Goal: Task Accomplishment & Management: Manage account settings

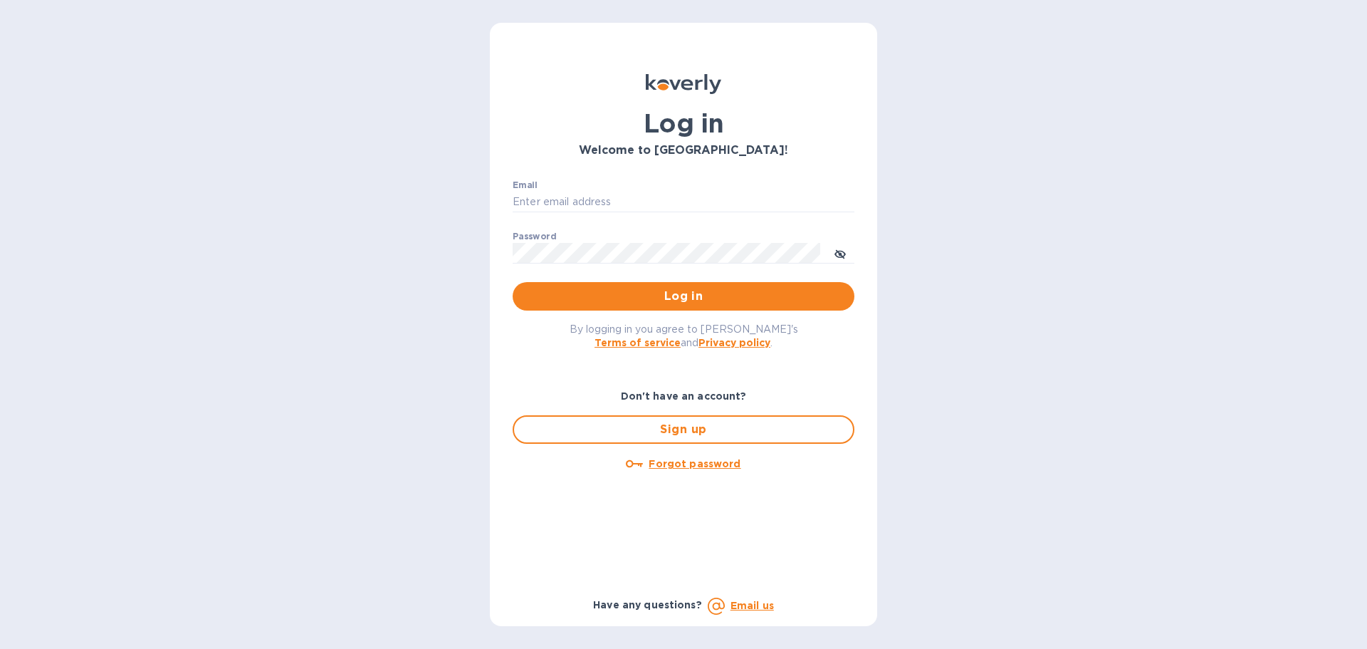
type input "richard.coleman@refreshgl.com"
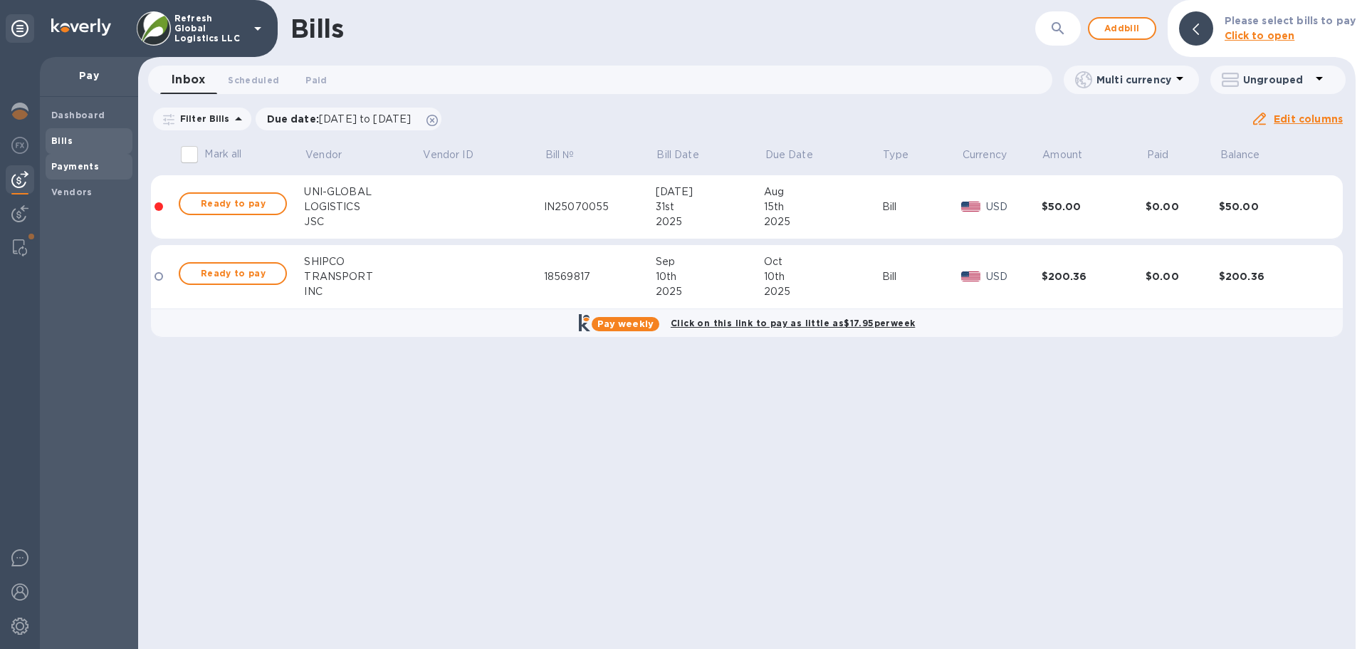
click at [61, 170] on b "Payments" at bounding box center [75, 166] width 48 height 11
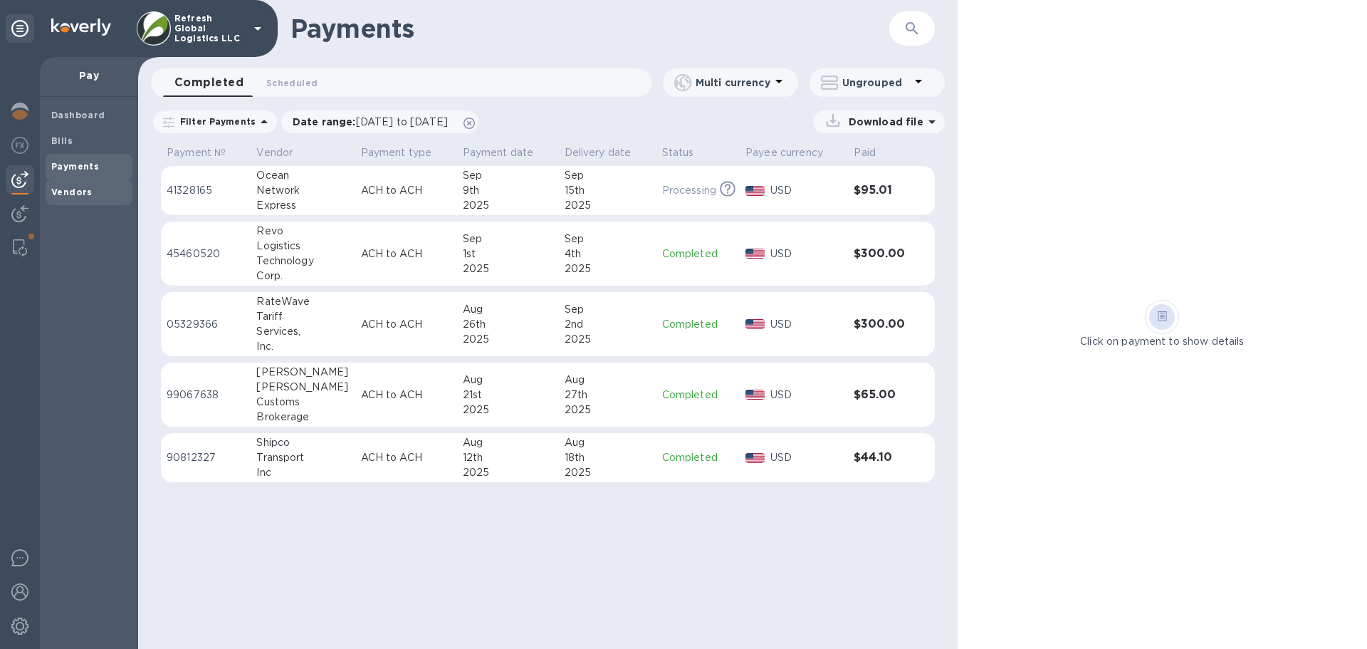
click at [77, 191] on b "Vendors" at bounding box center [71, 192] width 41 height 11
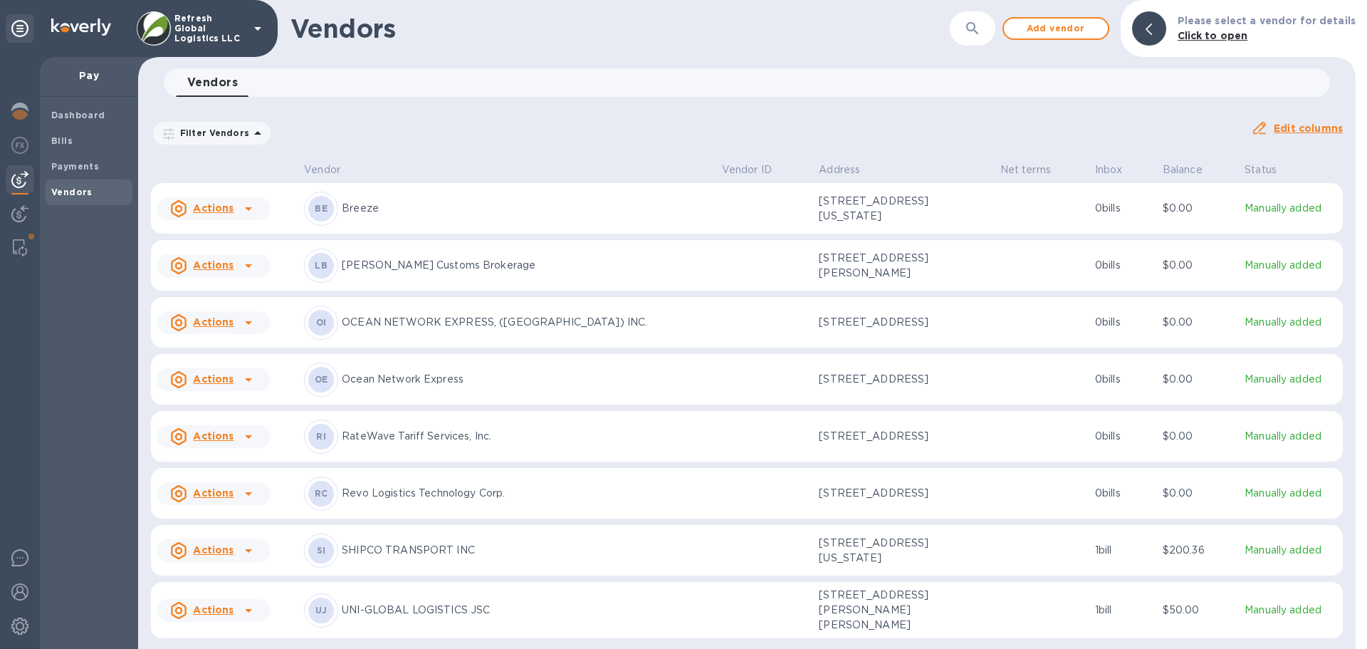
click at [238, 130] on p "Filter Vendors" at bounding box center [211, 133] width 75 height 12
click at [501, 135] on div "Filter Vendors Filters Auto pay: All" at bounding box center [695, 133] width 1089 height 27
click at [1221, 33] on b "Click to open" at bounding box center [1213, 35] width 71 height 11
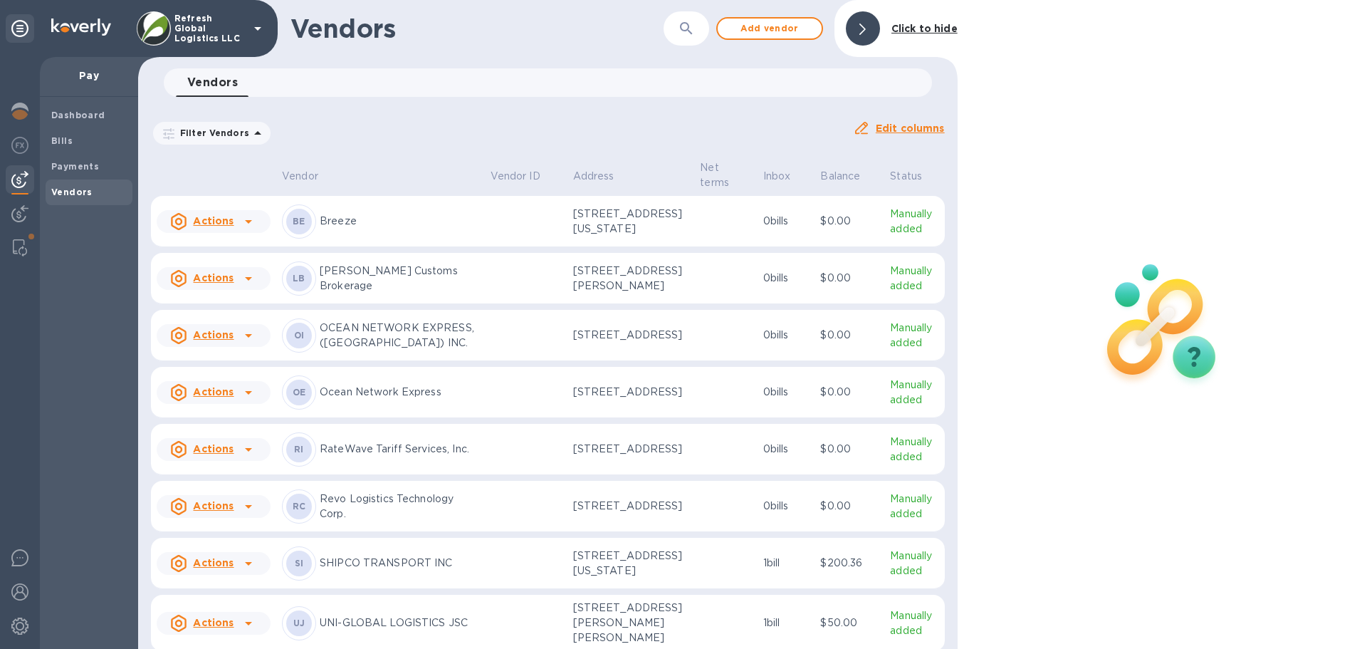
click at [924, 25] on b "Click to hide" at bounding box center [925, 28] width 66 height 11
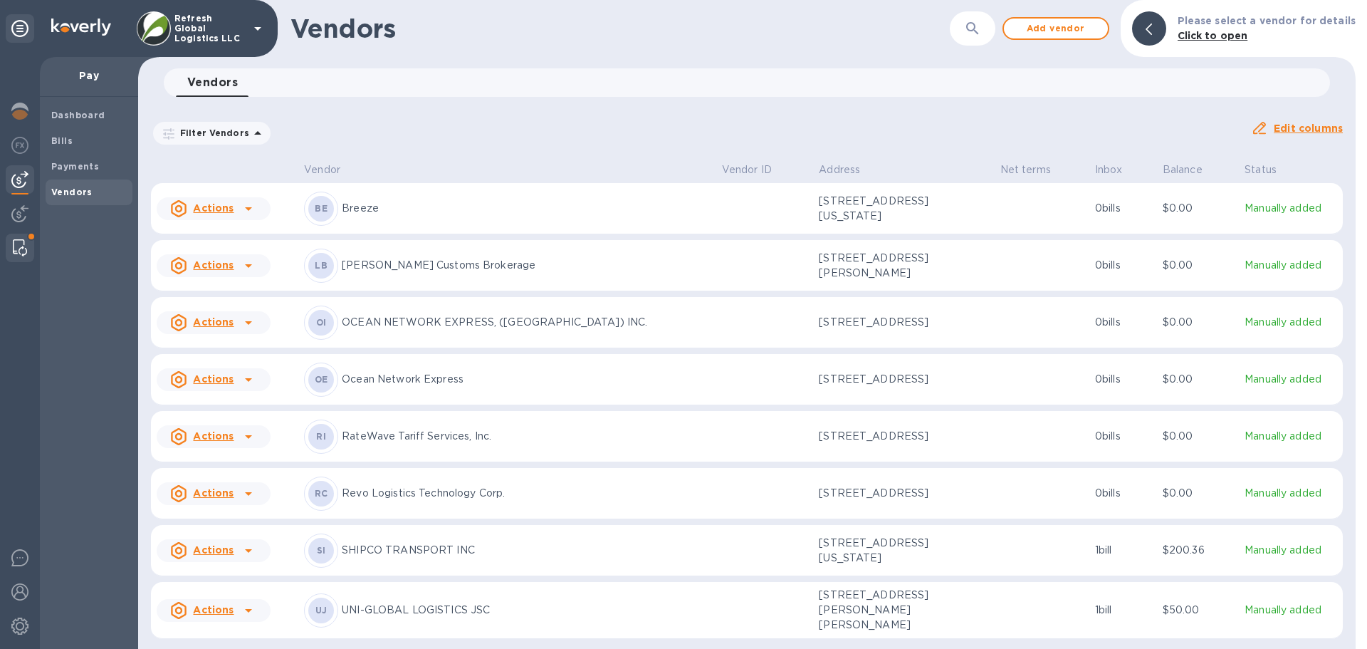
click at [19, 245] on img at bounding box center [20, 247] width 14 height 17
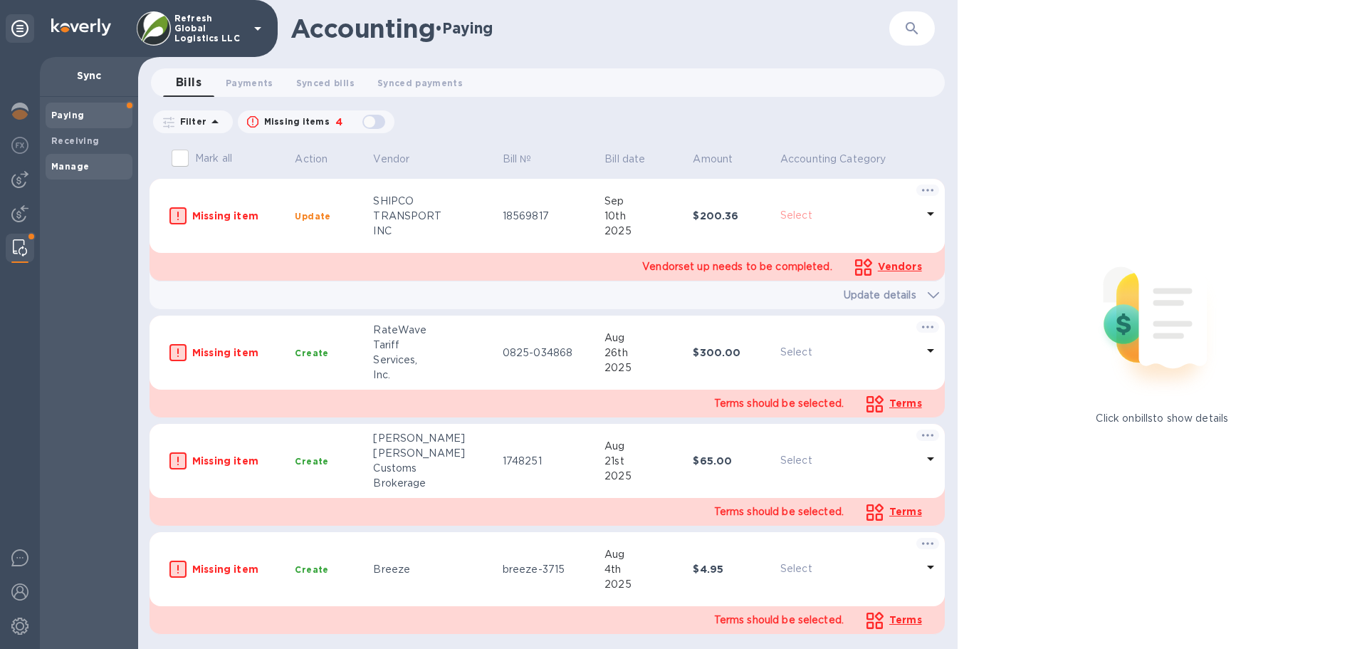
click at [83, 172] on span "Manage" at bounding box center [70, 167] width 38 height 14
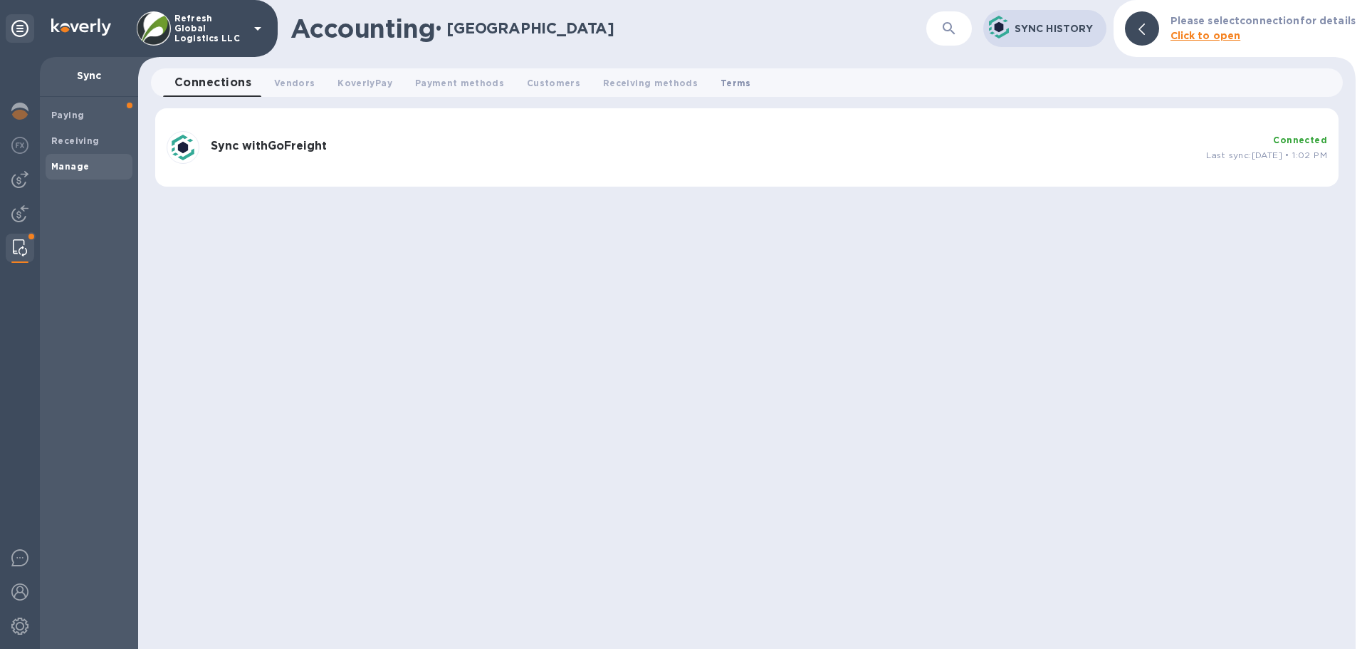
click at [721, 75] on span "Terms 0" at bounding box center [736, 82] width 31 height 15
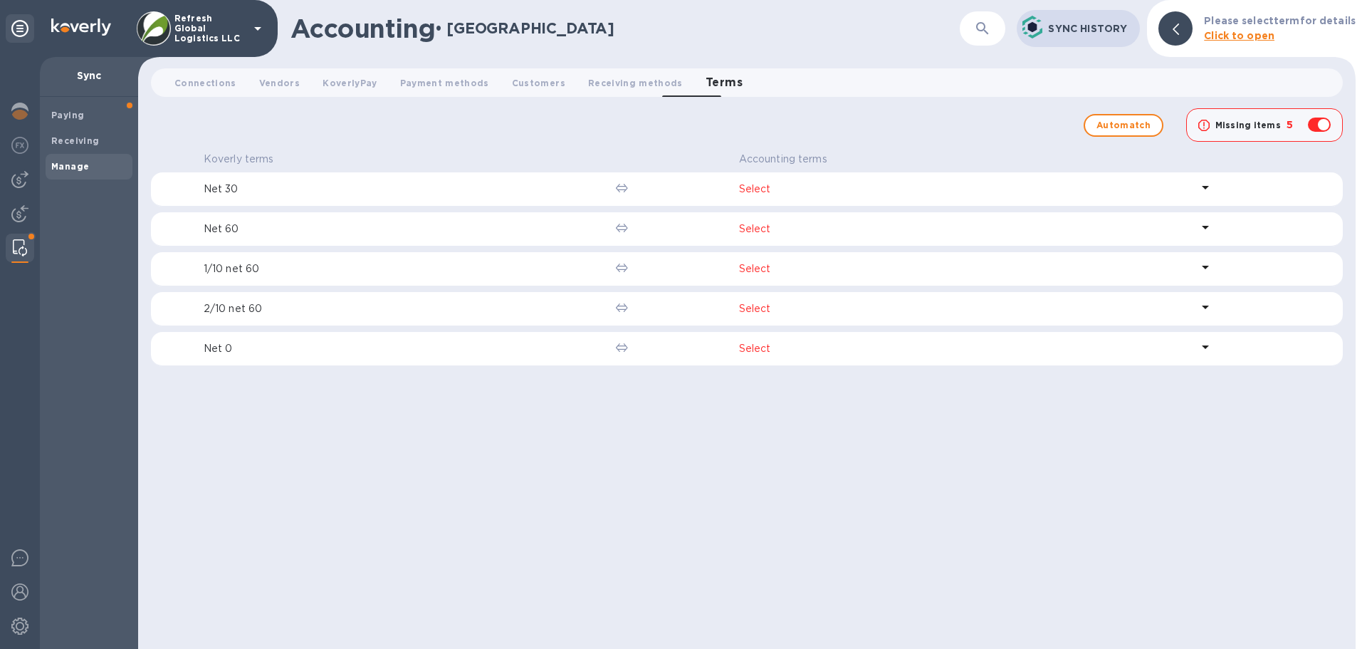
click at [1122, 124] on span "Automatch" at bounding box center [1124, 125] width 54 height 17
click at [750, 187] on p "Select" at bounding box center [965, 189] width 453 height 15
click at [1206, 187] on icon at bounding box center [1205, 188] width 7 height 4
click at [588, 86] on span "Receiving methods 0" at bounding box center [635, 82] width 95 height 15
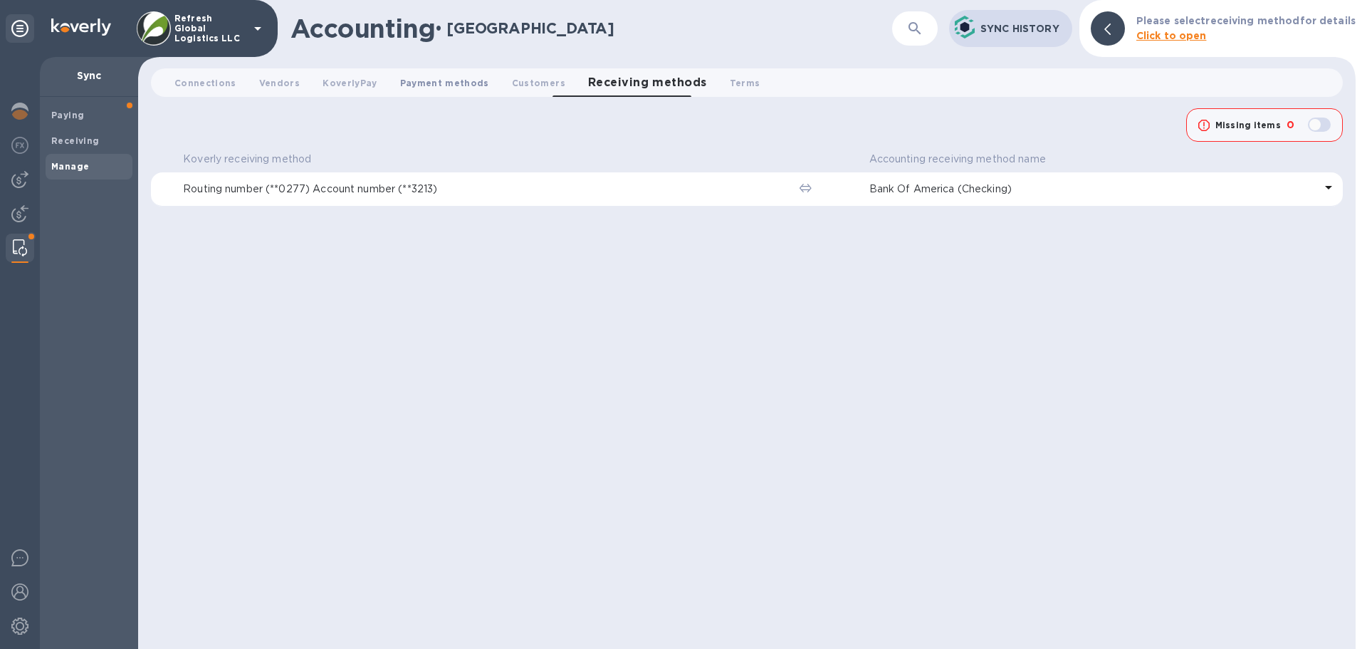
click at [424, 78] on span "Payment methods 0" at bounding box center [444, 82] width 89 height 15
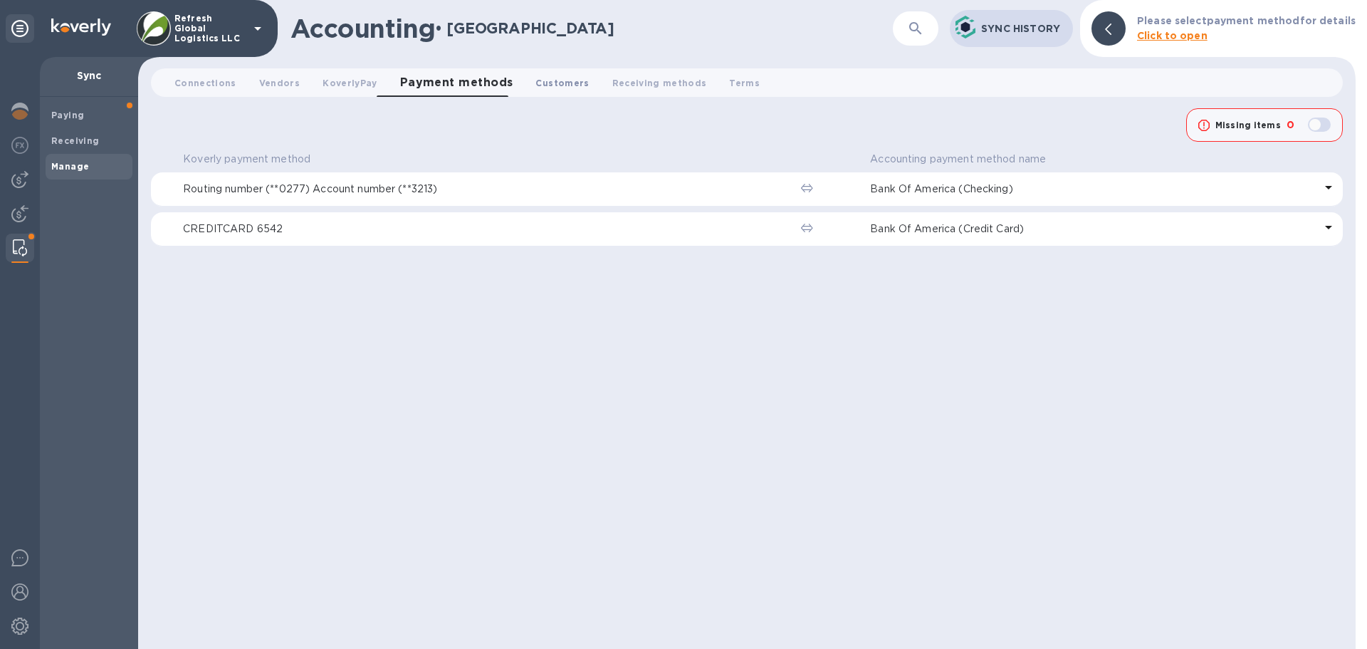
click at [541, 77] on span "Customers 0" at bounding box center [562, 82] width 53 height 15
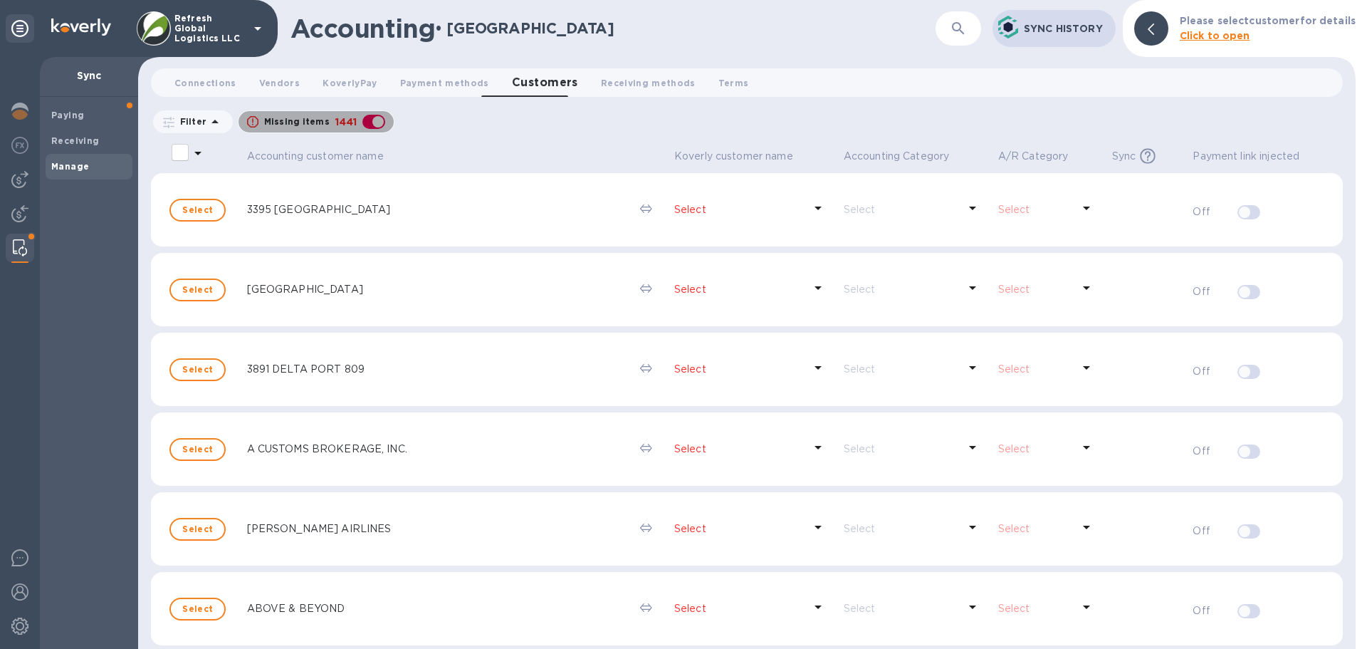
click at [375, 120] on div "button" at bounding box center [374, 122] width 28 height 20
checkbox input "false"
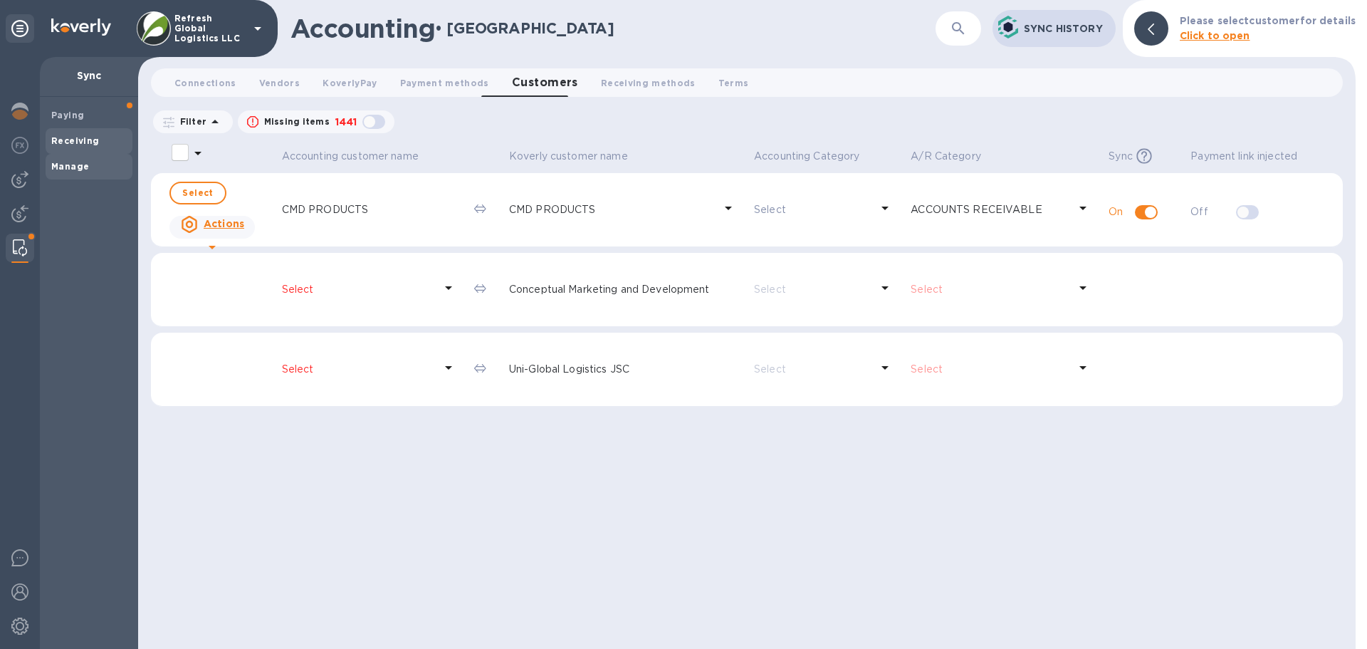
click at [73, 144] on b "Receiving" at bounding box center [75, 140] width 48 height 11
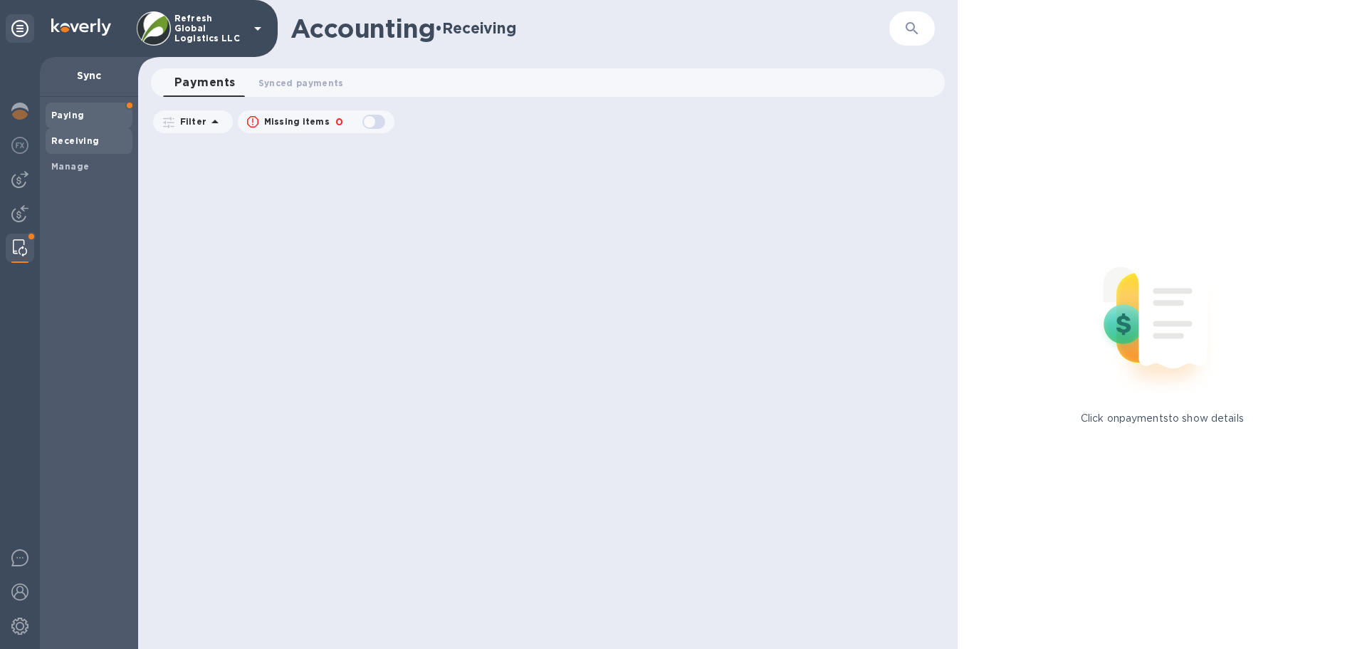
click at [75, 106] on div "Paying" at bounding box center [89, 116] width 87 height 26
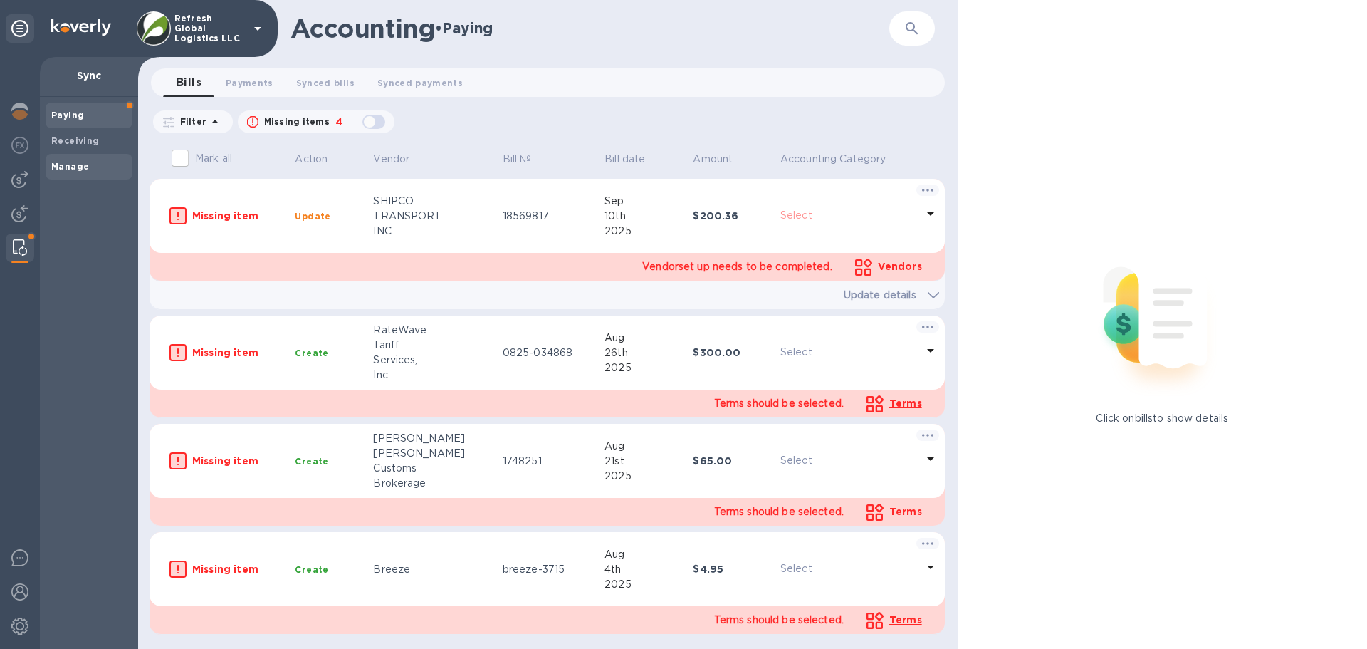
click at [71, 168] on b "Manage" at bounding box center [70, 166] width 38 height 11
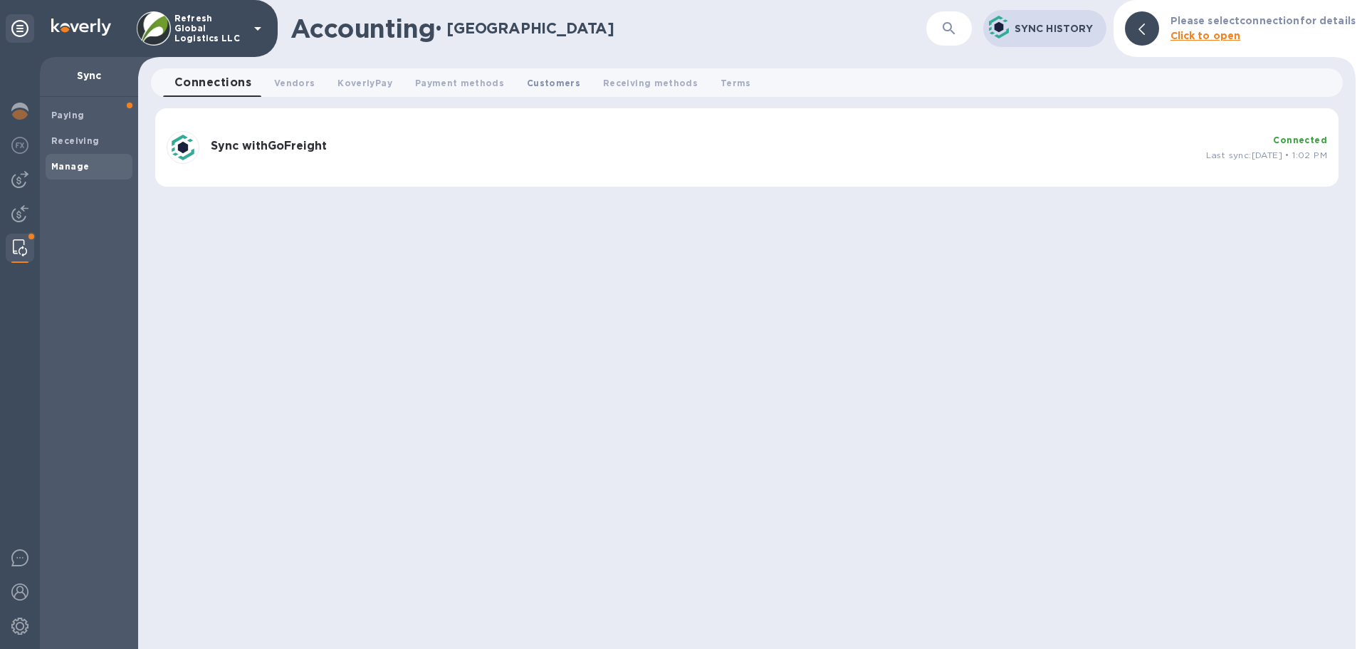
click at [533, 80] on span "Customers 0" at bounding box center [553, 82] width 53 height 15
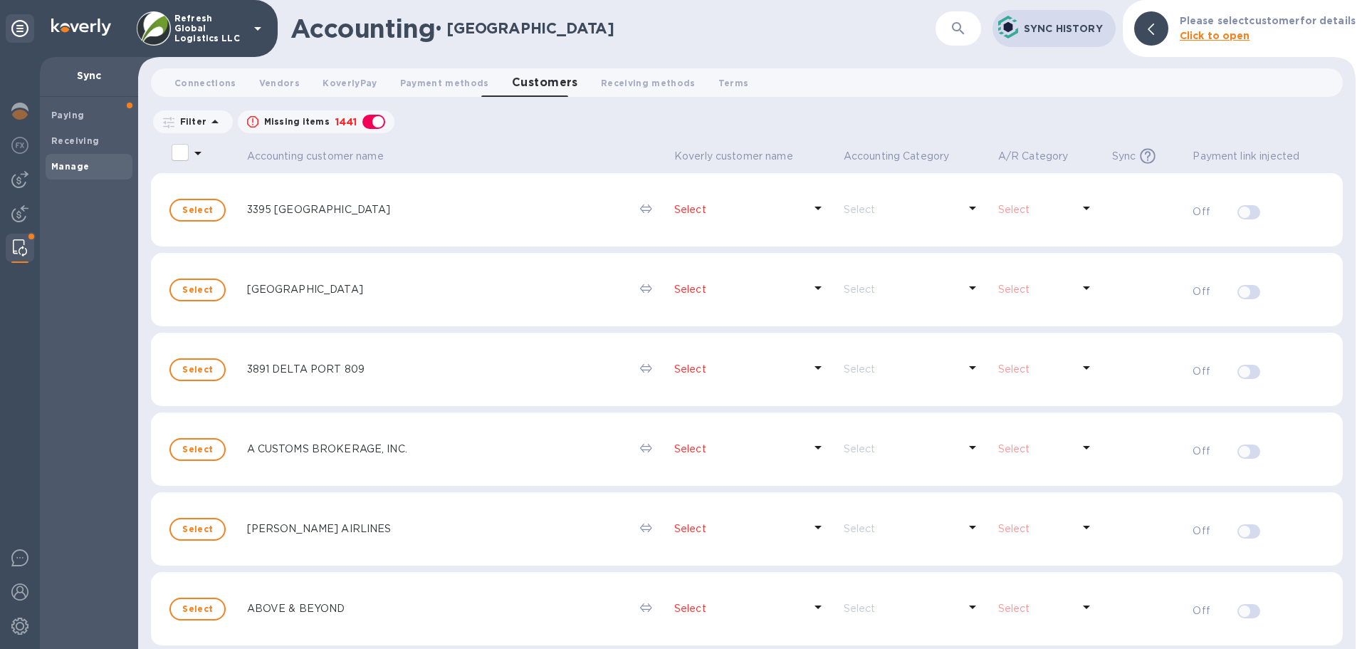
click at [368, 122] on div "button" at bounding box center [374, 122] width 28 height 20
checkbox input "false"
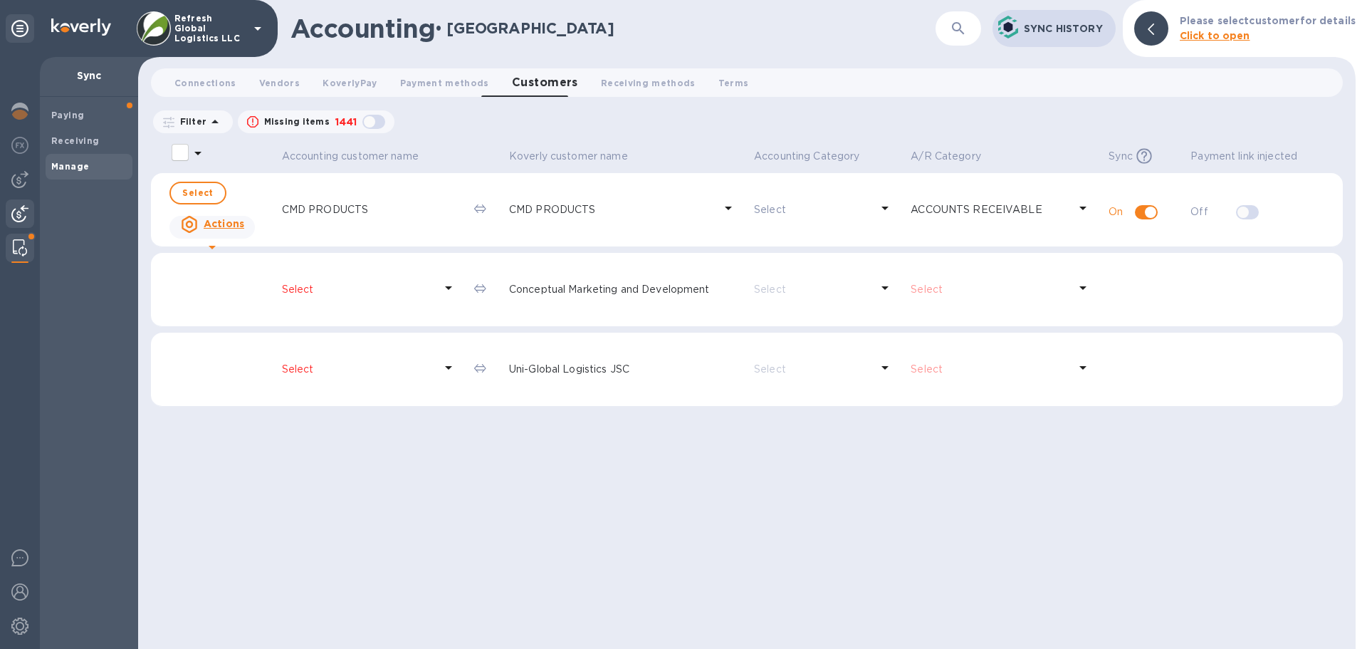
click at [26, 209] on img at bounding box center [19, 213] width 17 height 17
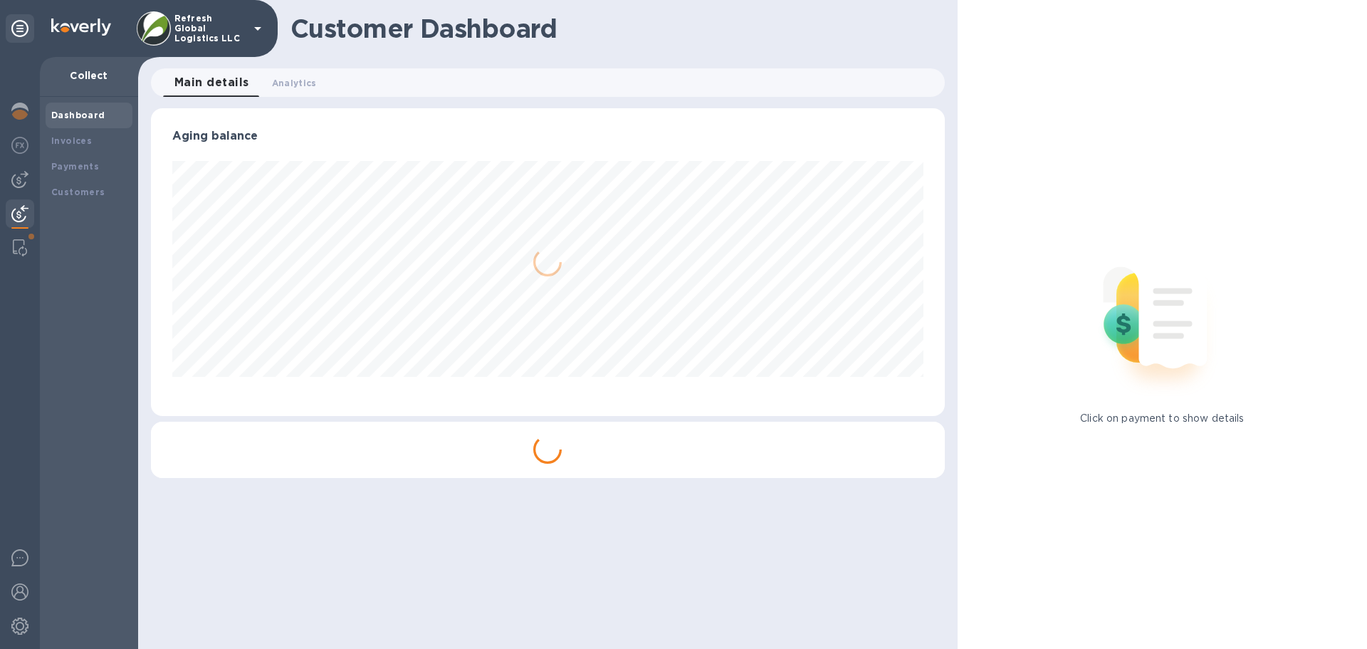
scroll to position [711863, 711382]
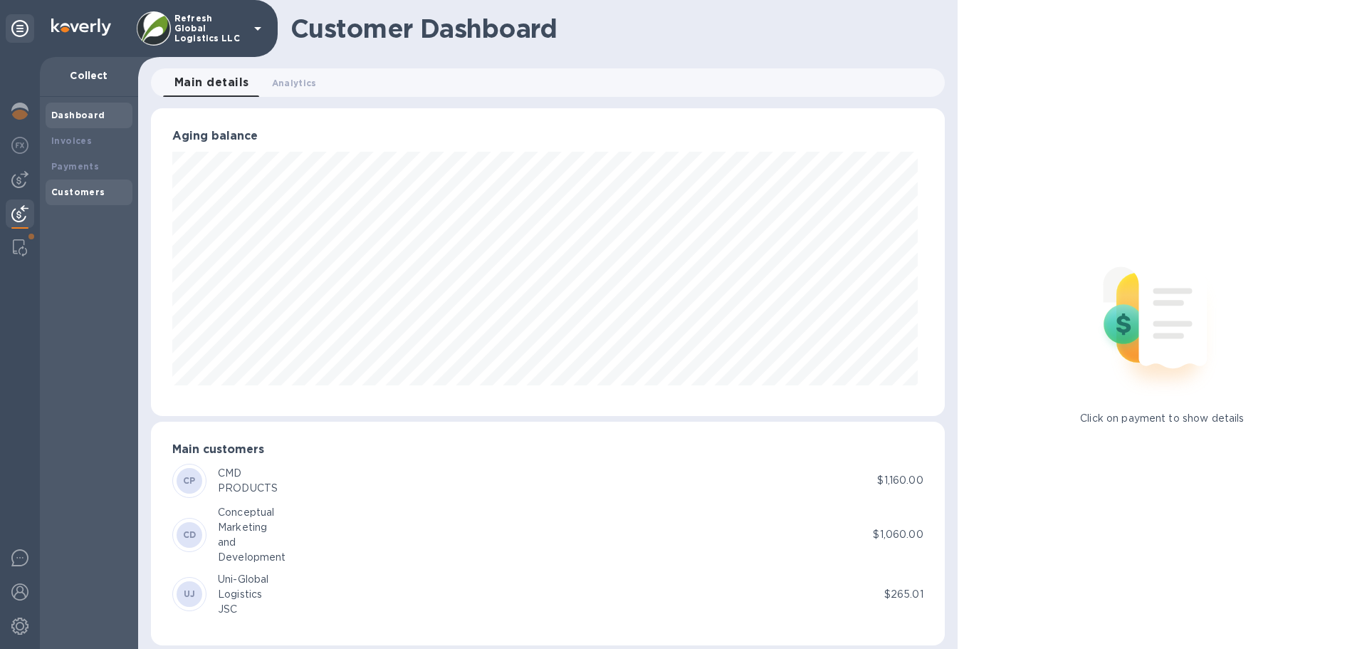
click at [80, 191] on b "Customers" at bounding box center [78, 192] width 54 height 11
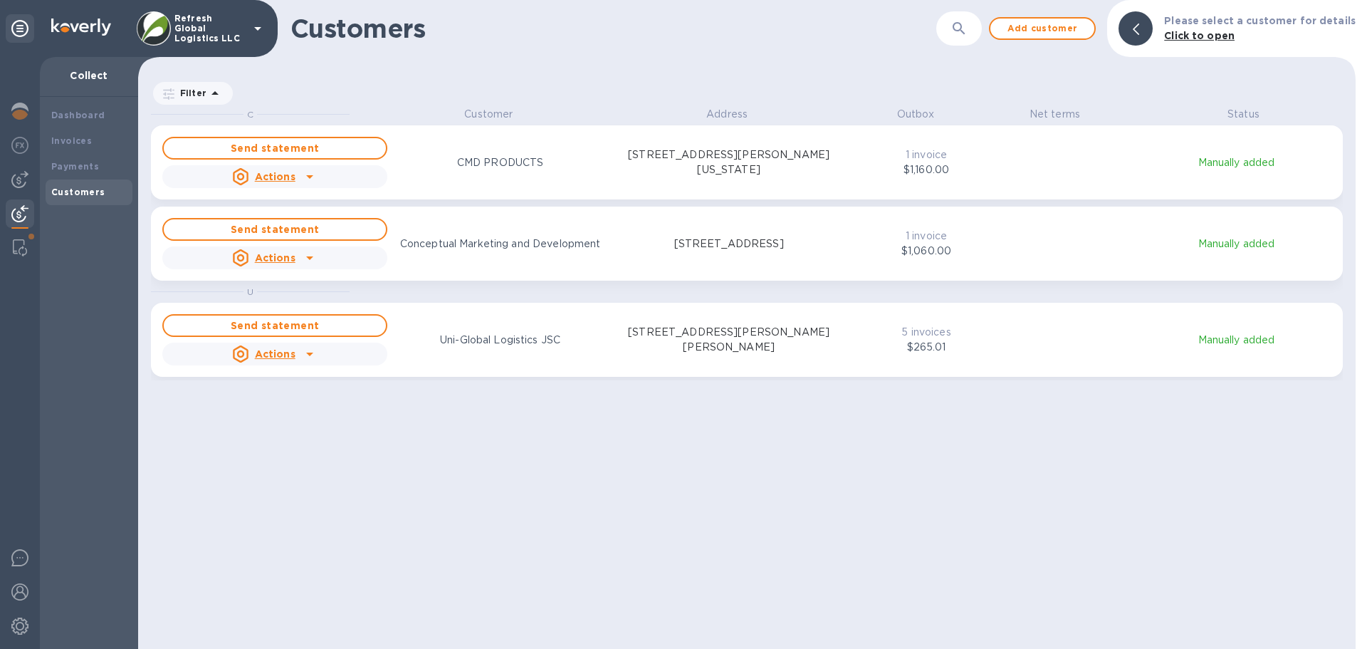
scroll to position [531, 1212]
click at [83, 135] on b "Invoices" at bounding box center [71, 140] width 41 height 11
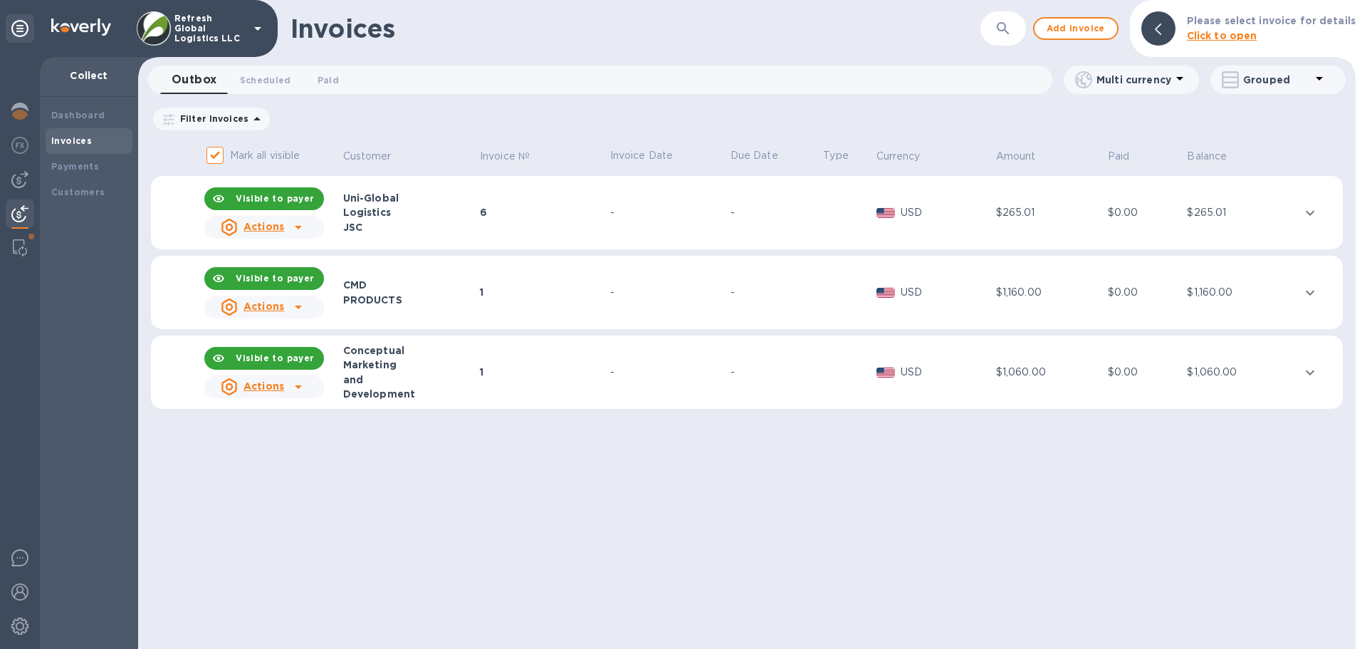
click at [442, 359] on div "Marketing" at bounding box center [409, 365] width 132 height 14
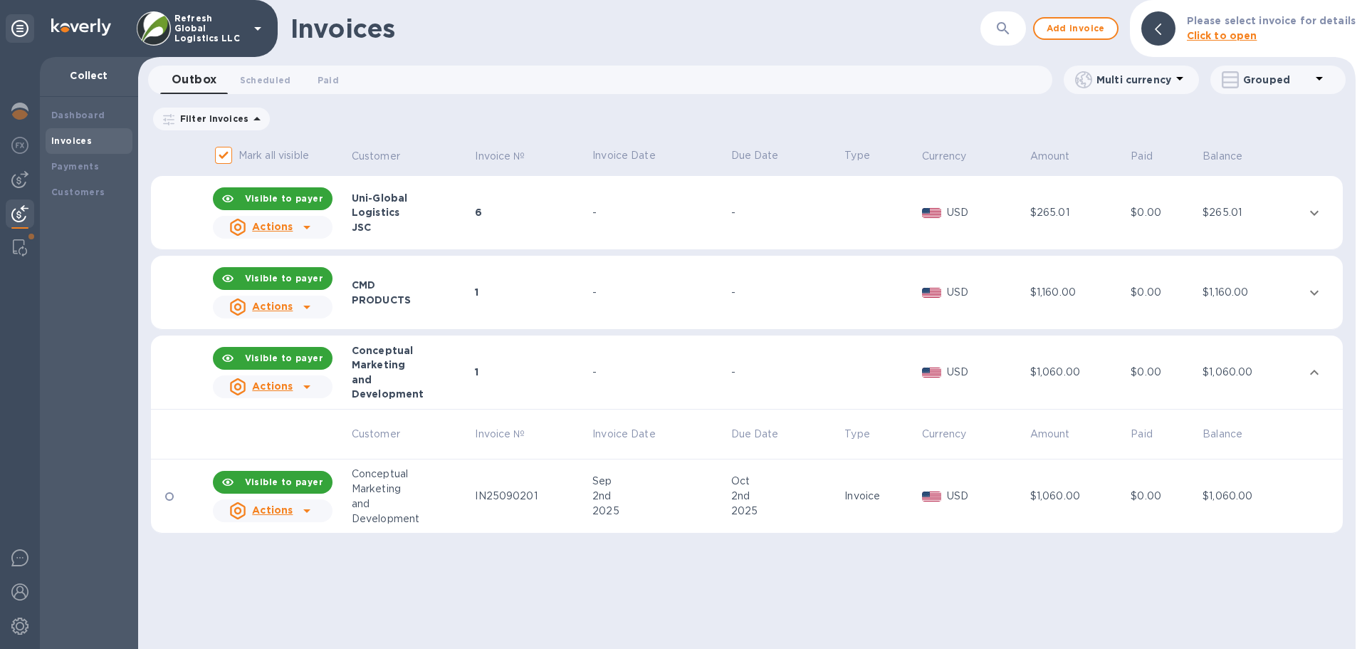
click at [489, 296] on div "1" at bounding box center [531, 292] width 113 height 14
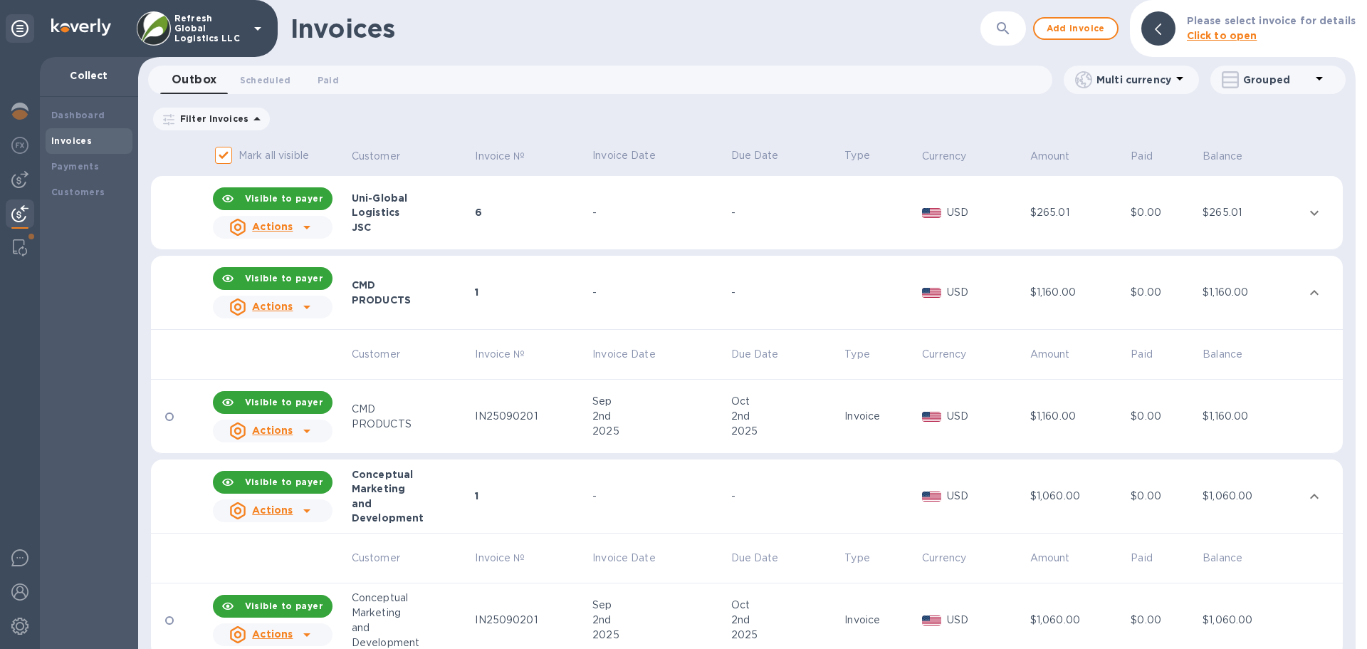
click at [276, 427] on u "Actions" at bounding box center [272, 429] width 41 height 11
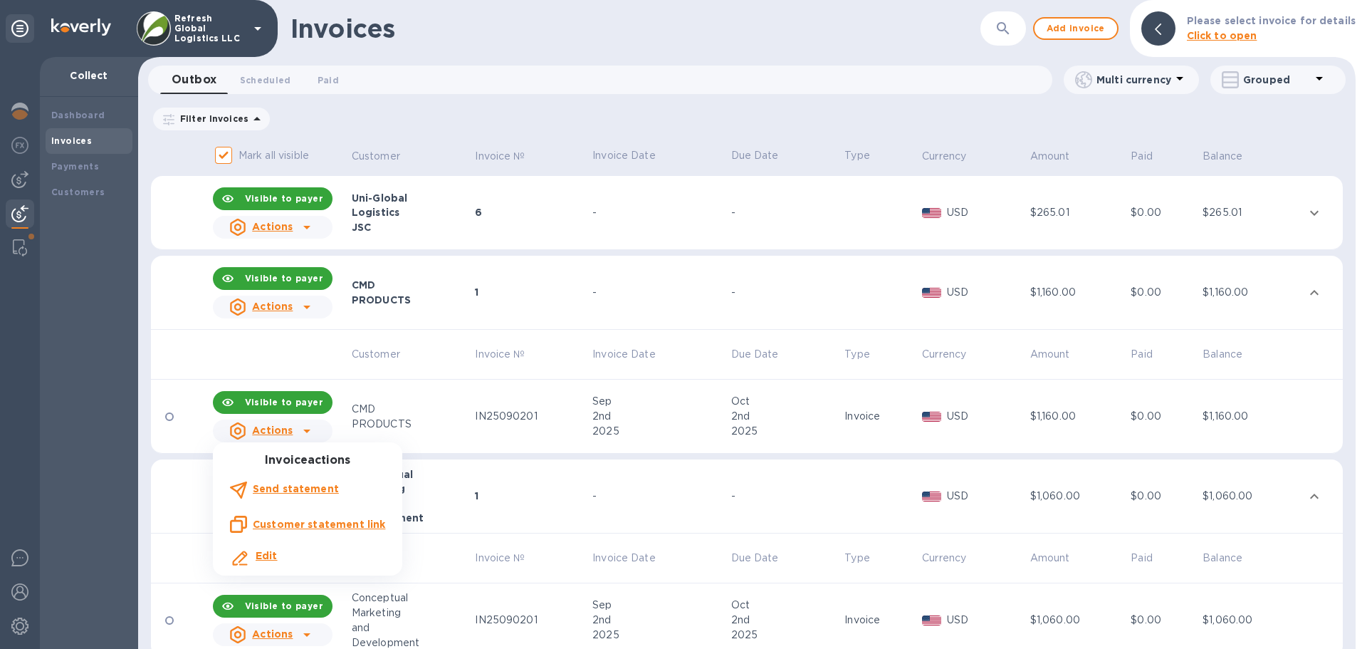
click at [506, 509] on div at bounding box center [683, 324] width 1367 height 649
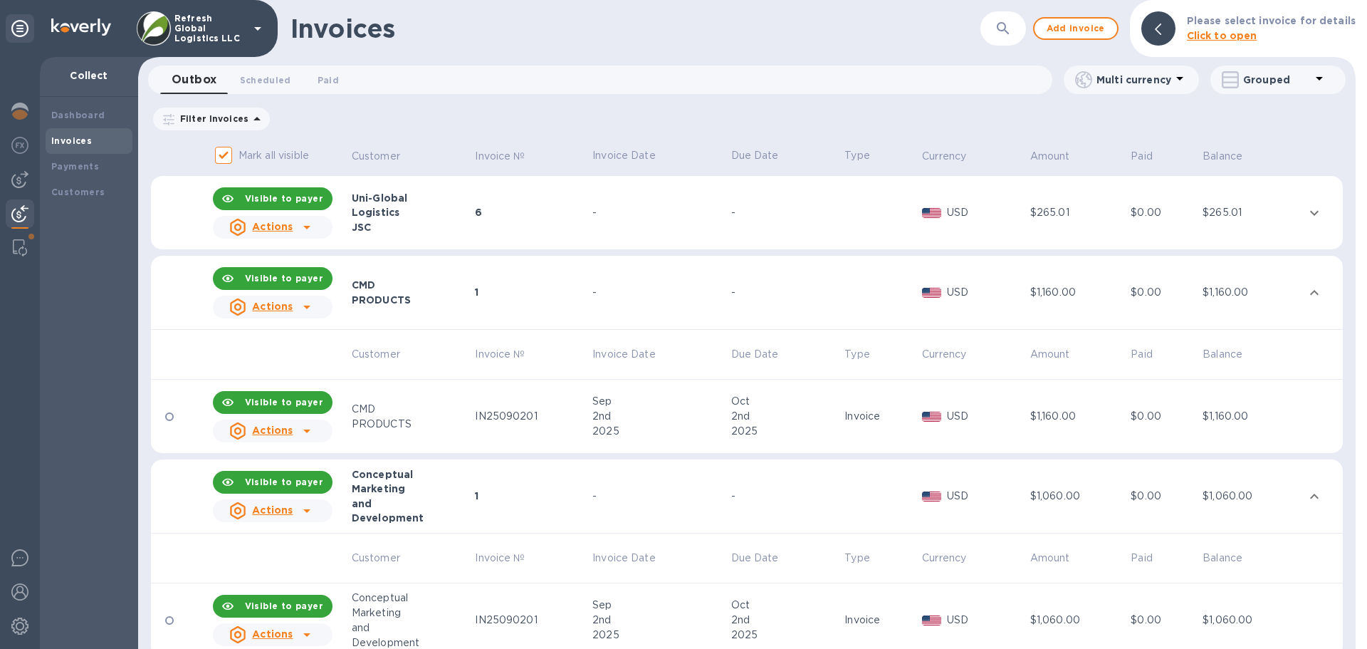
scroll to position [27, 0]
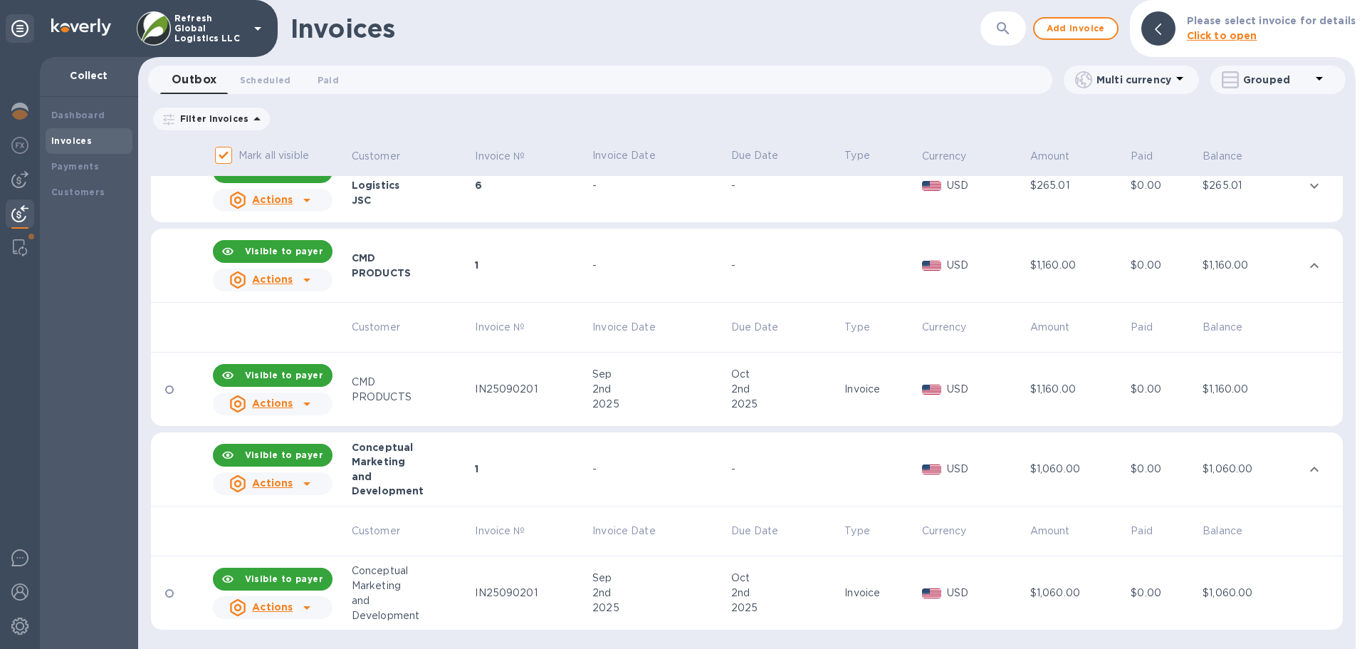
click at [271, 605] on u "Actions" at bounding box center [272, 606] width 41 height 11
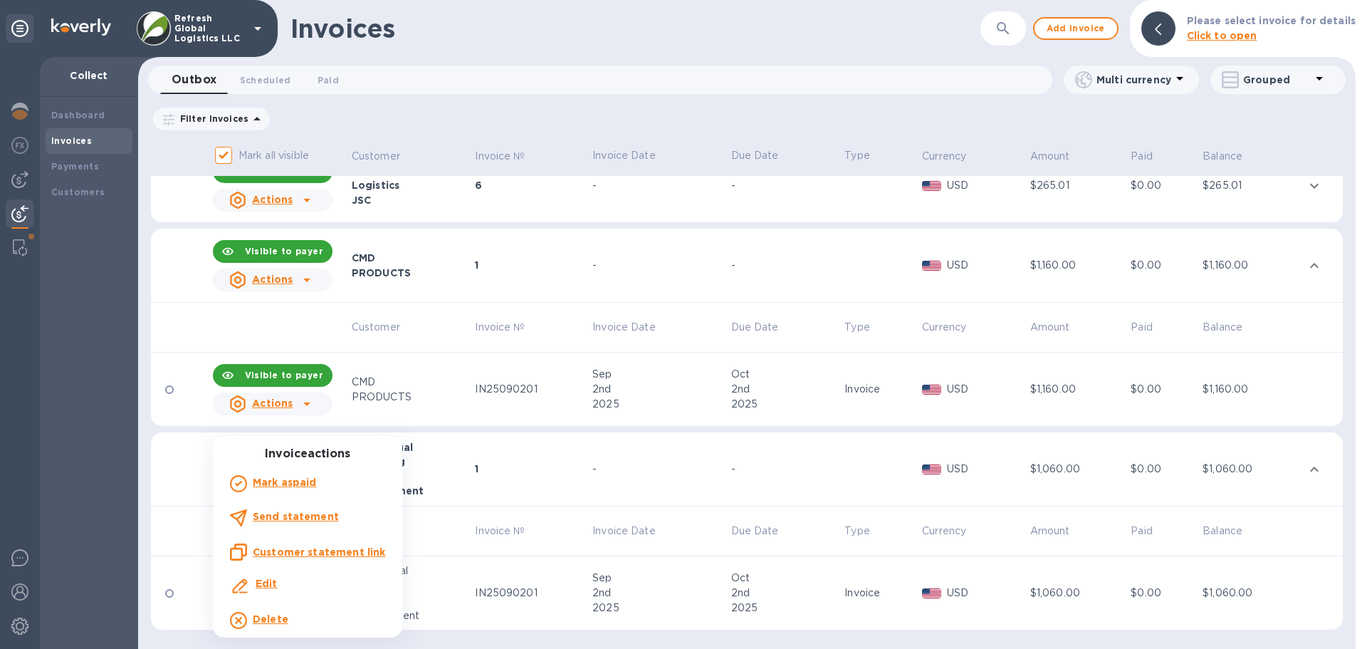
click at [264, 618] on b "Delete" at bounding box center [271, 618] width 36 height 11
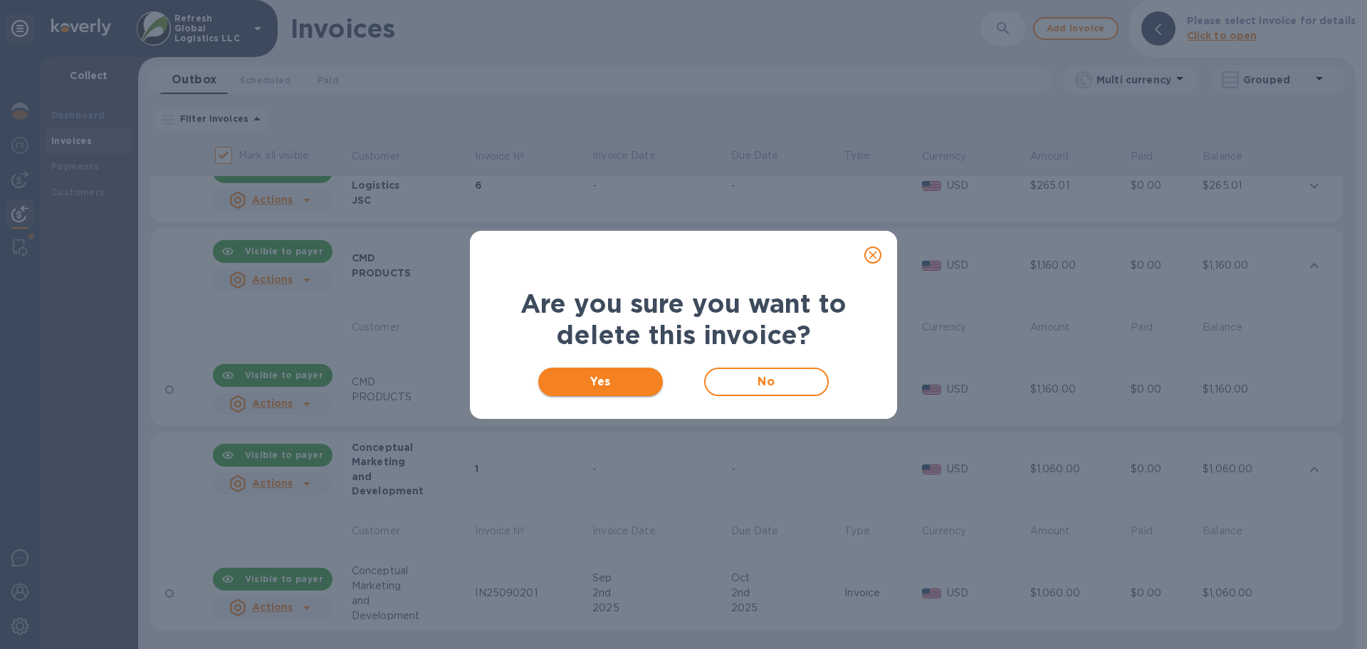
click at [595, 382] on span "Yes" at bounding box center [601, 381] width 102 height 17
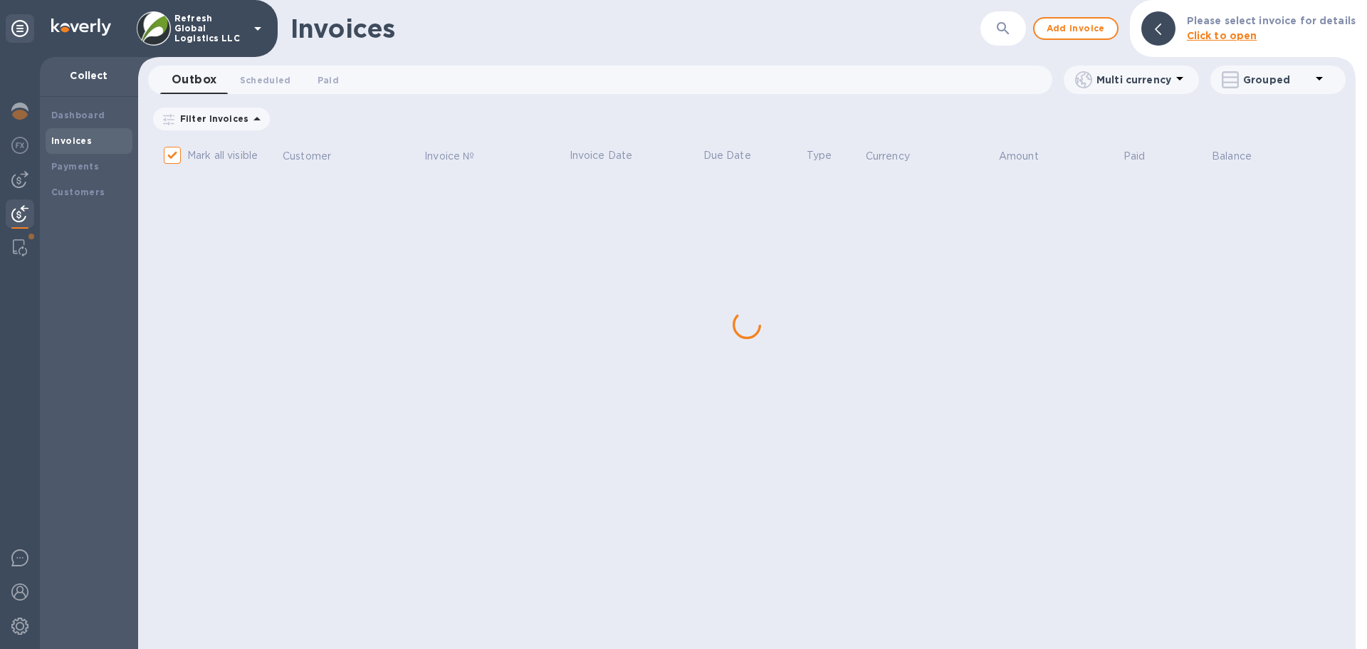
scroll to position [0, 0]
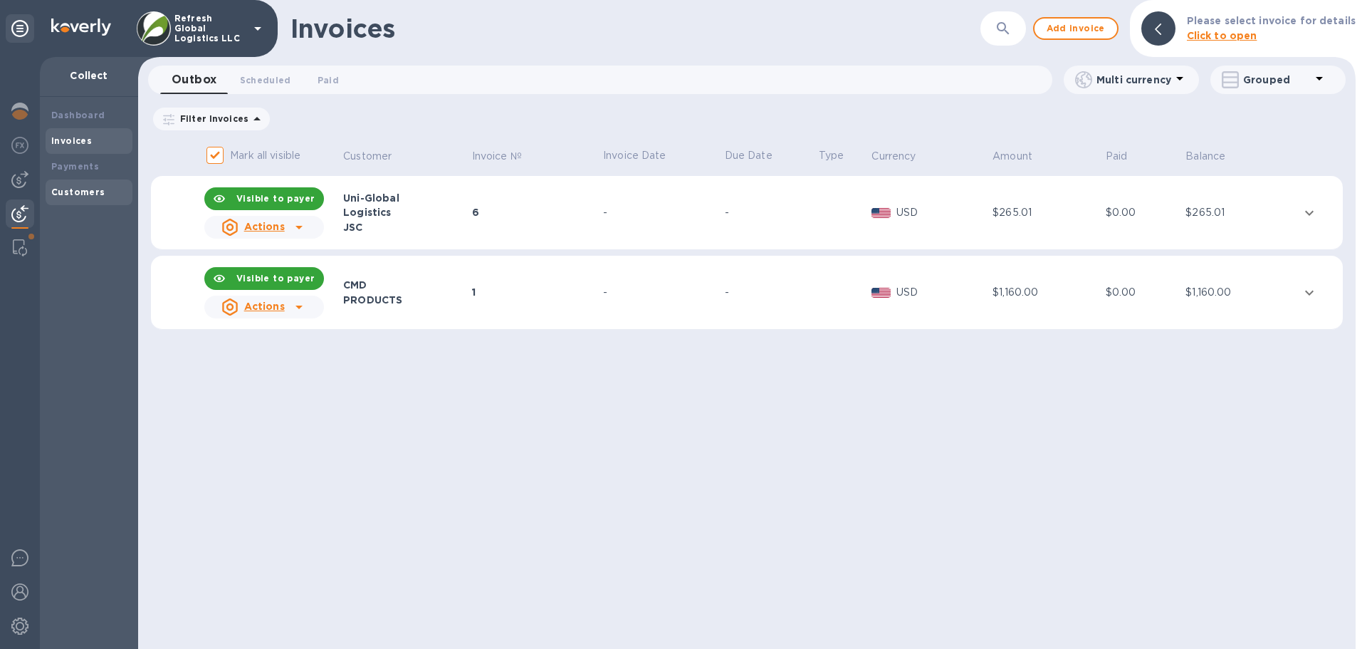
click at [101, 189] on div "Customers" at bounding box center [88, 192] width 75 height 14
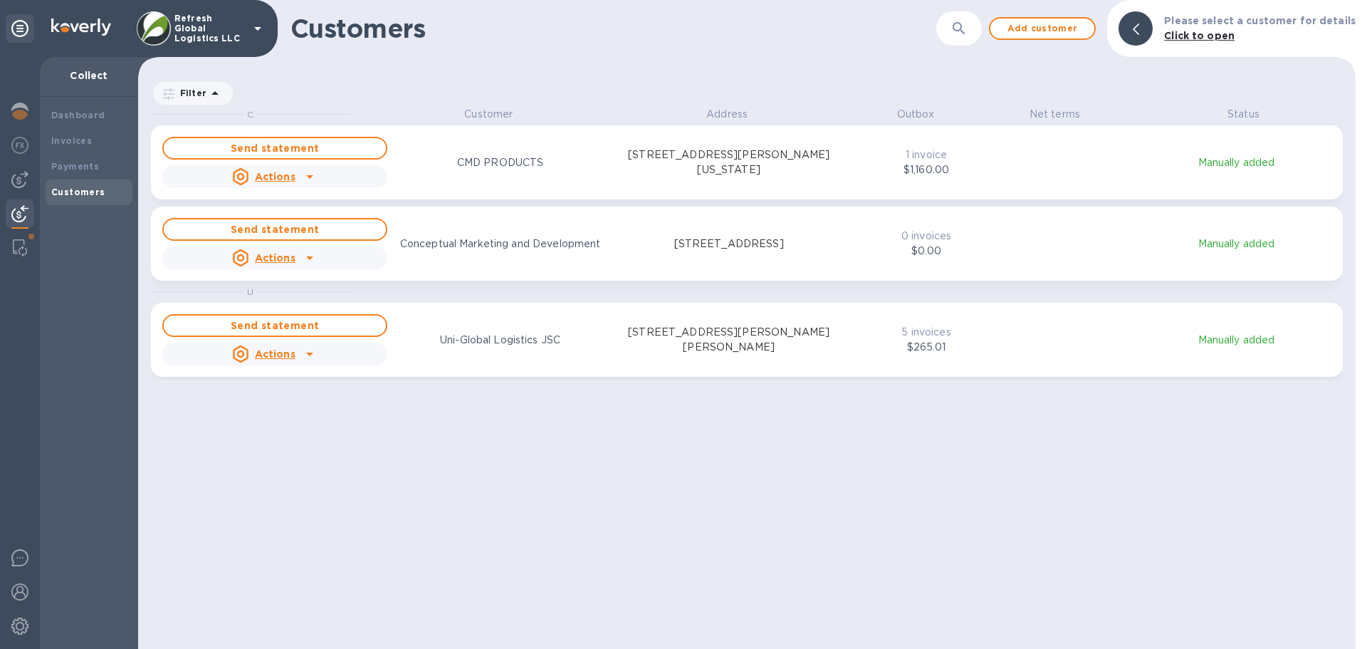
scroll to position [531, 1212]
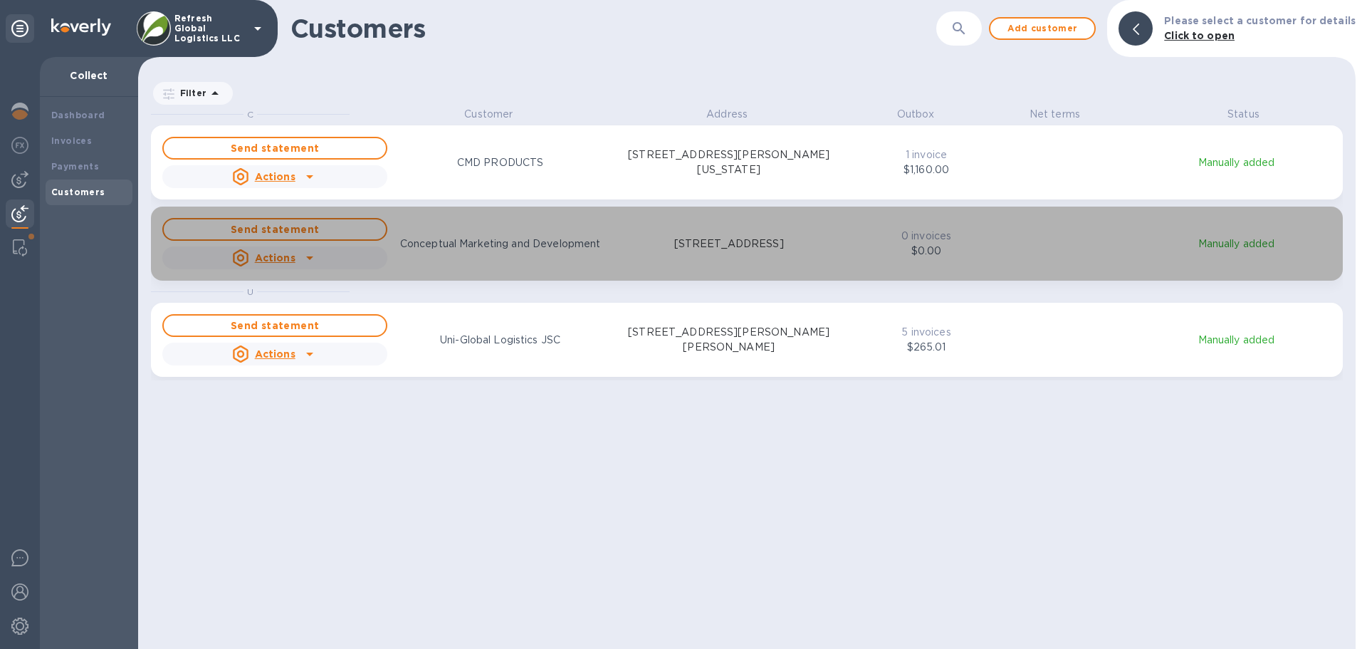
click at [272, 259] on u "Actions" at bounding box center [275, 257] width 41 height 11
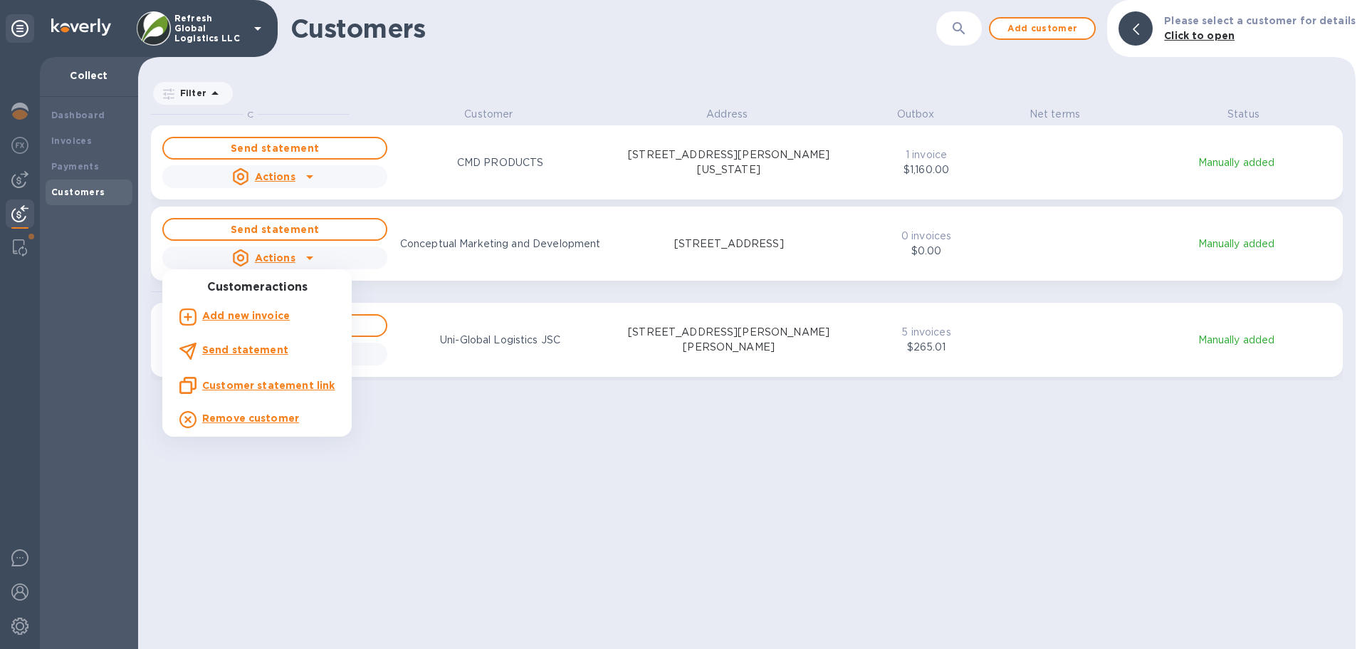
click at [252, 416] on b "Remove customer" at bounding box center [250, 417] width 97 height 11
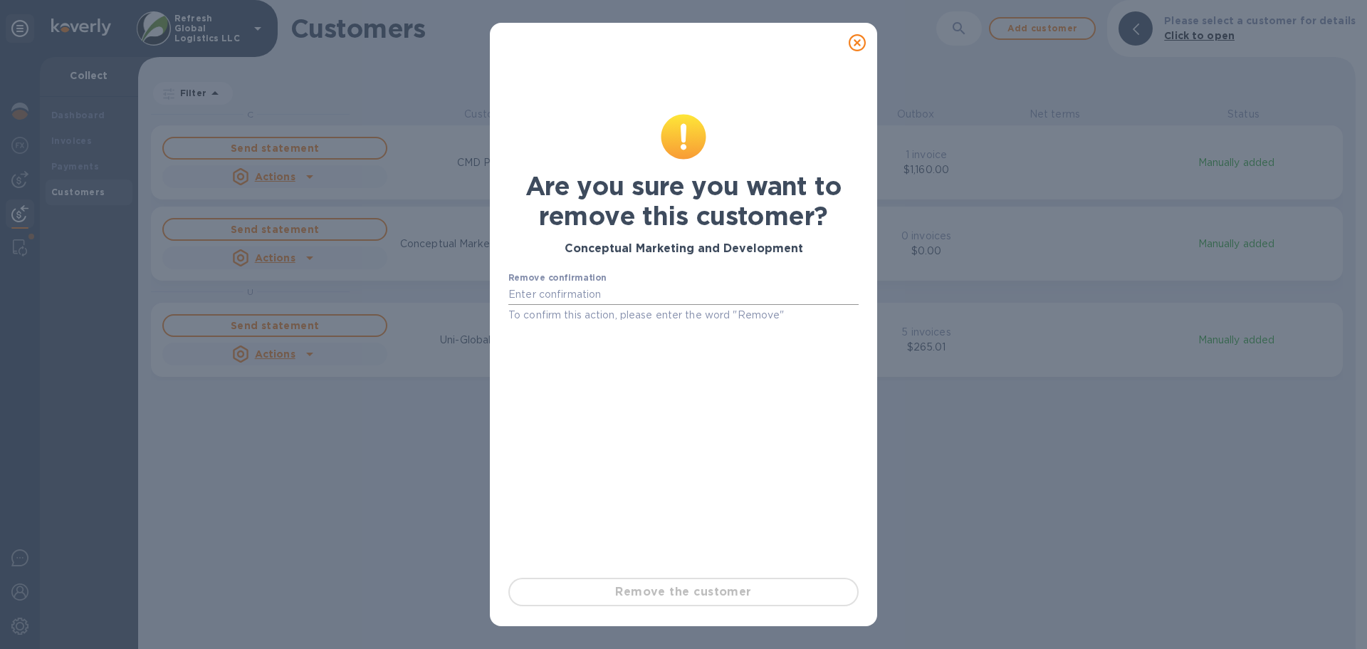
click at [585, 295] on input "text" at bounding box center [683, 294] width 350 height 21
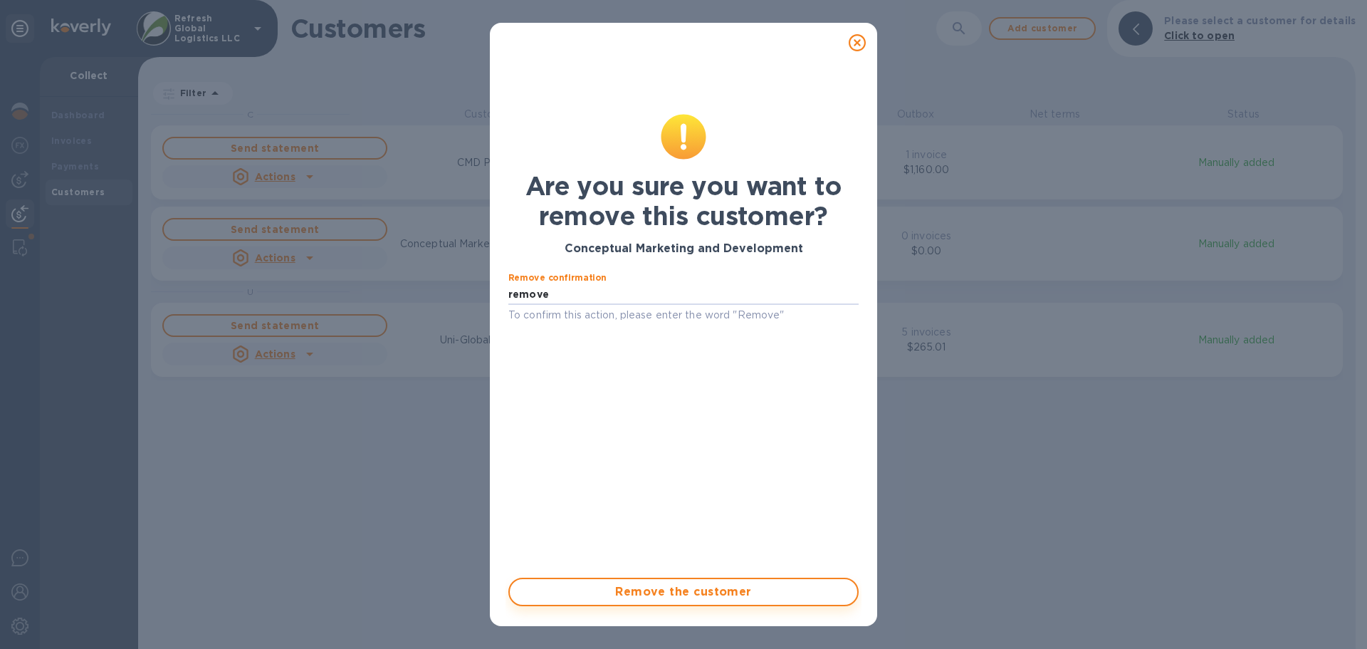
type input "remove"
click at [679, 586] on span "Remove the customer" at bounding box center [683, 591] width 325 height 17
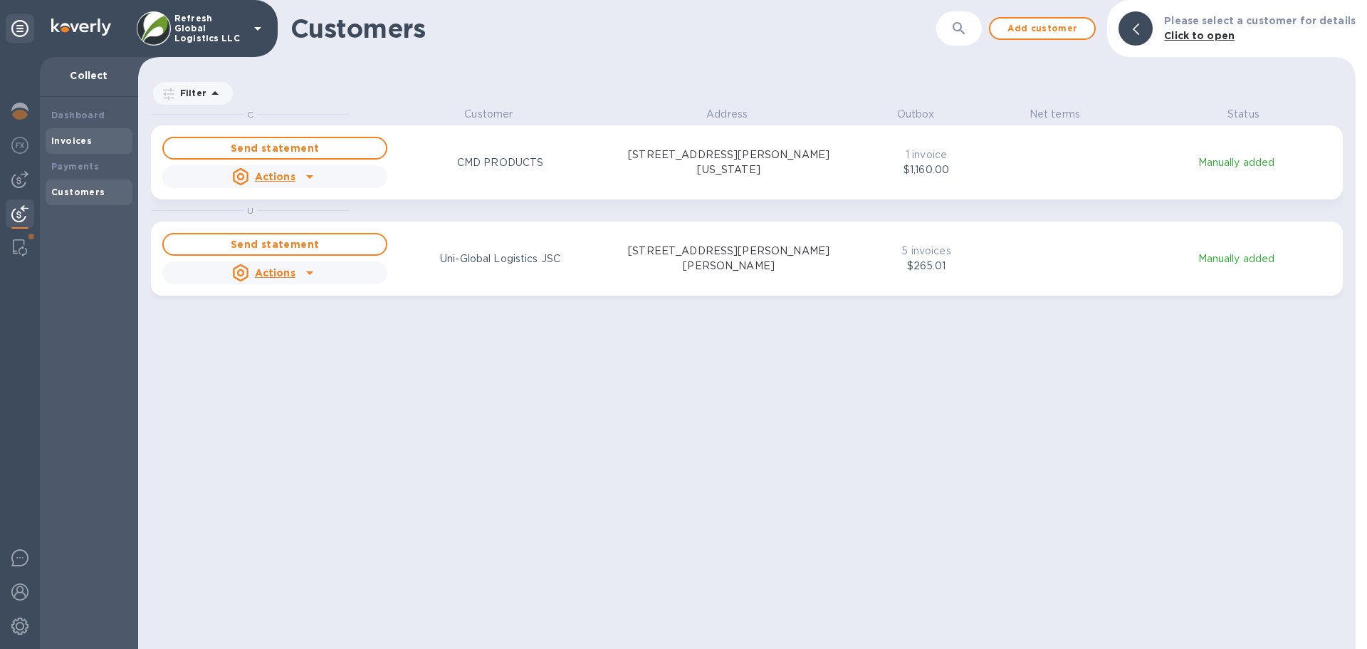
click at [65, 145] on b "Invoices" at bounding box center [71, 140] width 41 height 11
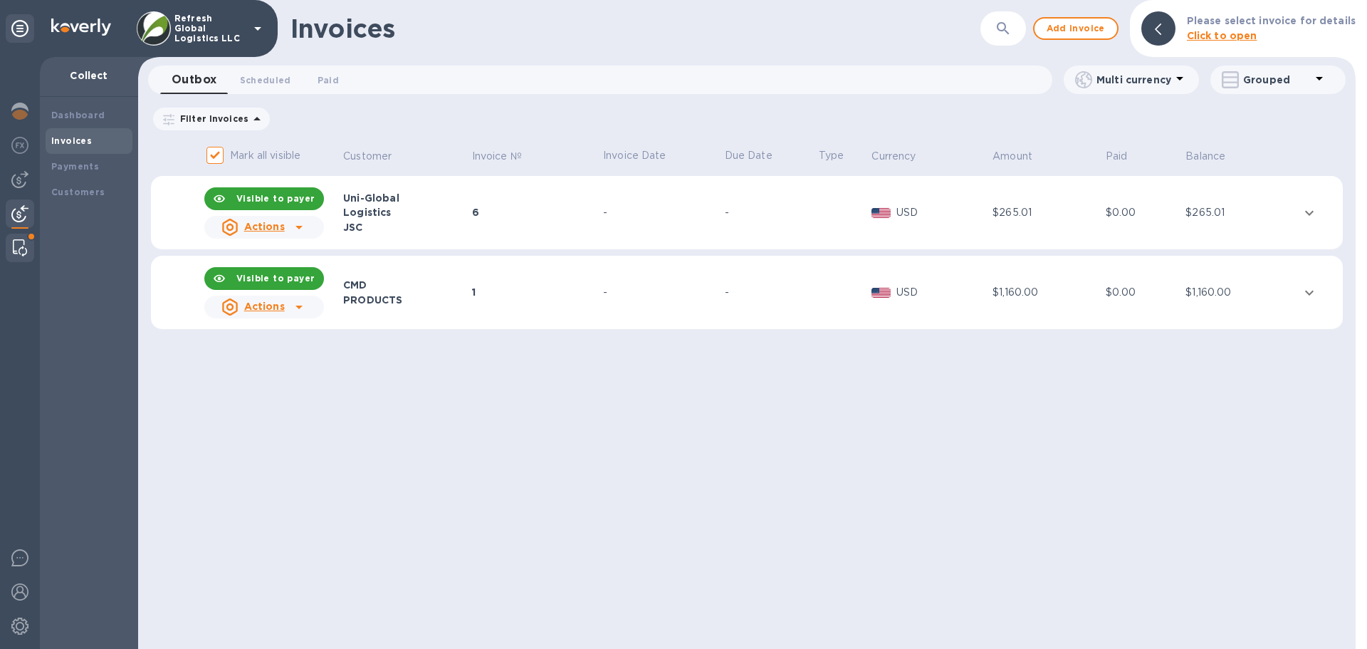
click at [19, 243] on img at bounding box center [20, 247] width 14 height 17
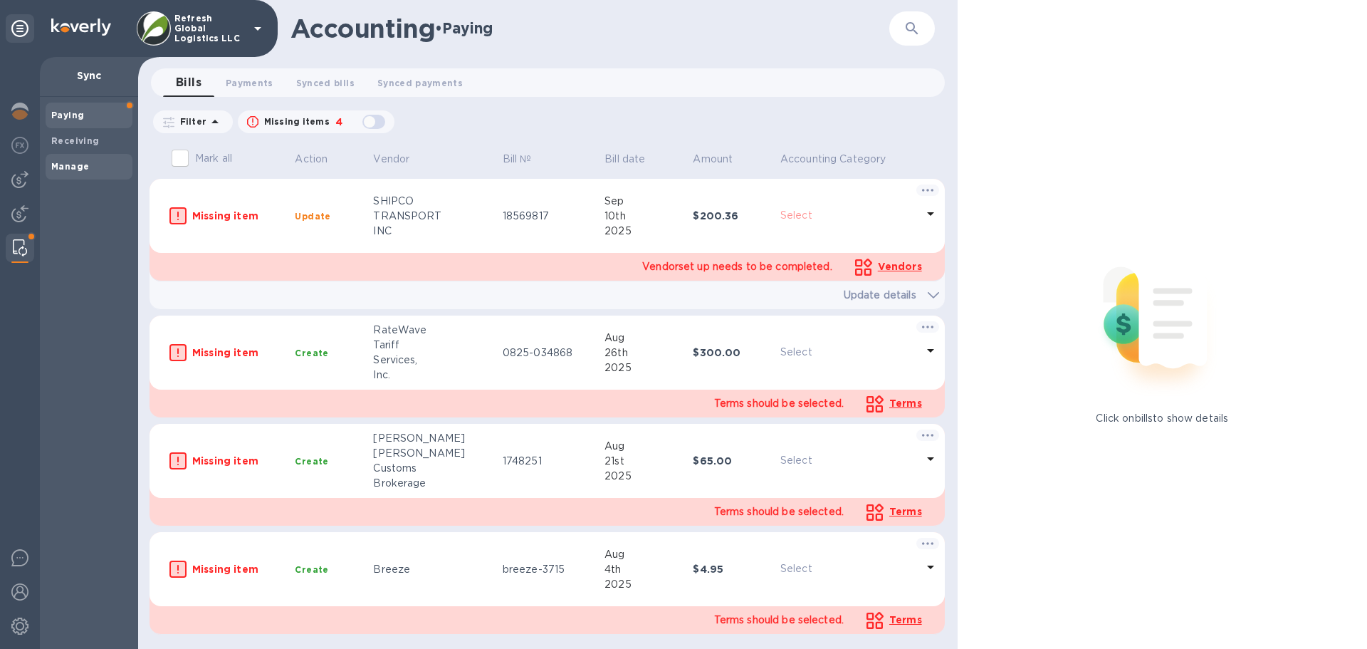
click at [73, 167] on b "Manage" at bounding box center [70, 166] width 38 height 11
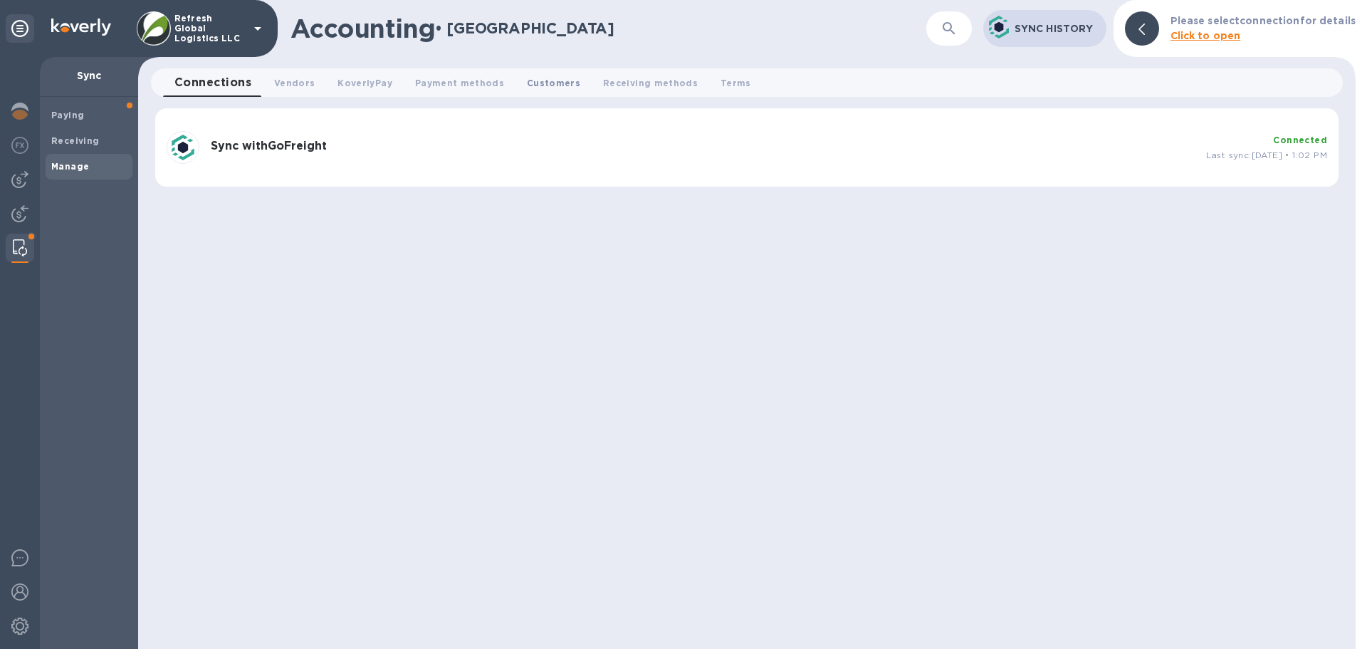
click at [531, 87] on span "Customers 0" at bounding box center [553, 82] width 53 height 15
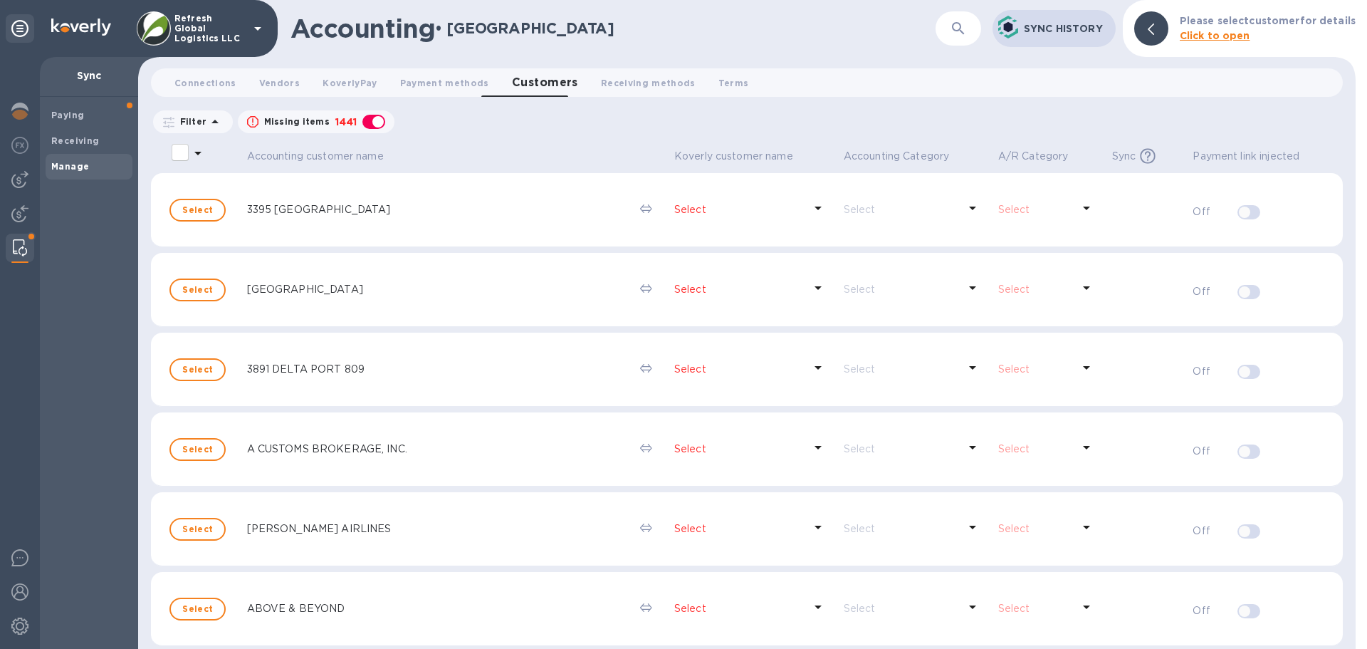
click at [373, 120] on div "button" at bounding box center [374, 122] width 28 height 20
checkbox input "false"
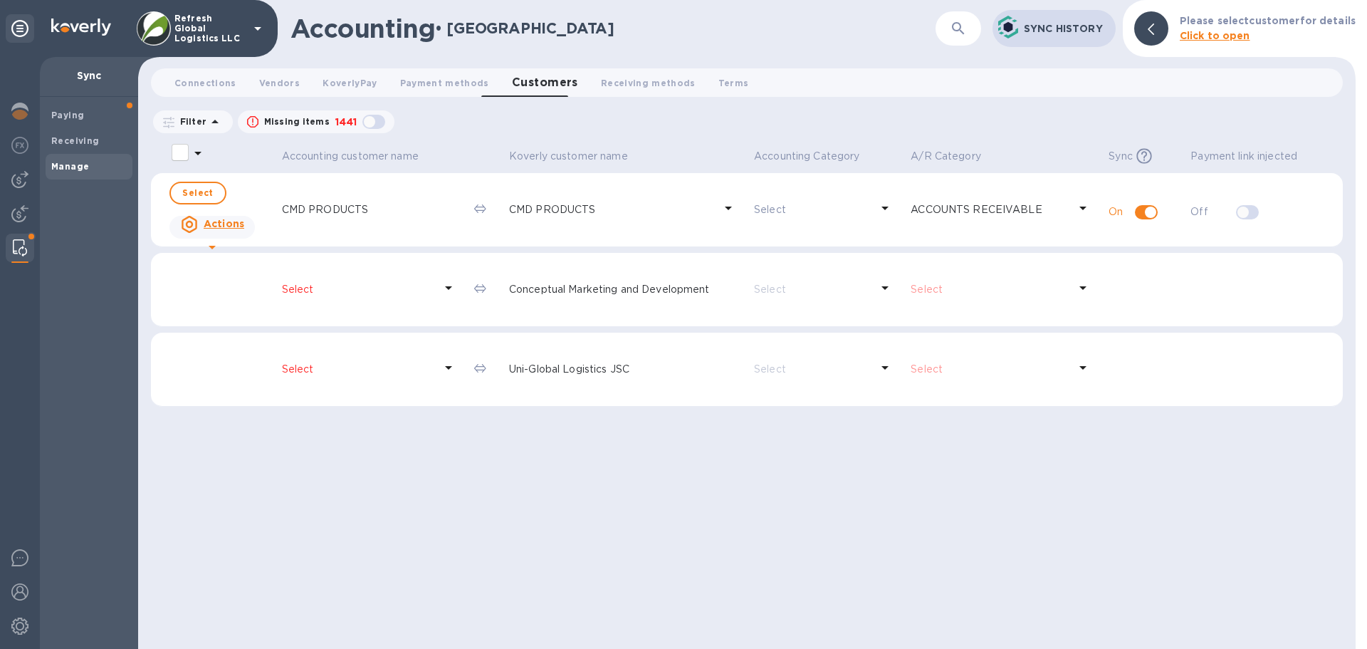
click at [326, 288] on p "Select" at bounding box center [358, 289] width 153 height 15
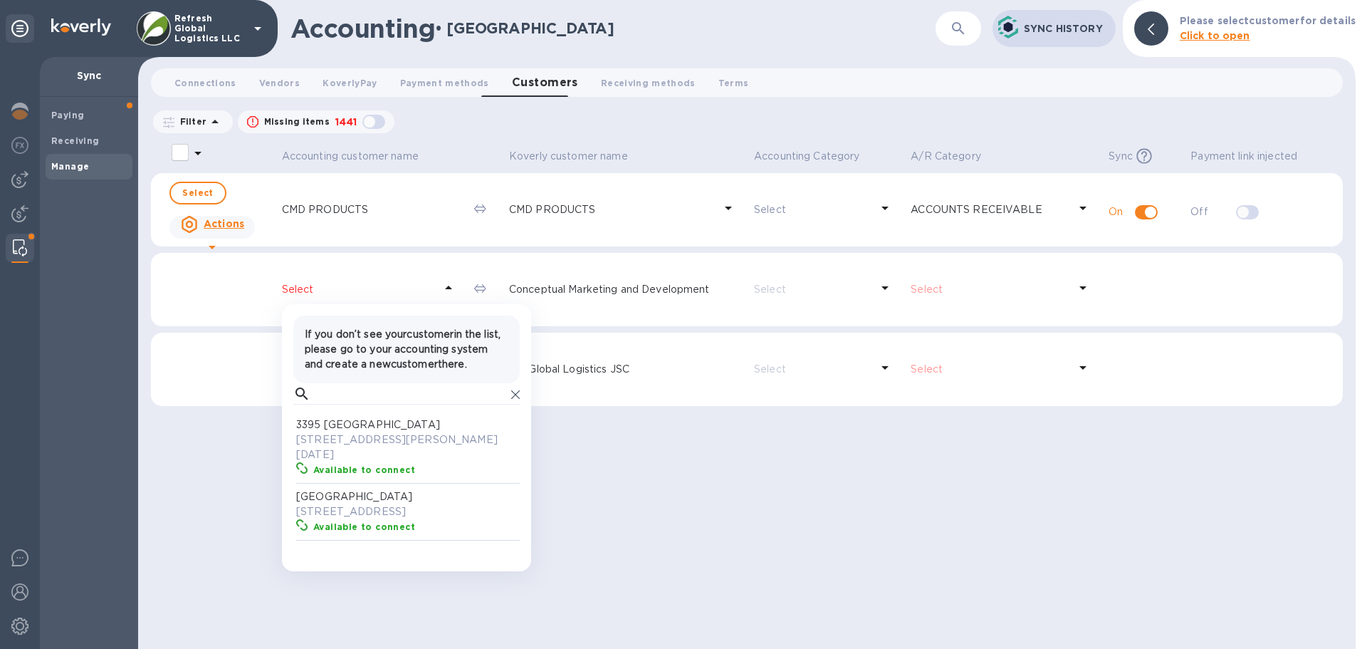
scroll to position [132, 221]
click at [763, 488] on div "Accounting customer name Koverly customer name Accounting Category A/R Category…" at bounding box center [747, 395] width 1192 height 508
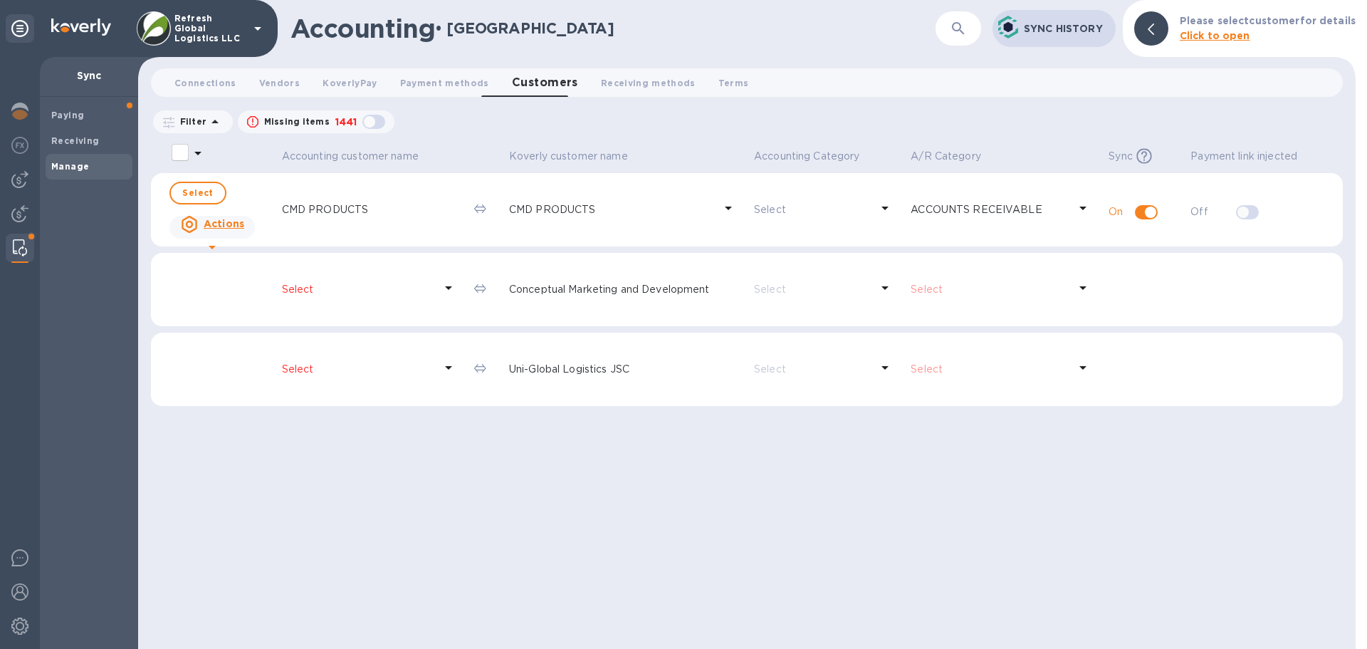
click at [295, 367] on p "Select" at bounding box center [358, 369] width 153 height 15
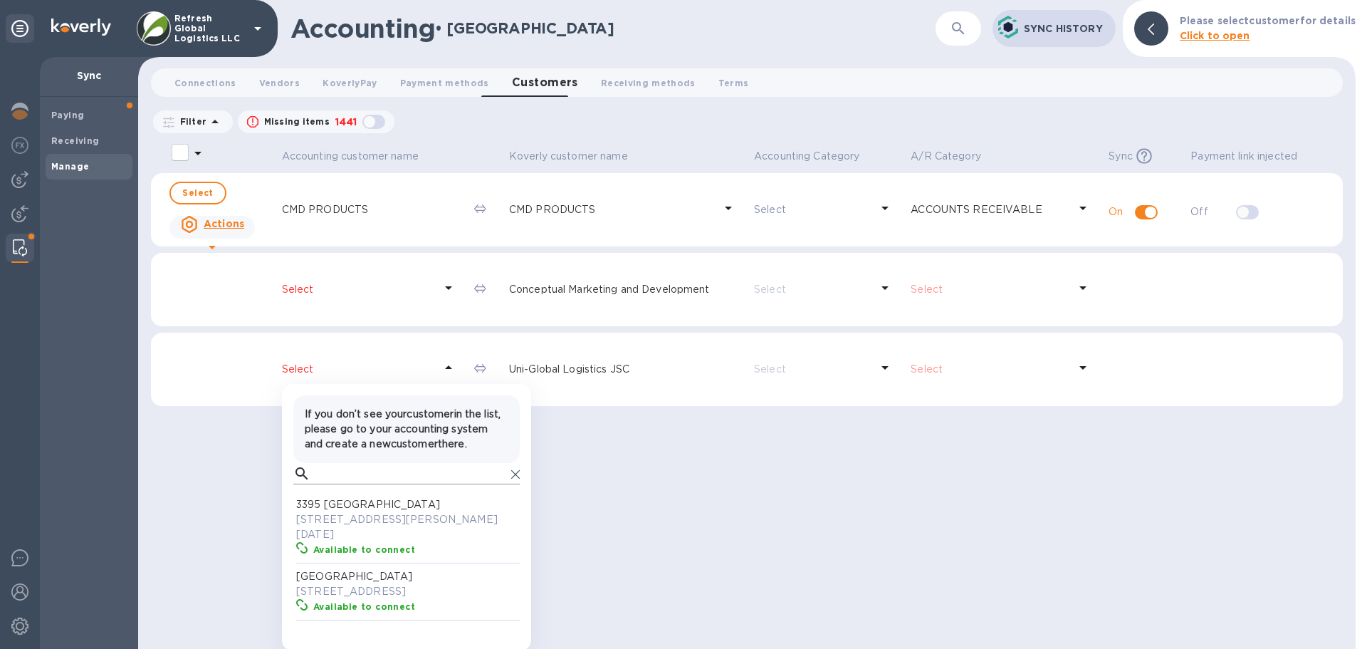
click at [347, 484] on input "text" at bounding box center [410, 473] width 189 height 21
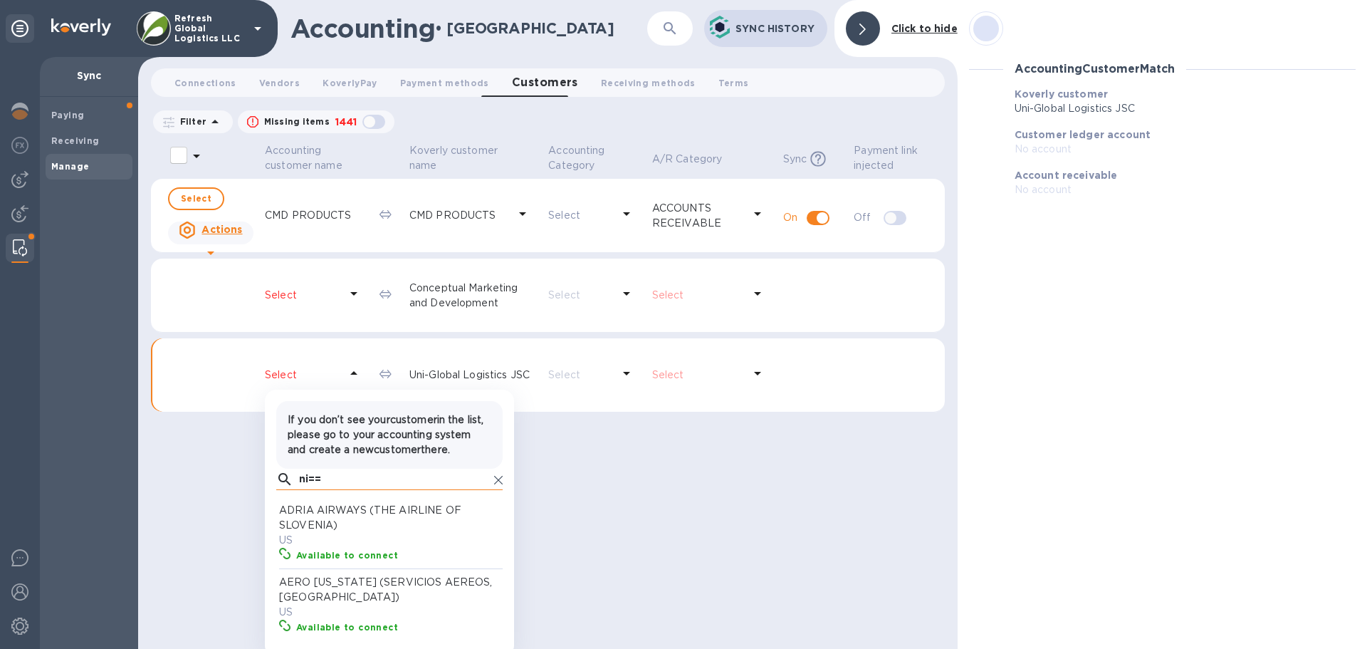
scroll to position [132, 221]
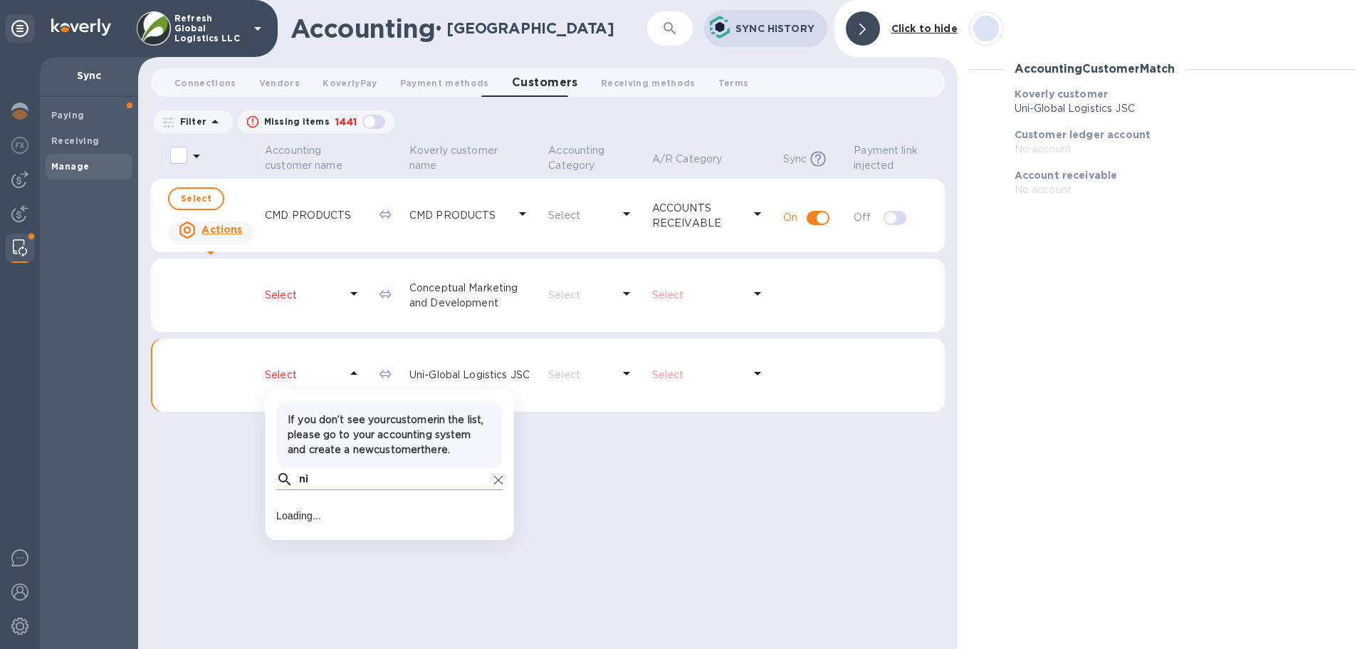
type input "n"
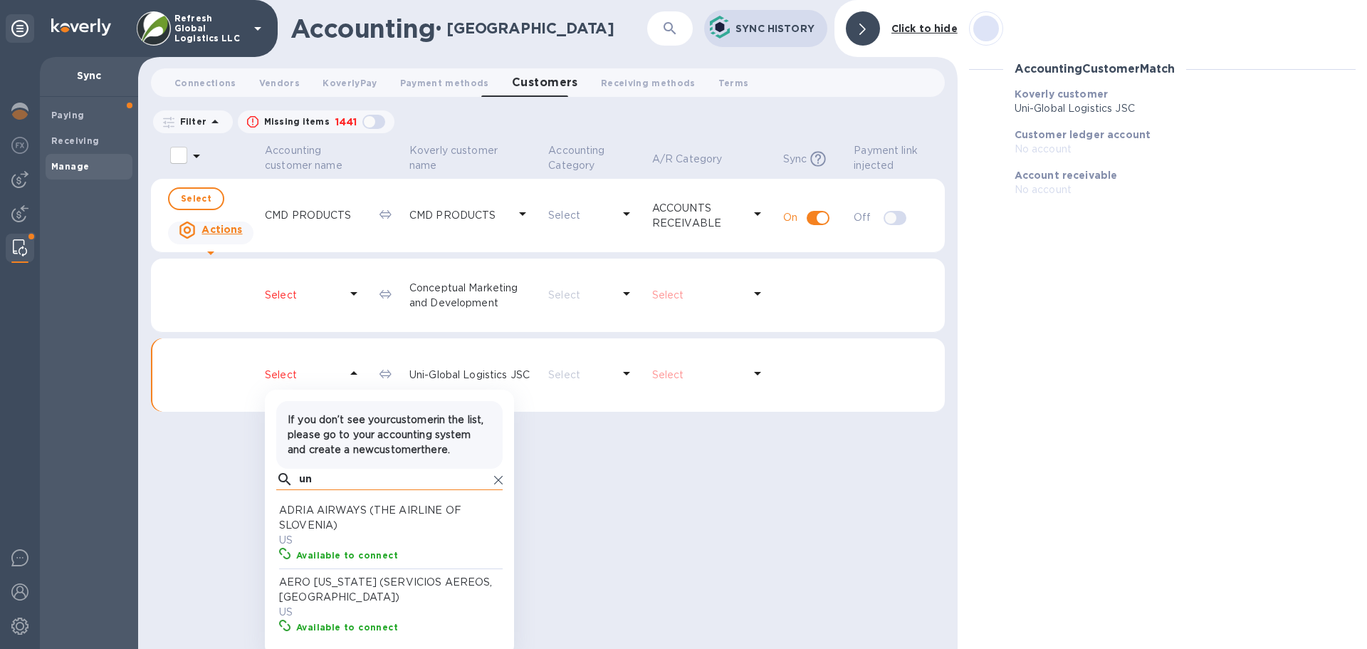
type input "uni"
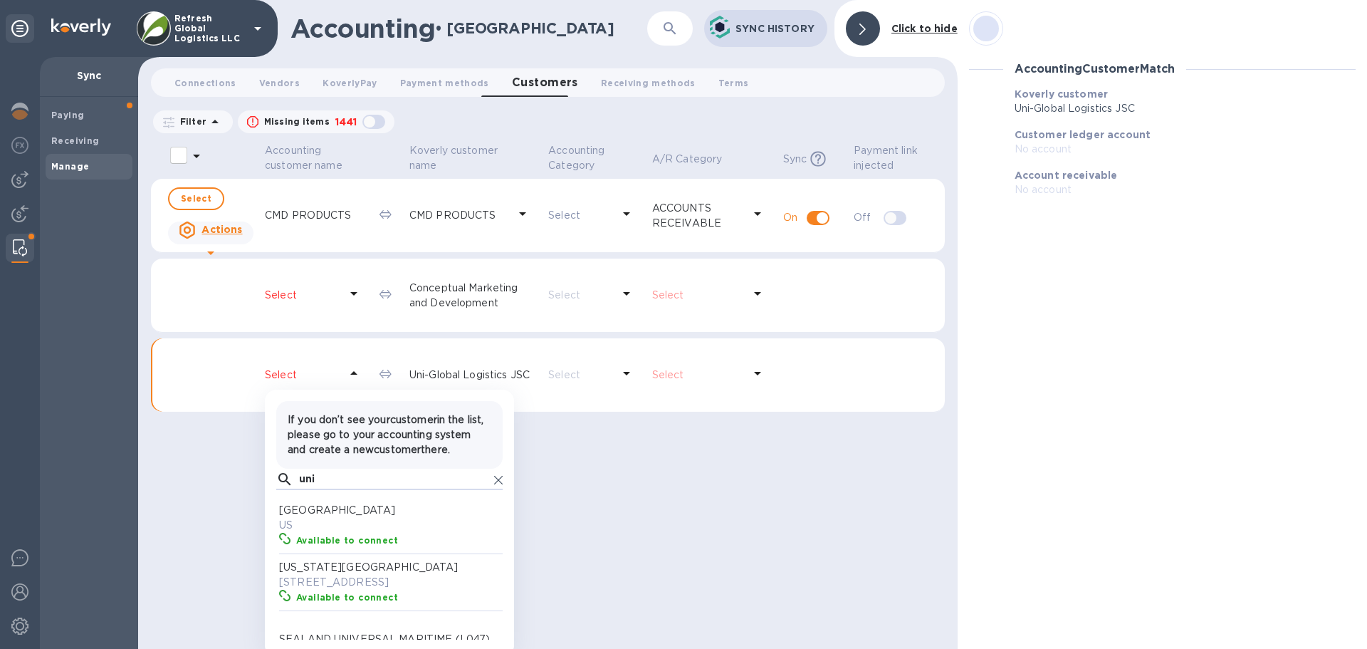
click at [239, 510] on div "Accounting customer name Koverly customer name Accounting Category A/R Category…" at bounding box center [548, 395] width 794 height 508
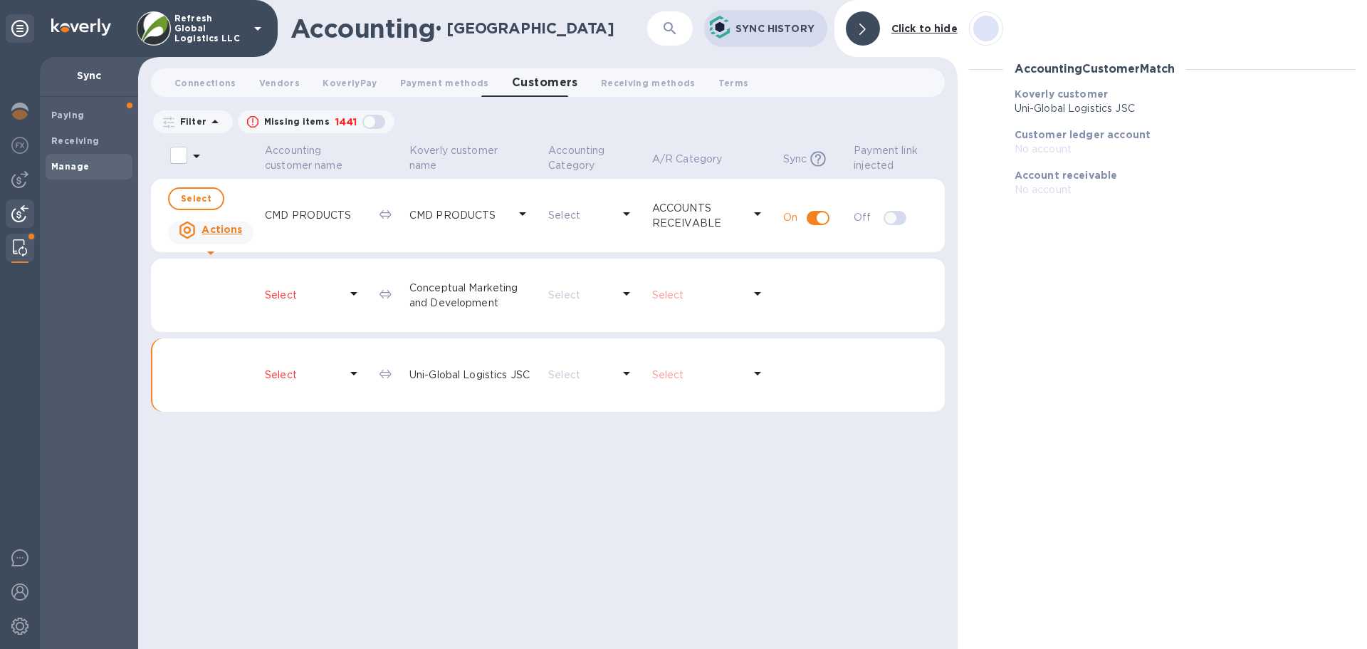
click at [15, 212] on img at bounding box center [19, 213] width 17 height 17
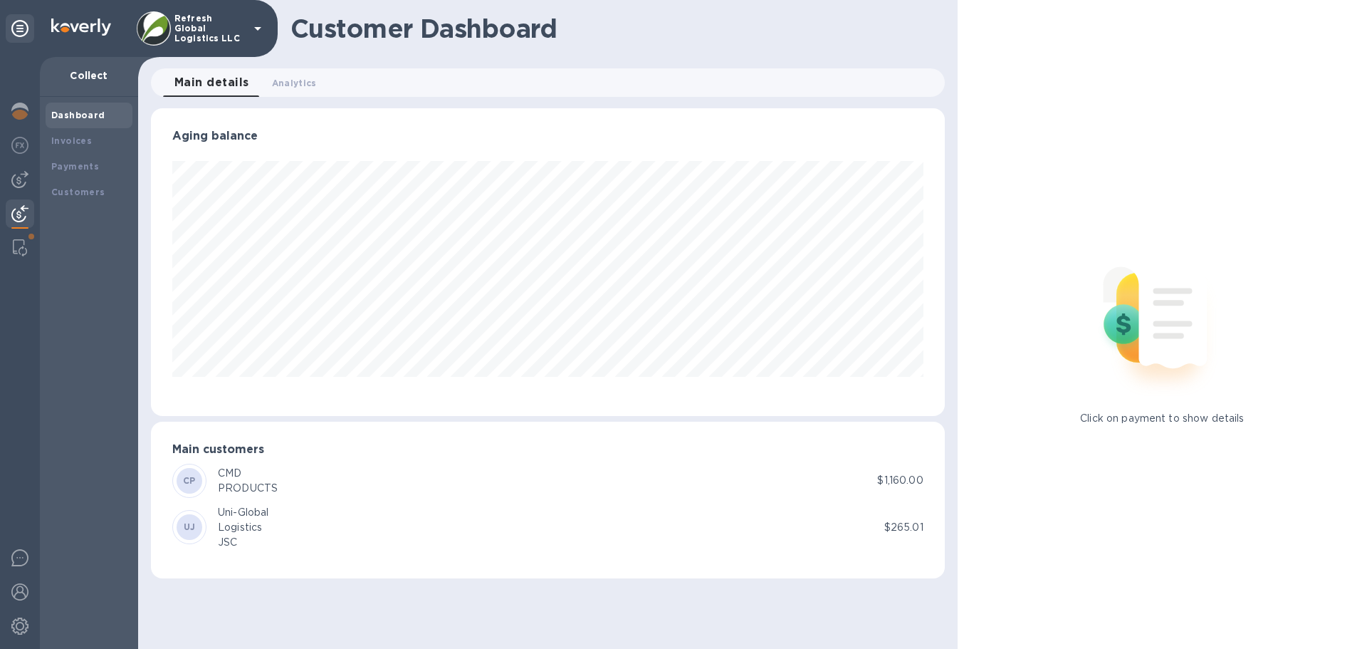
scroll to position [308, 793]
click at [71, 187] on b "Customers" at bounding box center [78, 192] width 54 height 11
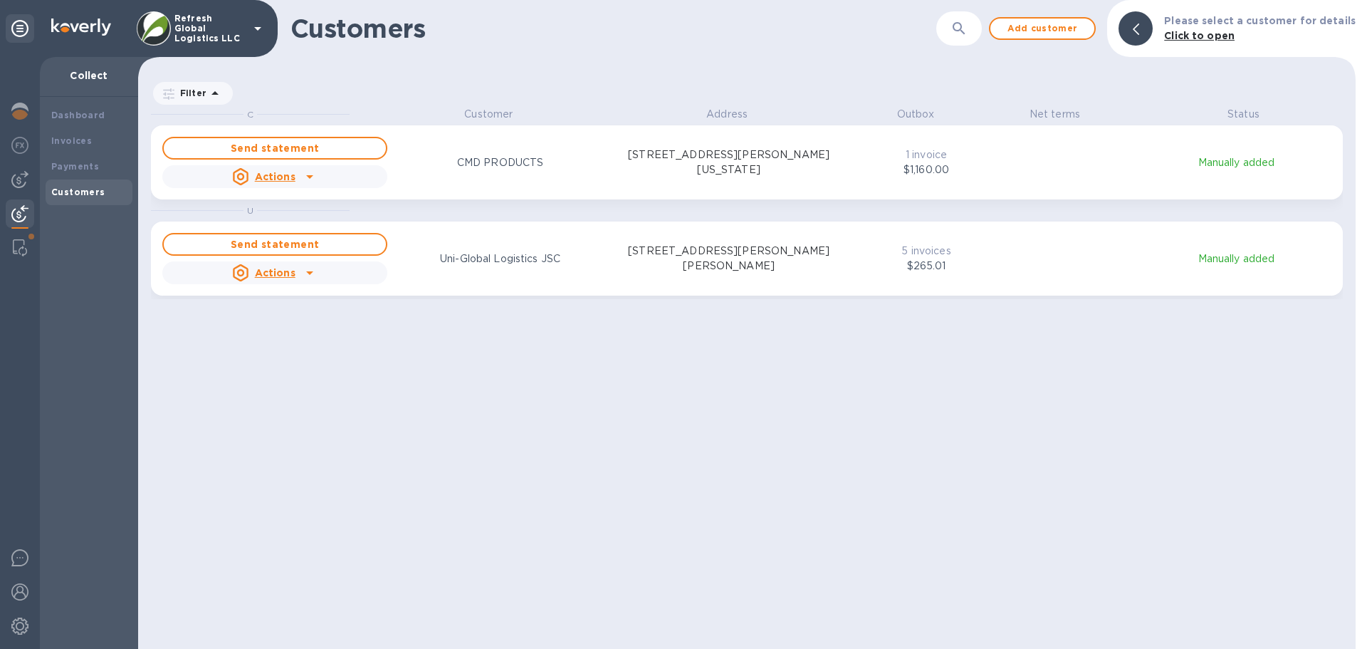
scroll to position [531, 1212]
click at [311, 280] on icon "grid" at bounding box center [309, 272] width 17 height 17
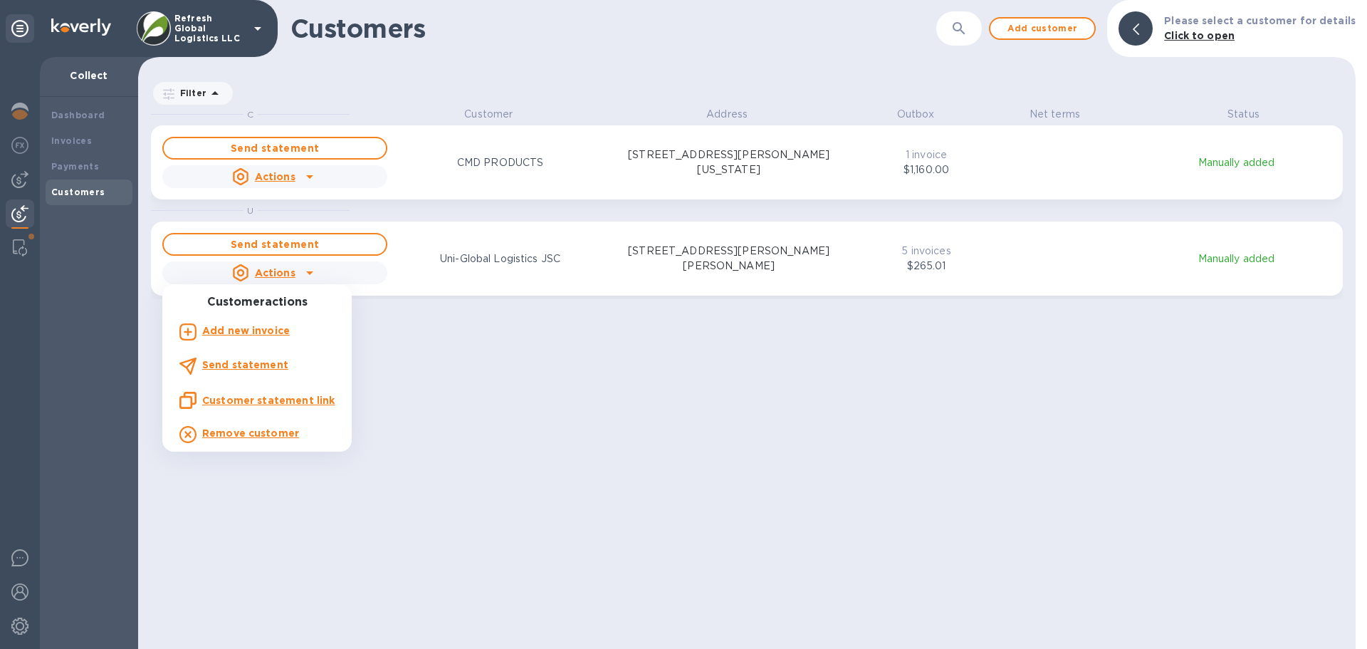
click at [741, 426] on div at bounding box center [683, 324] width 1367 height 649
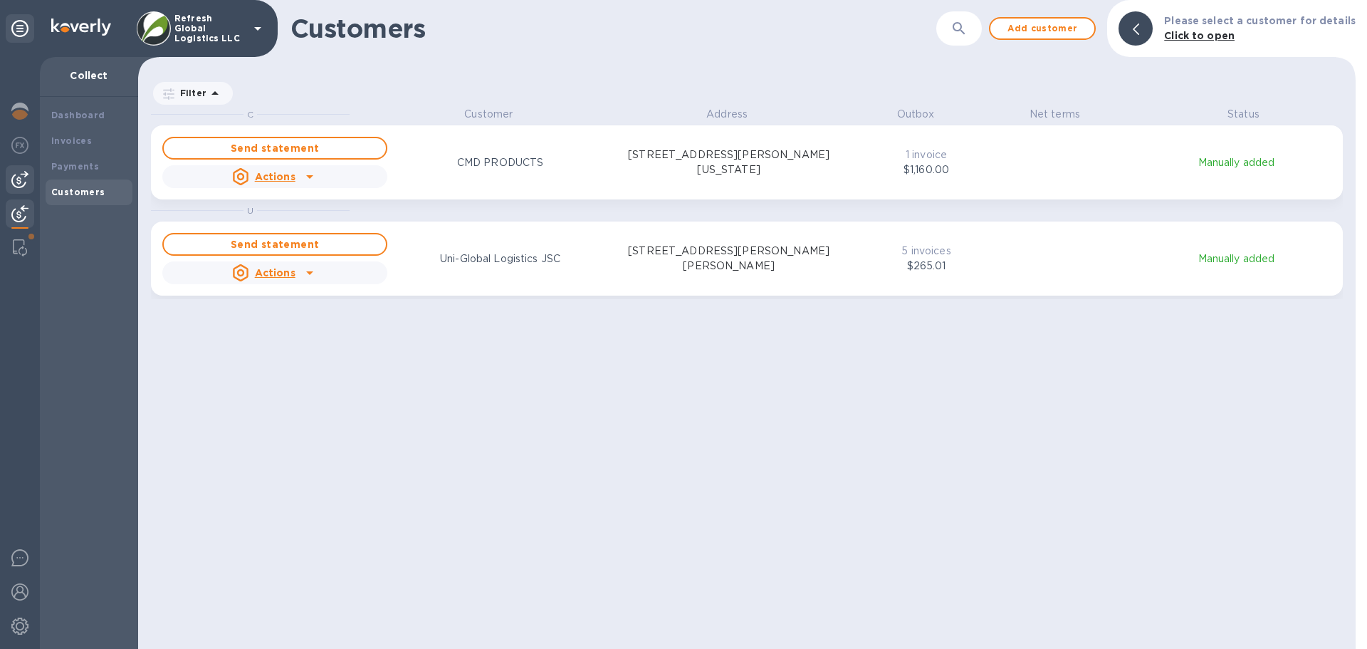
click at [14, 176] on img at bounding box center [19, 179] width 17 height 17
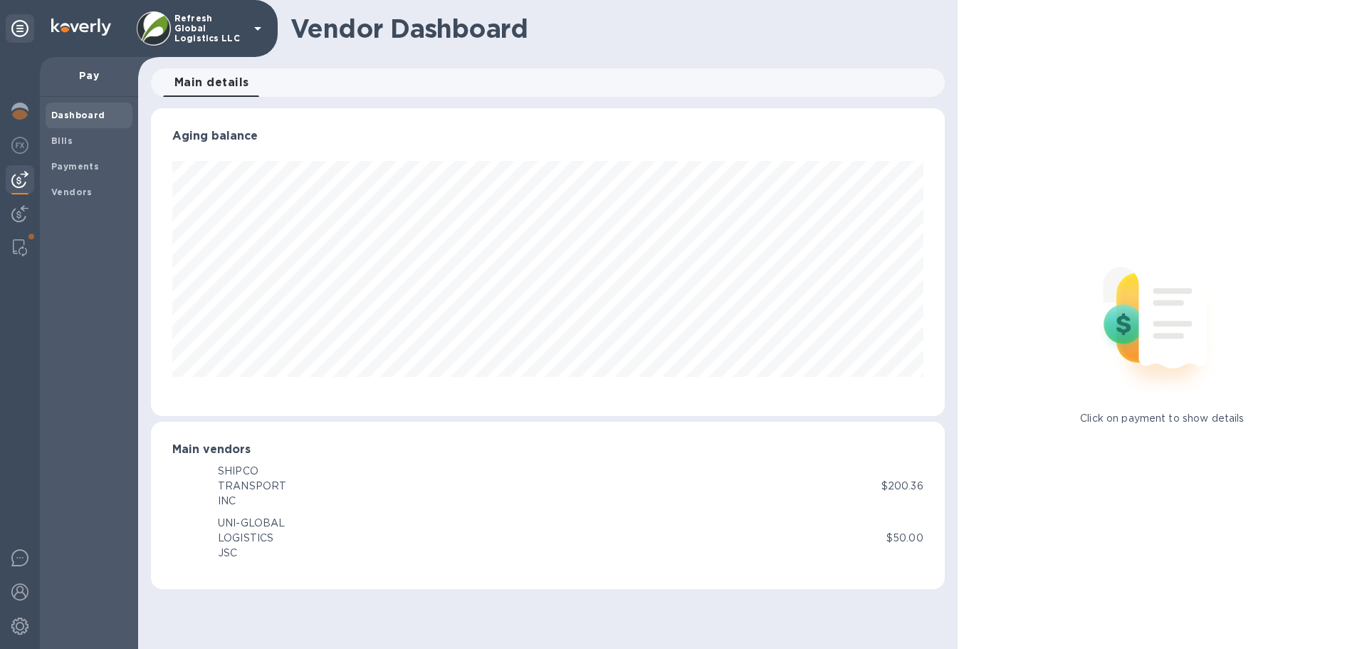
scroll to position [308, 793]
click at [73, 166] on b "Payments" at bounding box center [75, 166] width 48 height 11
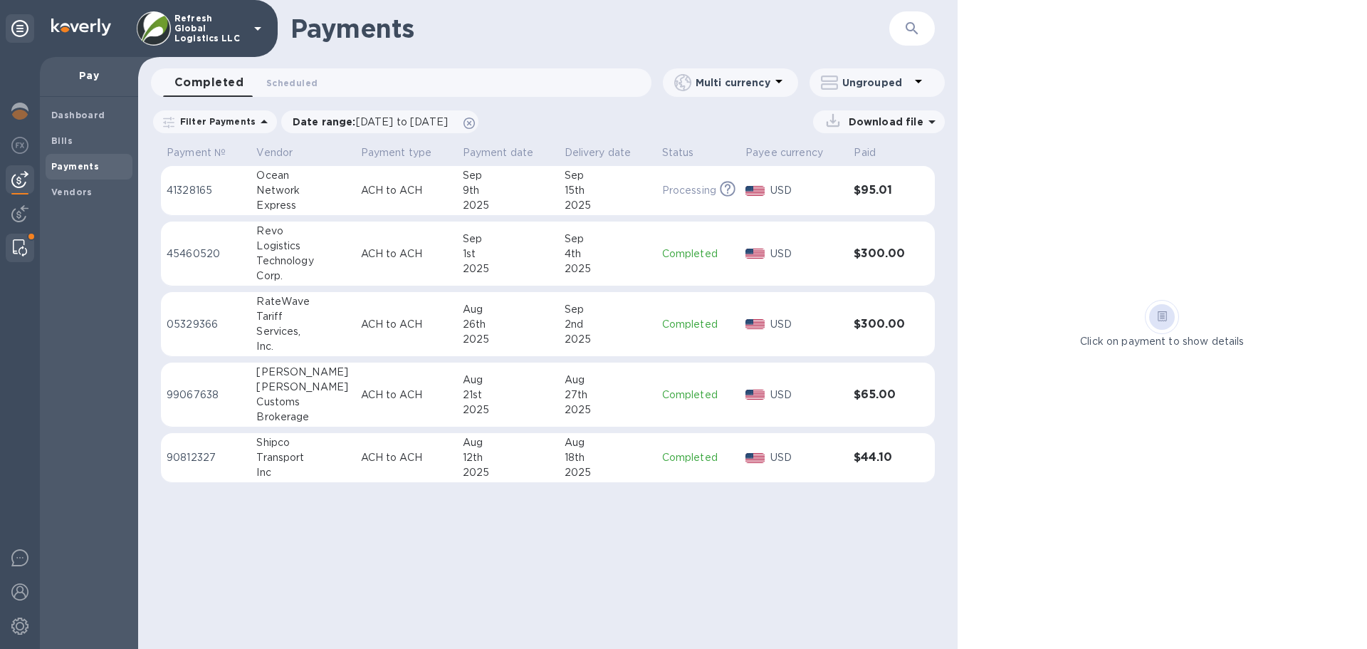
click at [16, 244] on img at bounding box center [20, 247] width 14 height 17
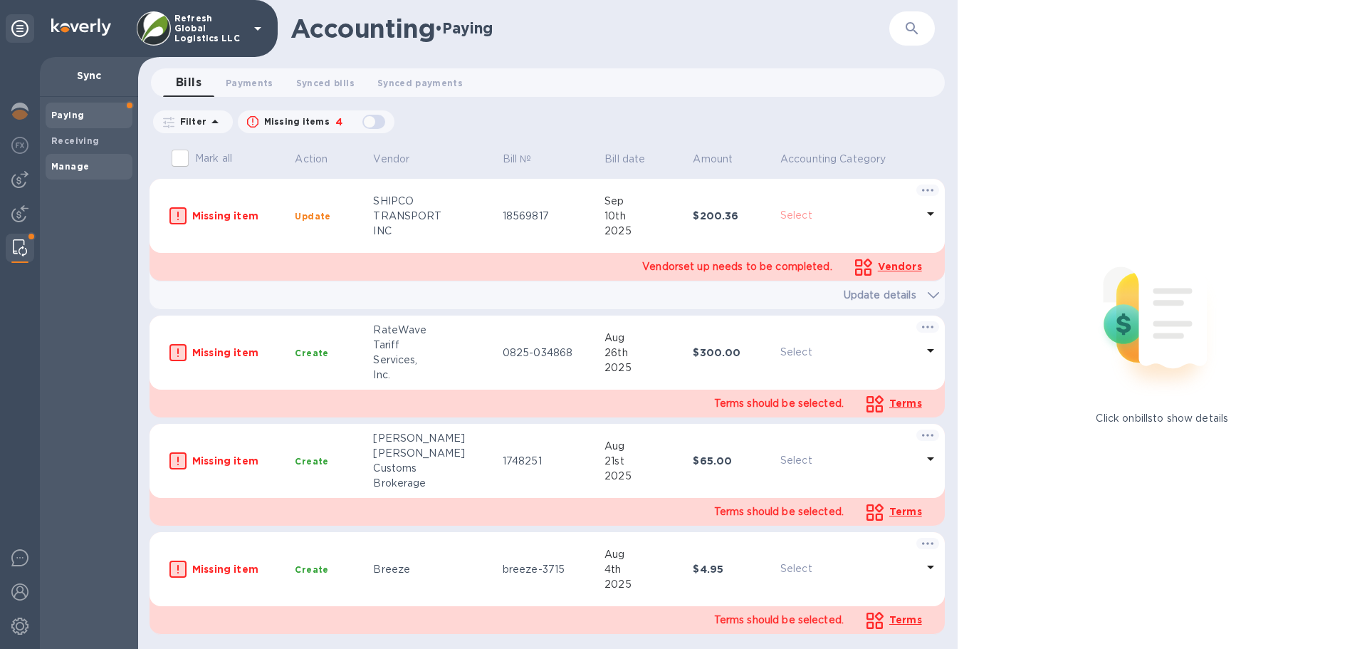
click at [63, 169] on b "Manage" at bounding box center [70, 166] width 38 height 11
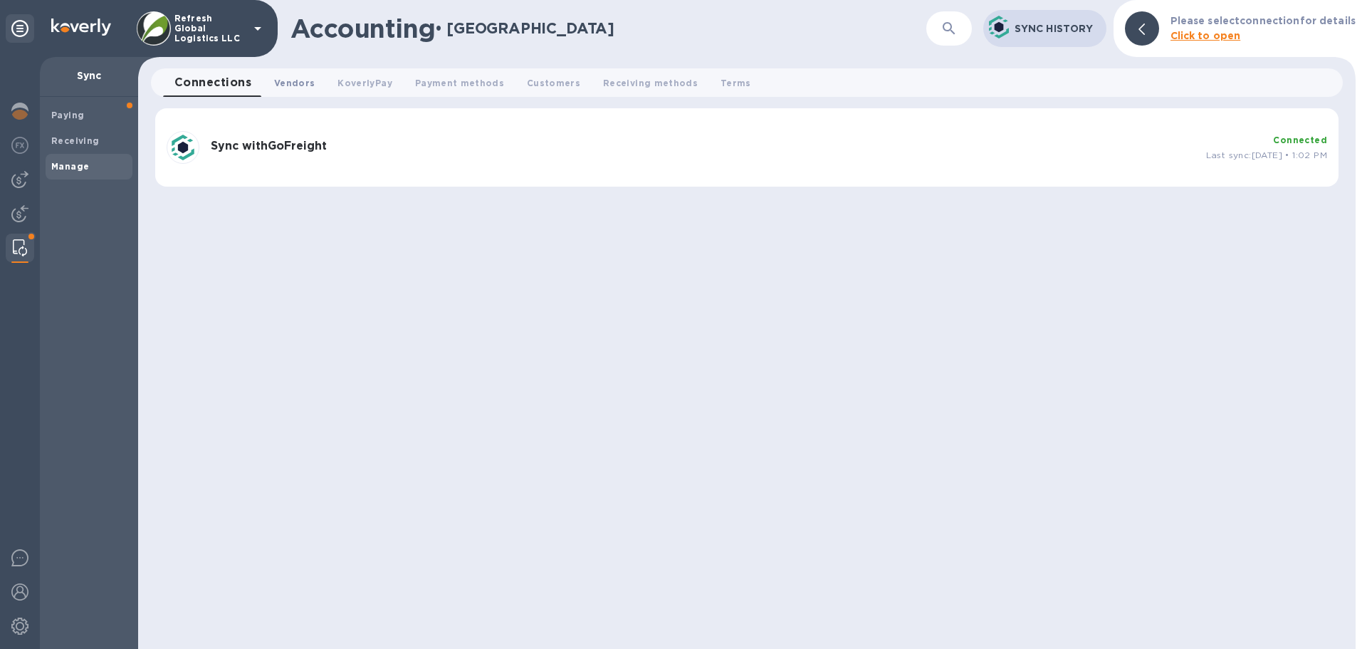
click at [298, 76] on span "Vendors 0" at bounding box center [294, 82] width 41 height 15
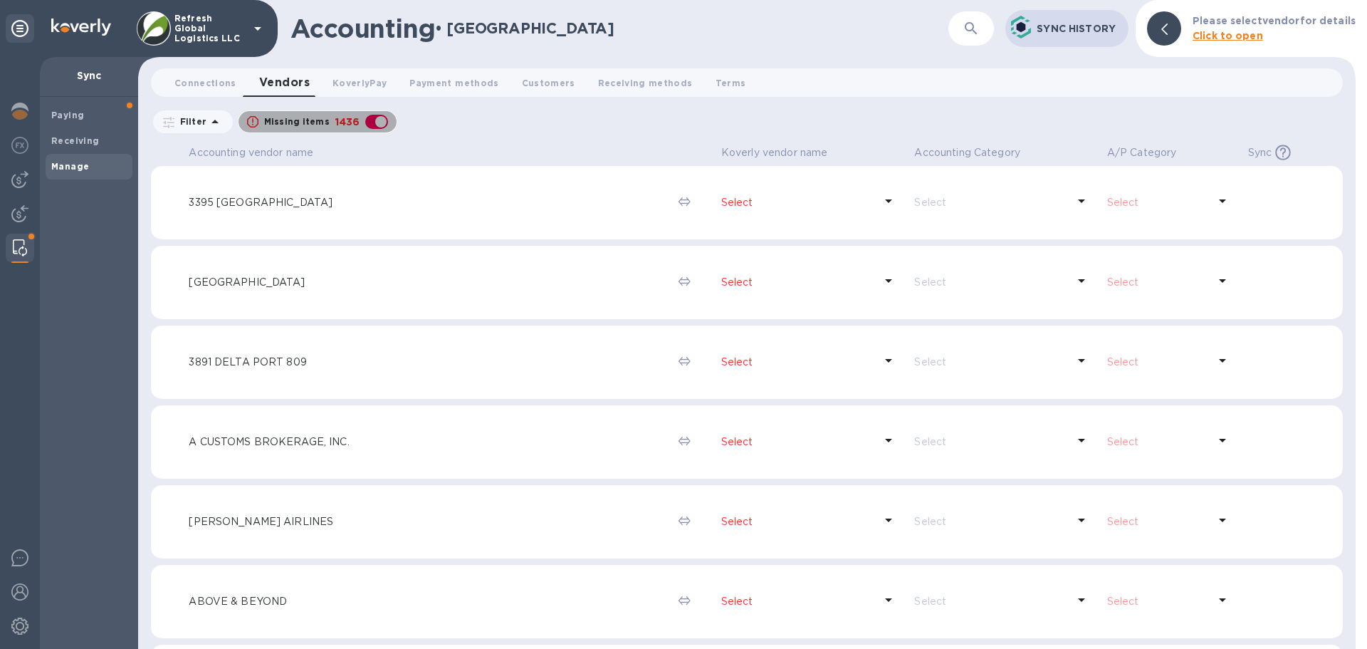
click at [379, 132] on div "Missing items 1436" at bounding box center [317, 122] width 147 height 21
checkbox input "false"
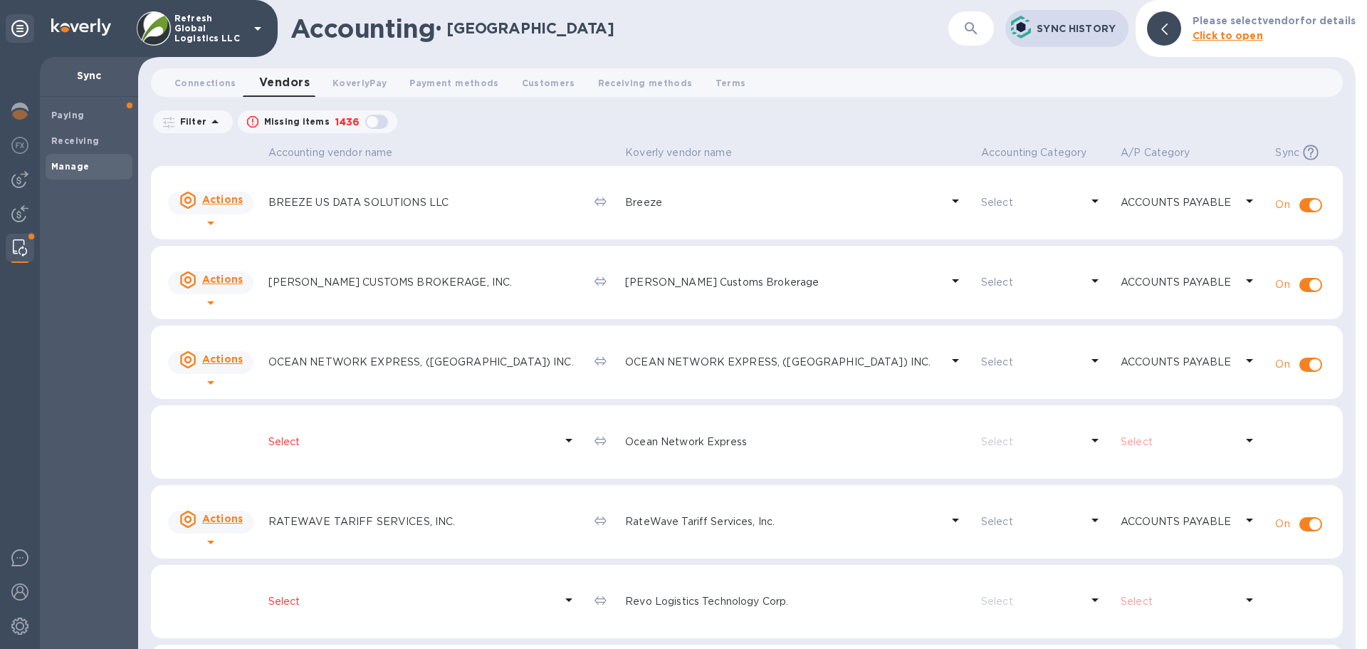
scroll to position [71, 0]
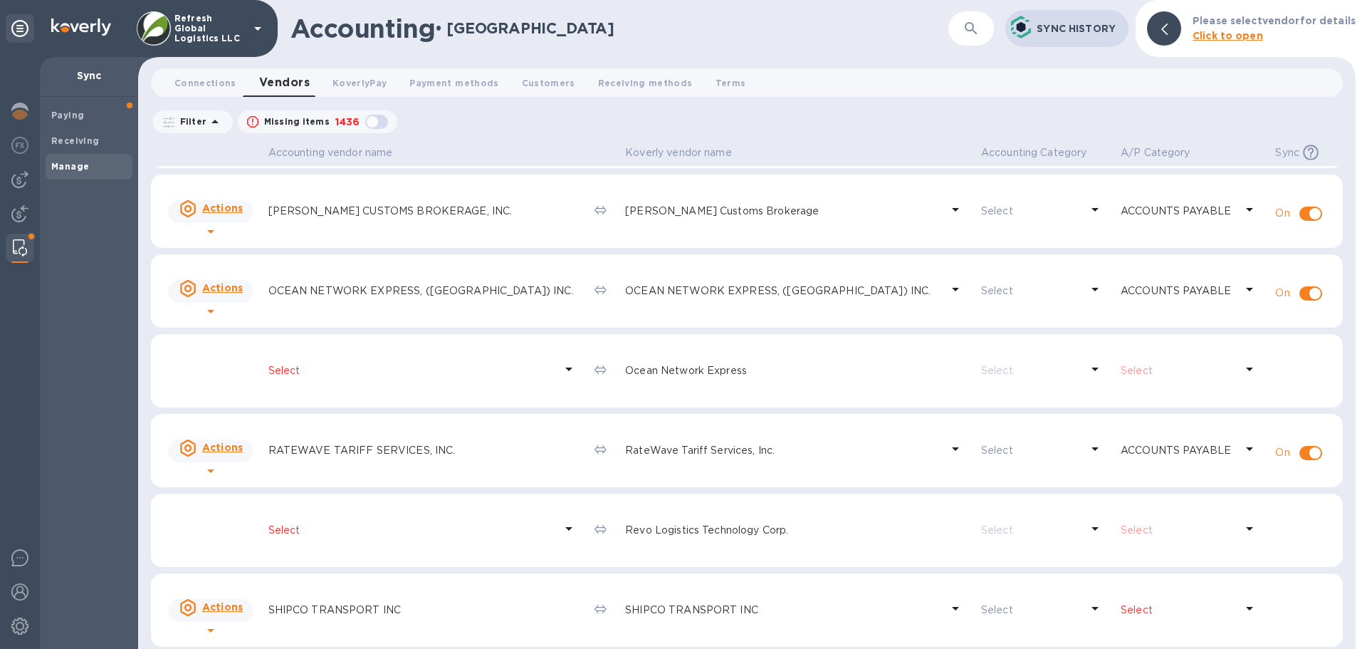
click at [640, 366] on p "Ocean Network Express" at bounding box center [797, 370] width 345 height 15
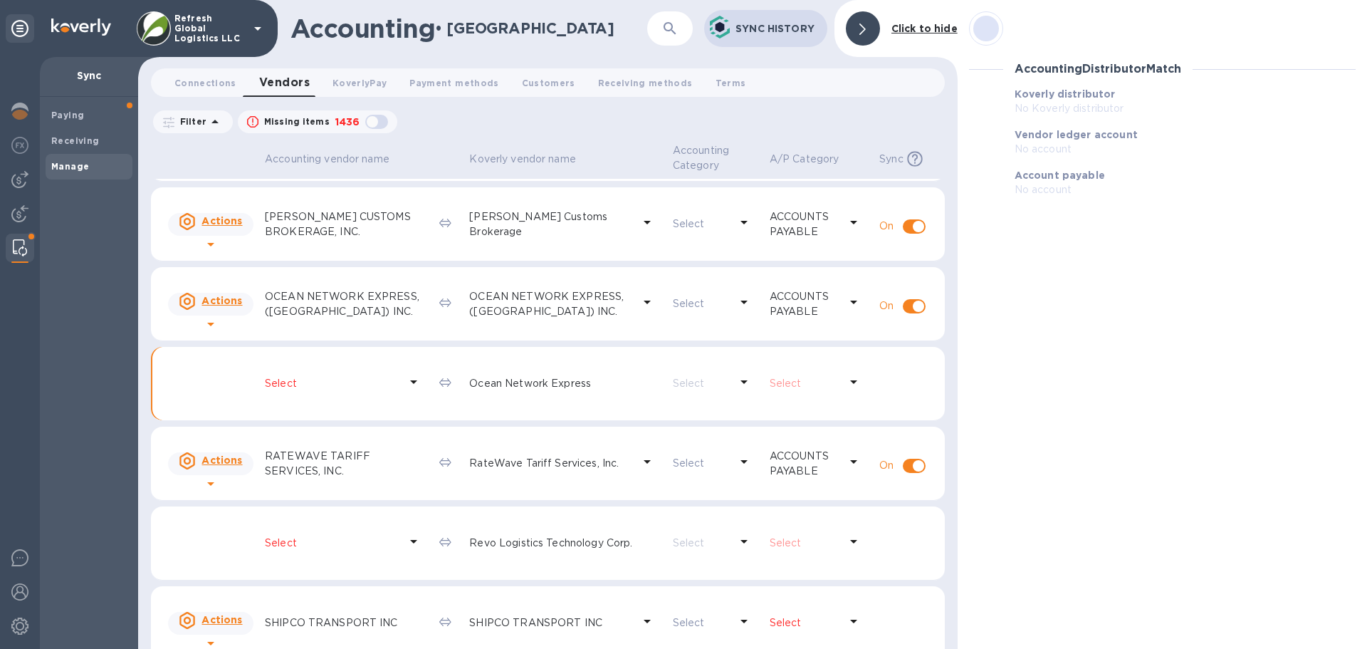
scroll to position [84, 0]
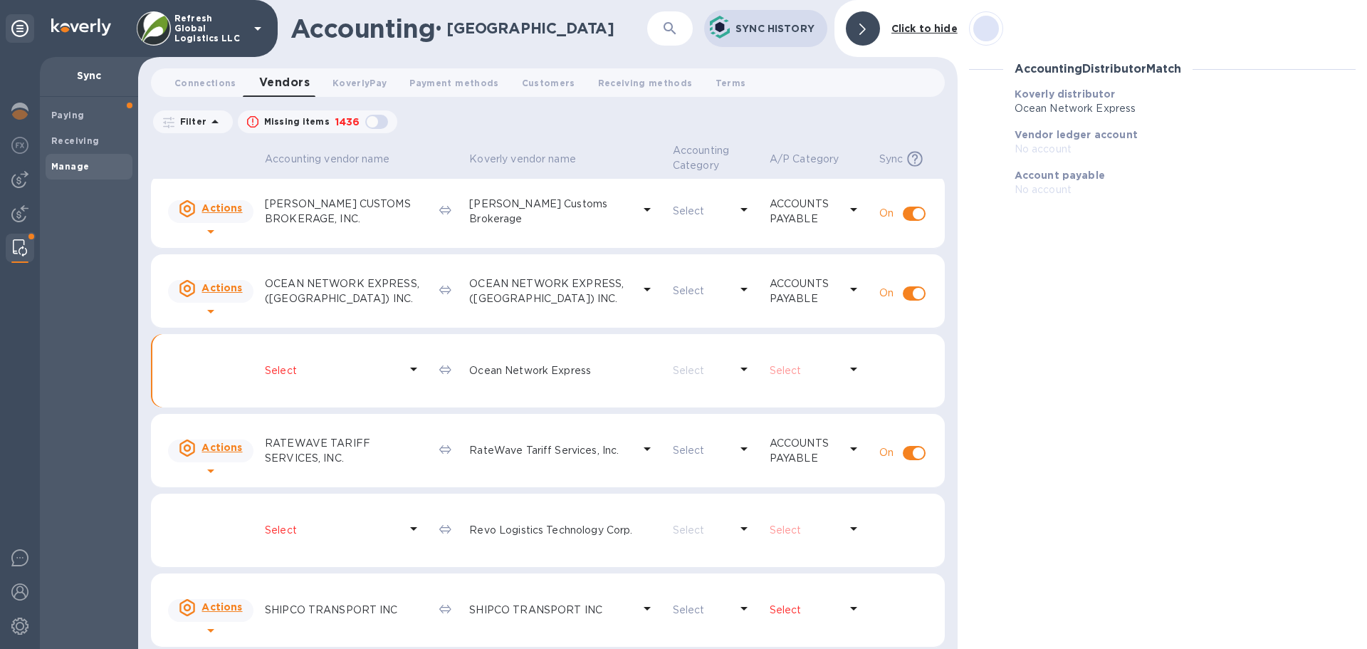
click at [921, 26] on b "Click to hide" at bounding box center [925, 28] width 66 height 11
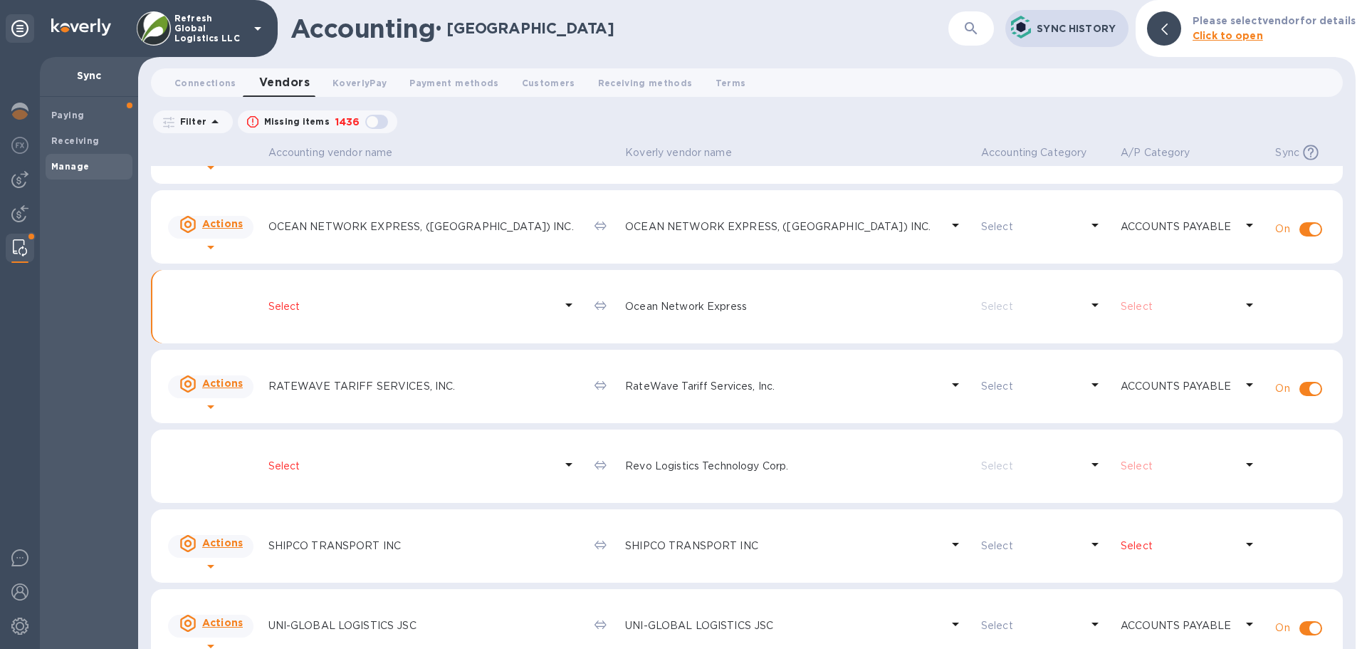
scroll to position [142, 0]
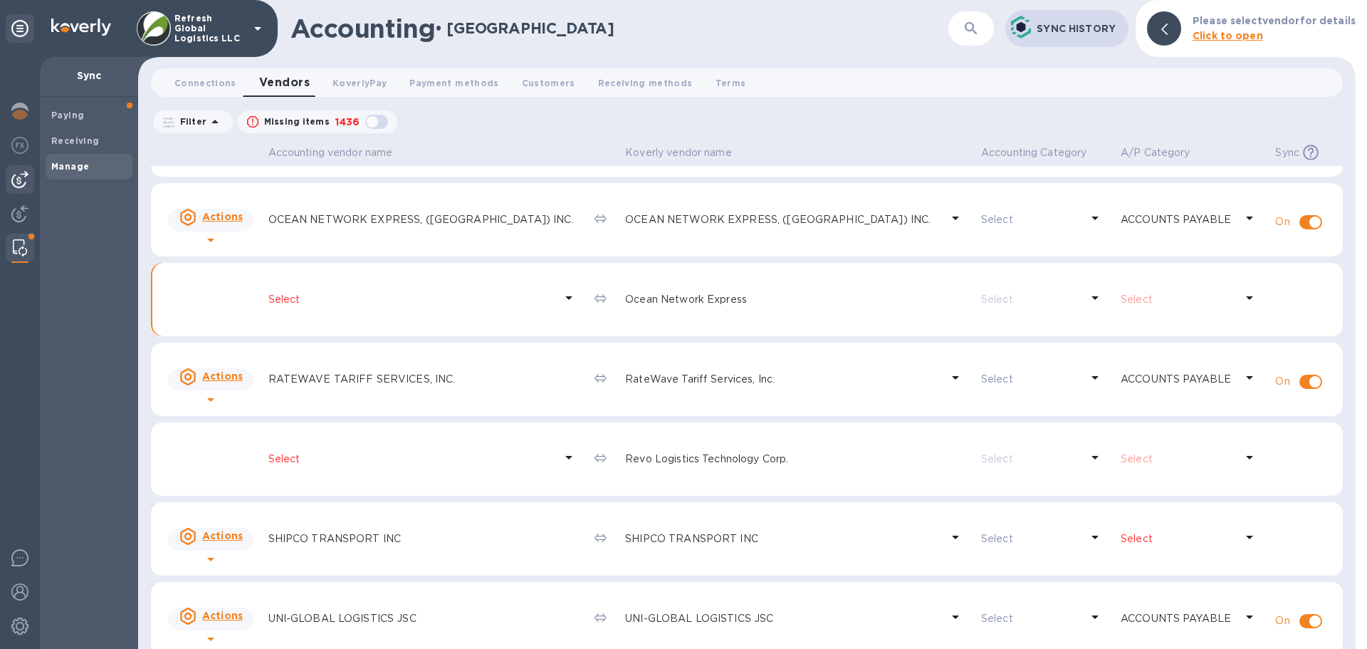
click at [11, 177] on img at bounding box center [19, 179] width 17 height 17
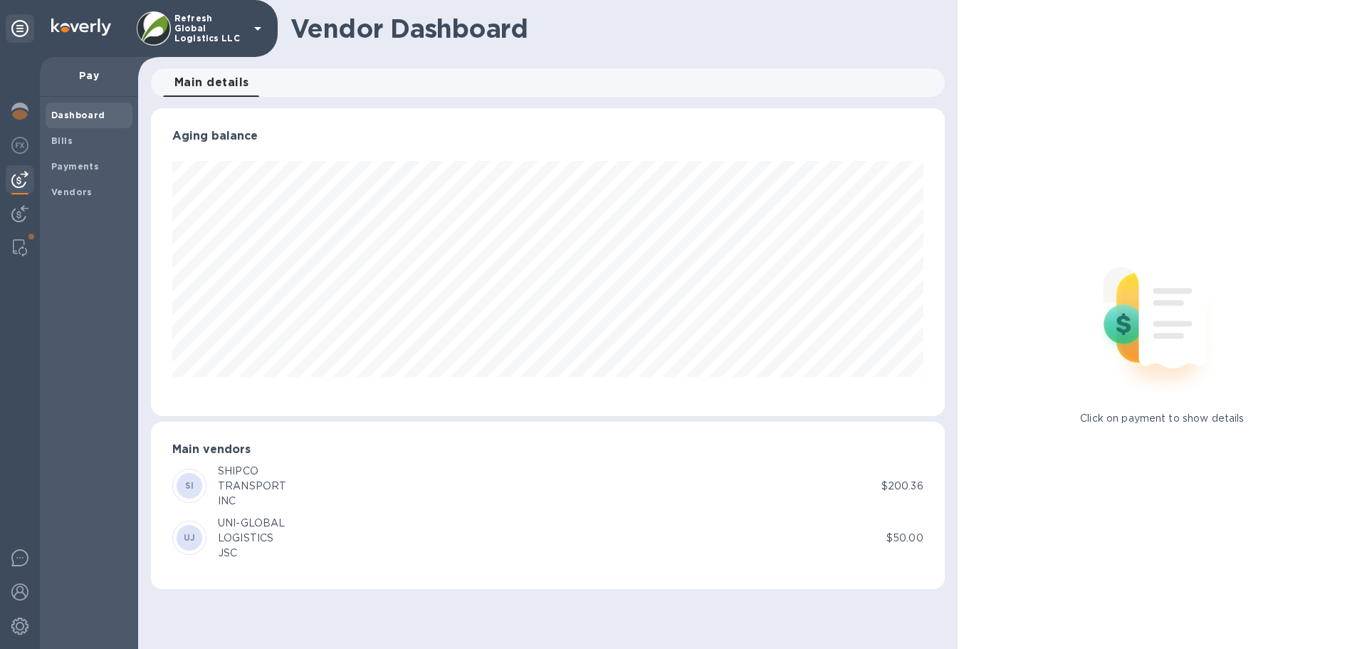
scroll to position [308, 793]
click at [61, 194] on b "Vendors" at bounding box center [71, 192] width 41 height 11
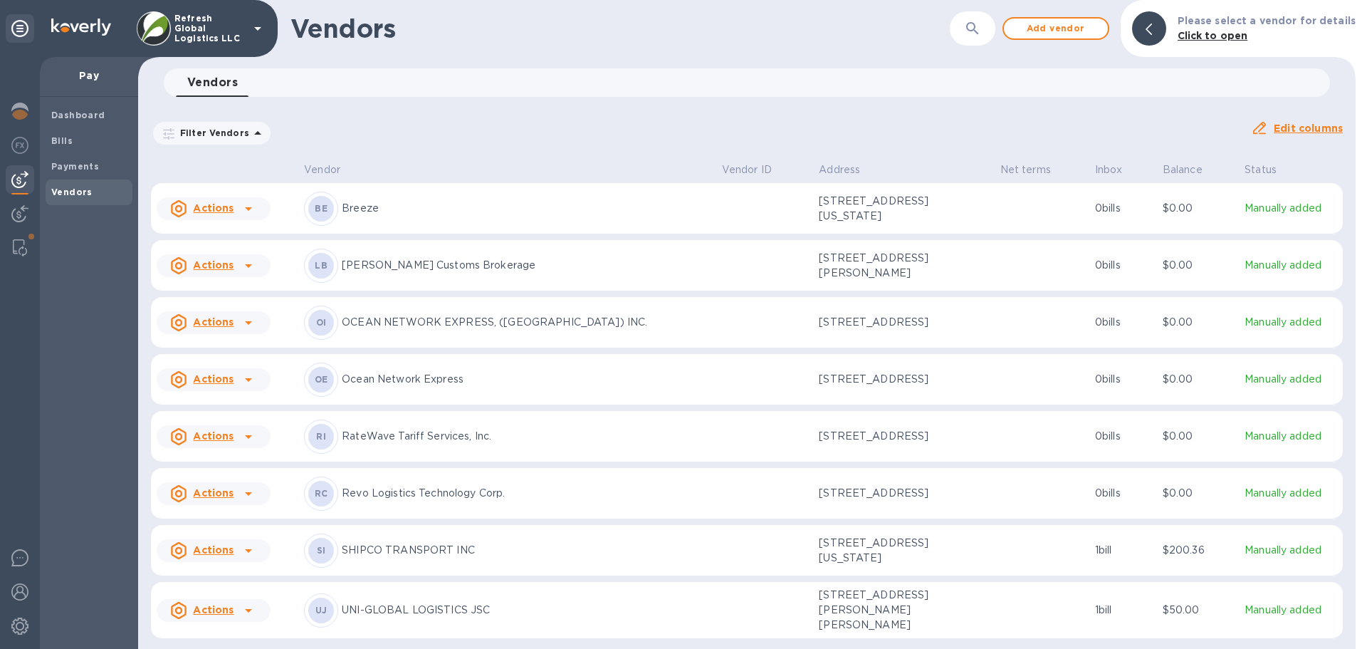
click at [422, 381] on p "Ocean Network Express" at bounding box center [526, 379] width 369 height 15
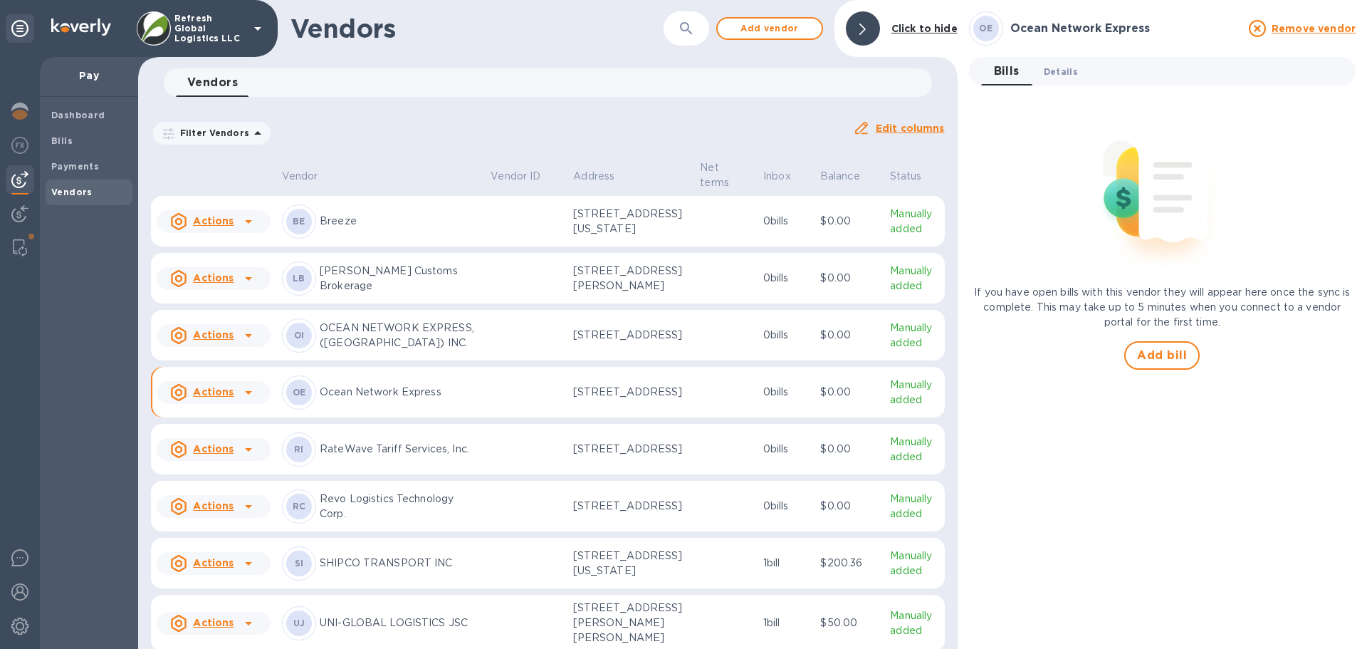
click at [1069, 67] on span "Details 0" at bounding box center [1061, 71] width 34 height 15
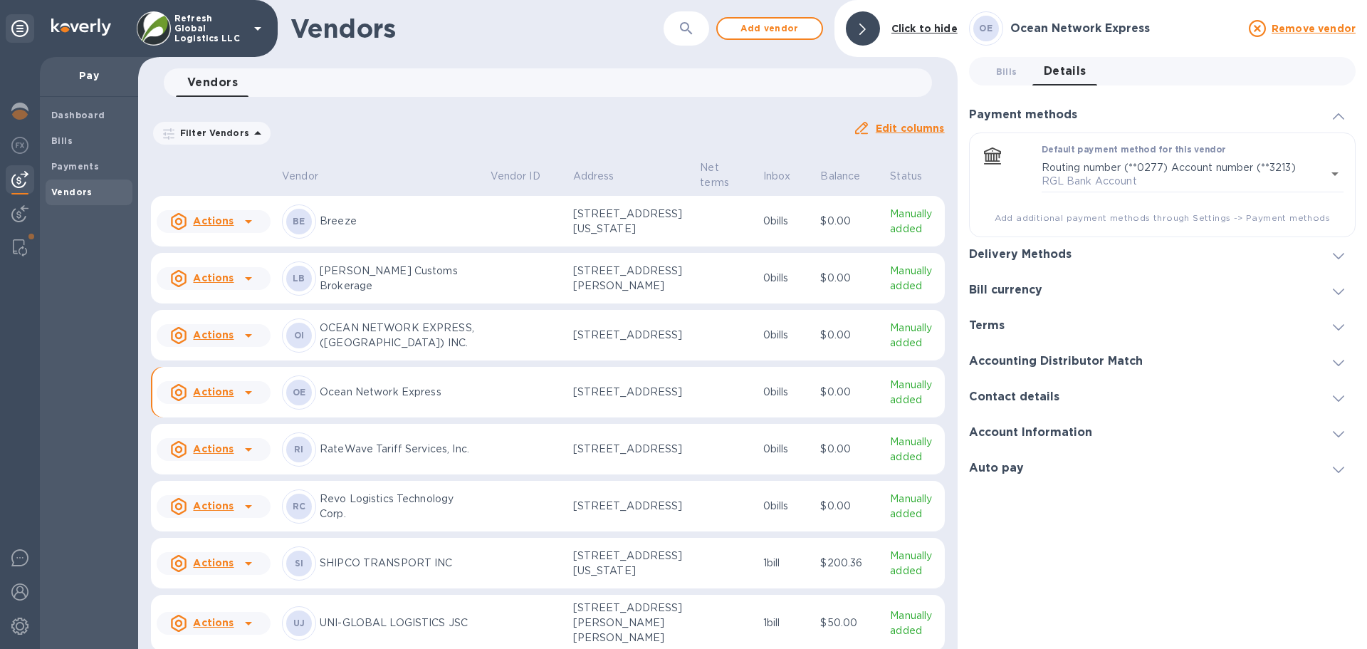
click at [1020, 393] on h3 "Contact details" at bounding box center [1014, 397] width 90 height 14
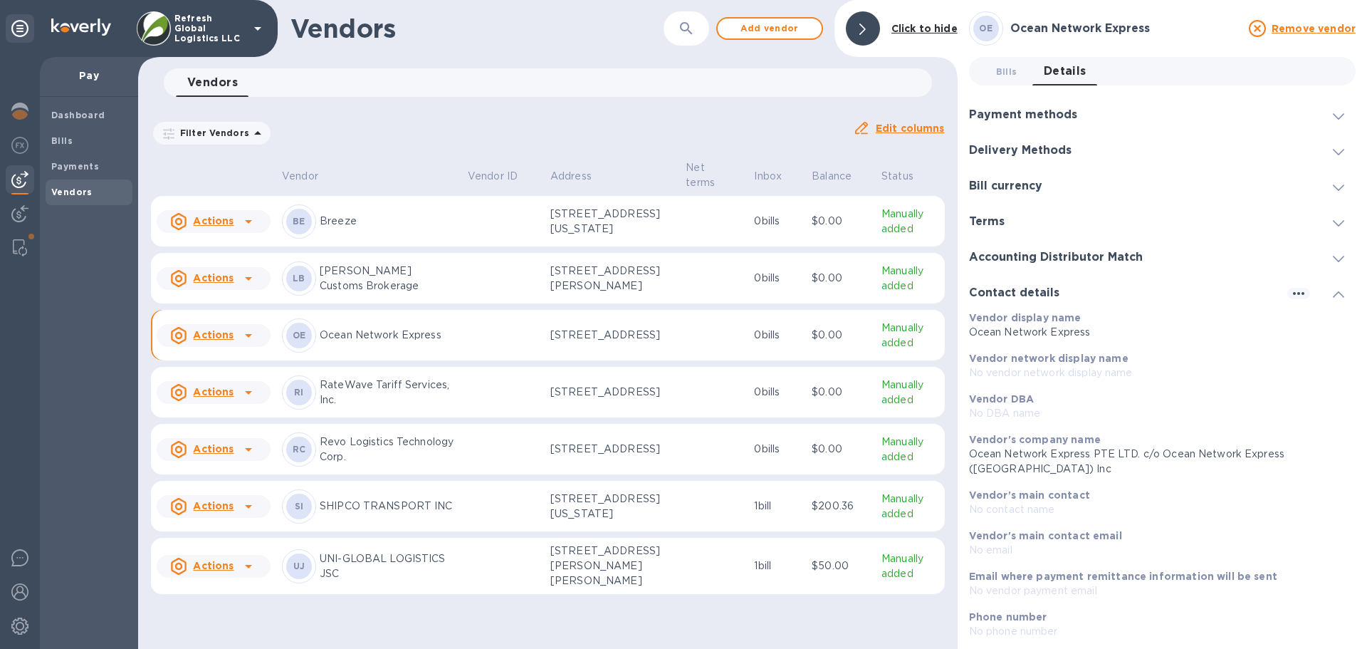
click at [350, 343] on p "Ocean Network Express" at bounding box center [388, 335] width 137 height 15
click at [998, 74] on span "Bills 0" at bounding box center [1006, 71] width 21 height 15
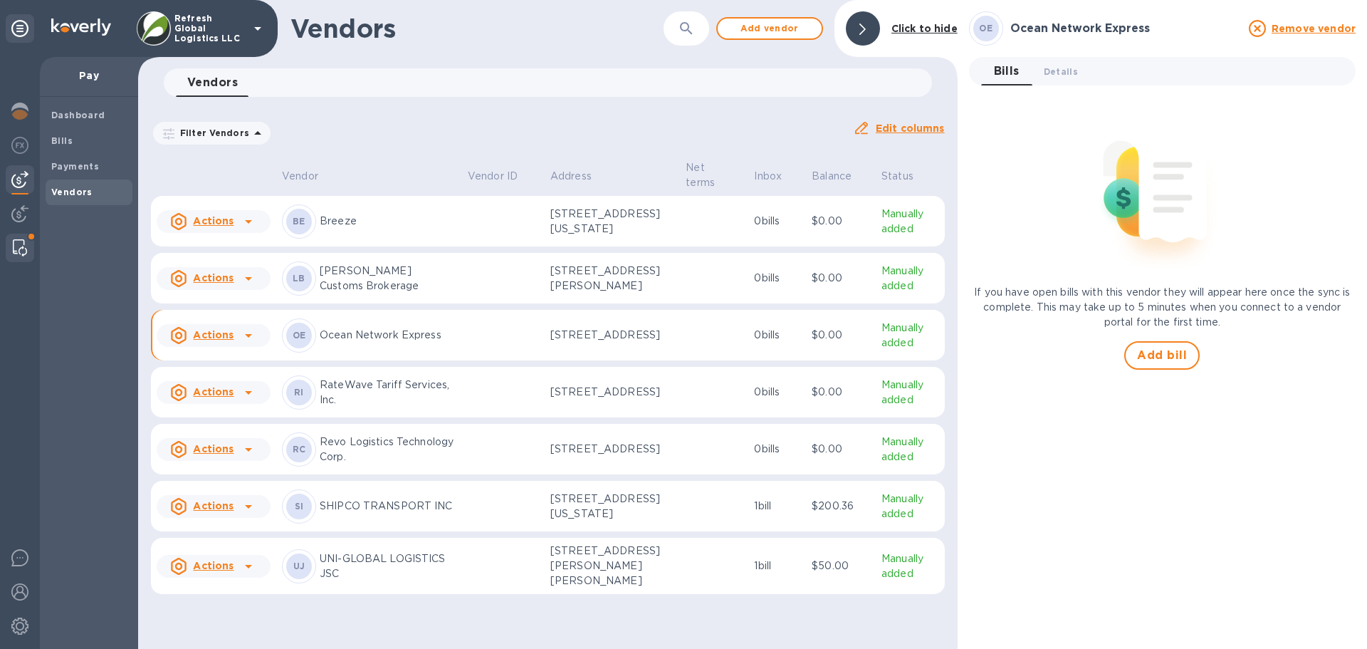
click at [20, 245] on img at bounding box center [20, 247] width 14 height 17
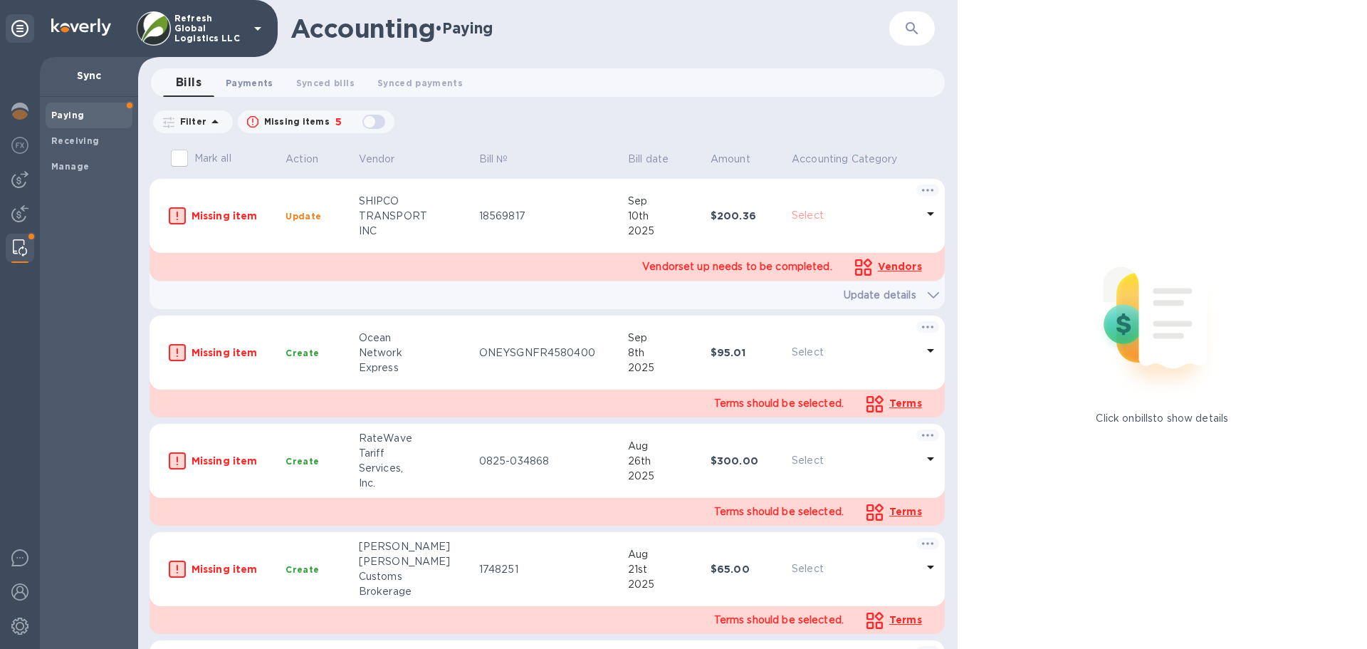
click at [277, 80] on button "Payments 0" at bounding box center [249, 82] width 71 height 28
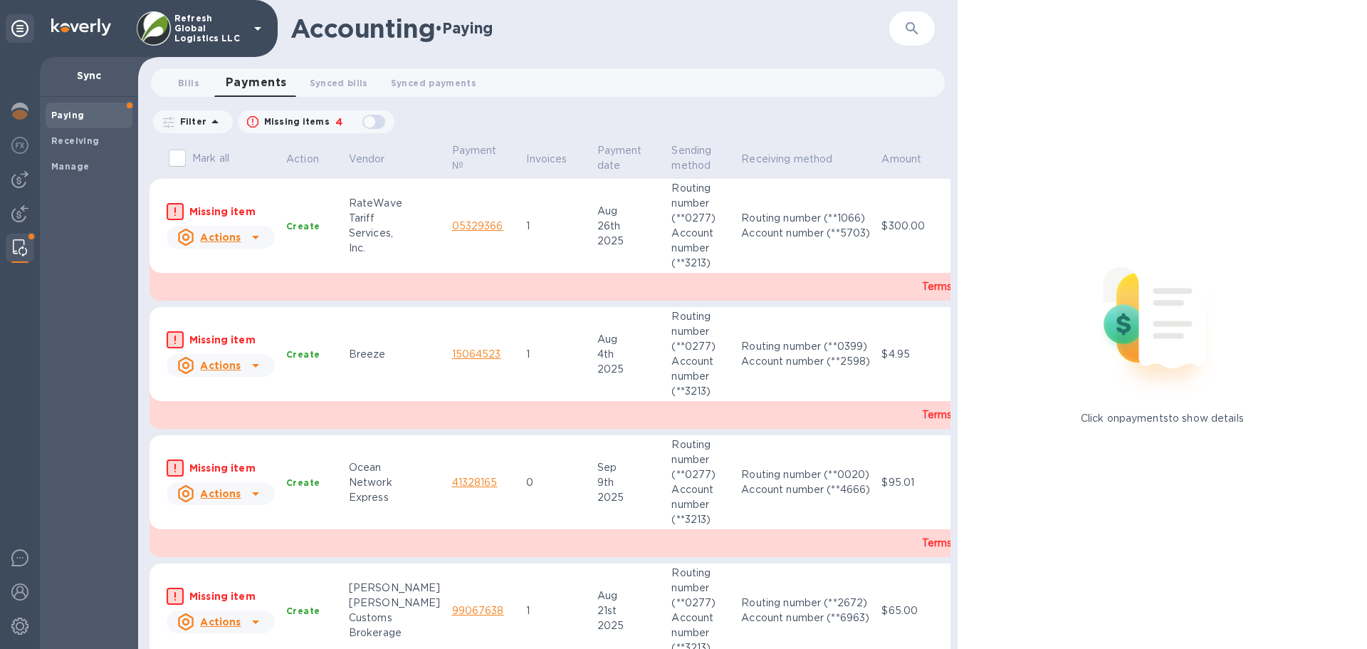
click at [261, 361] on icon at bounding box center [255, 365] width 17 height 17
click at [422, 457] on div at bounding box center [683, 324] width 1367 height 649
click at [439, 85] on span "Synced payments 0" at bounding box center [433, 82] width 85 height 15
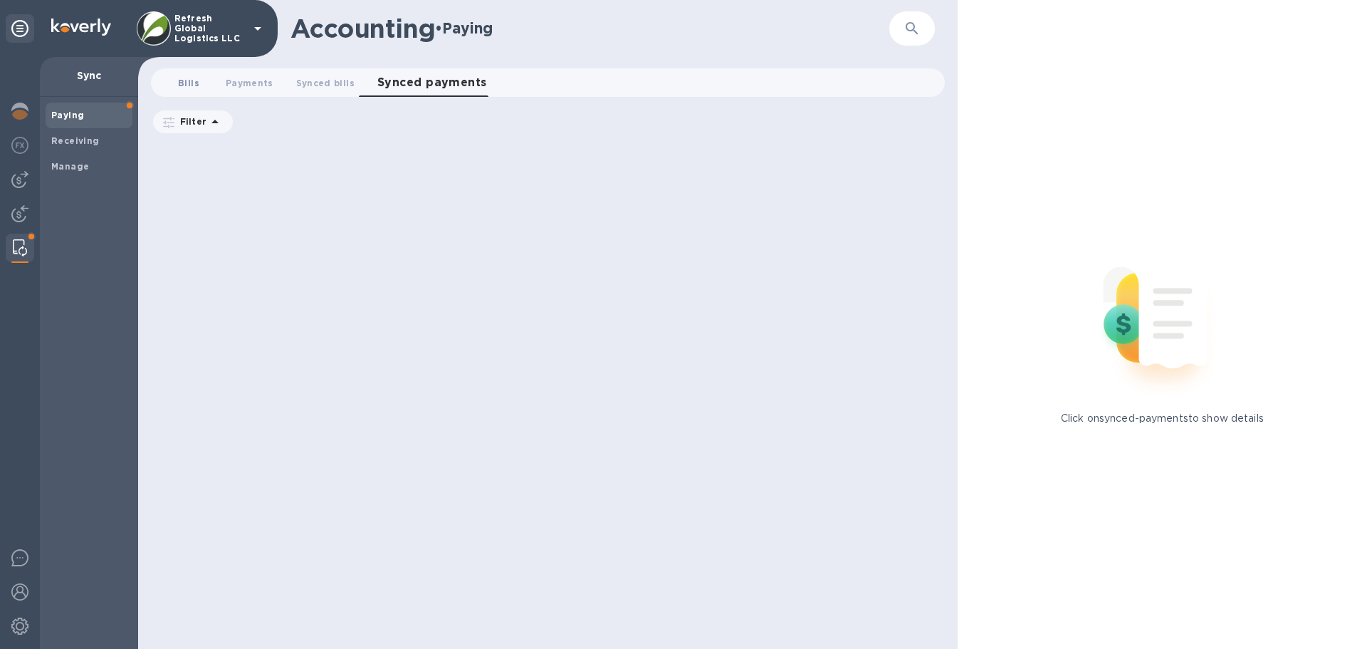
click at [190, 79] on span "Bills 0" at bounding box center [188, 82] width 21 height 15
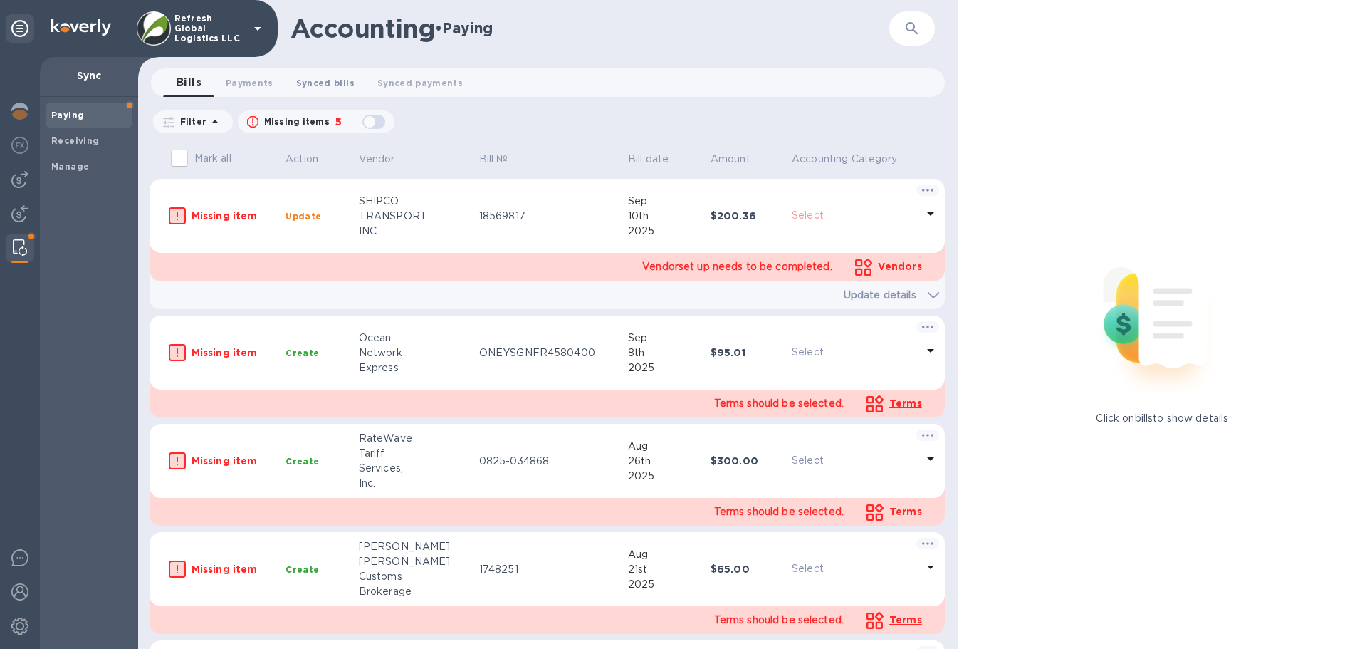
click at [319, 83] on span "Synced bills 0" at bounding box center [325, 82] width 58 height 15
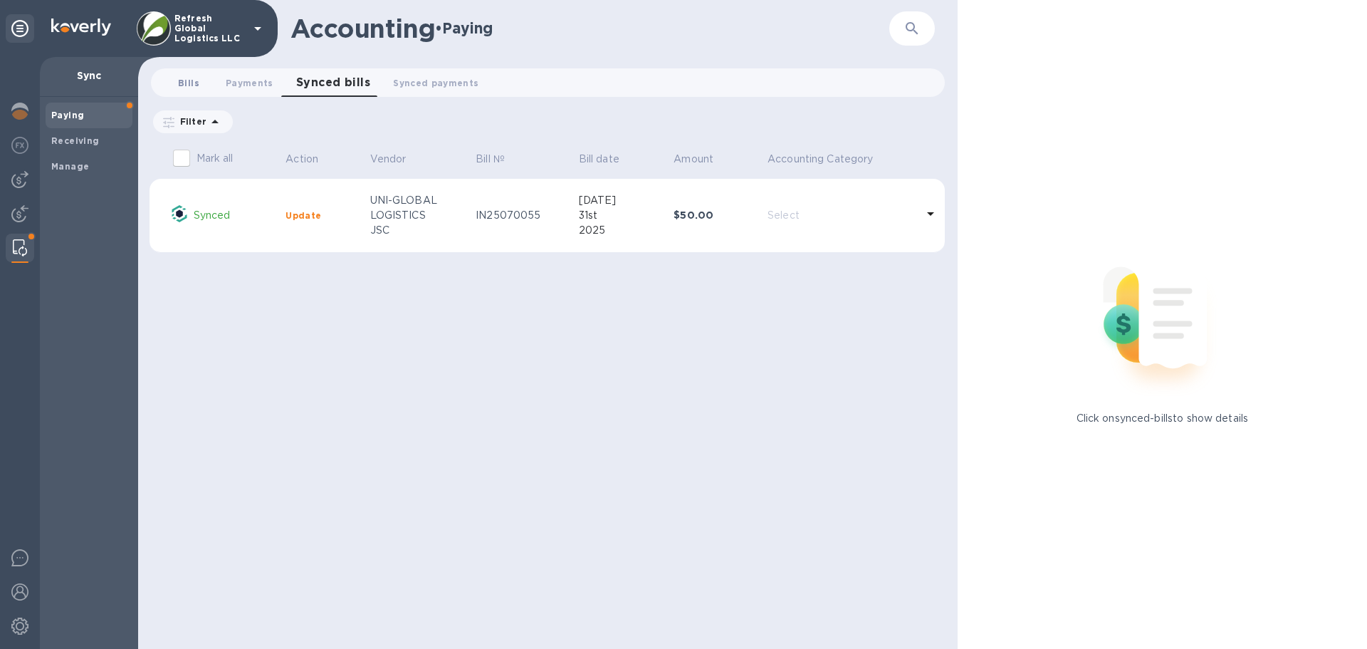
click at [192, 80] on span "Bills 0" at bounding box center [188, 82] width 21 height 15
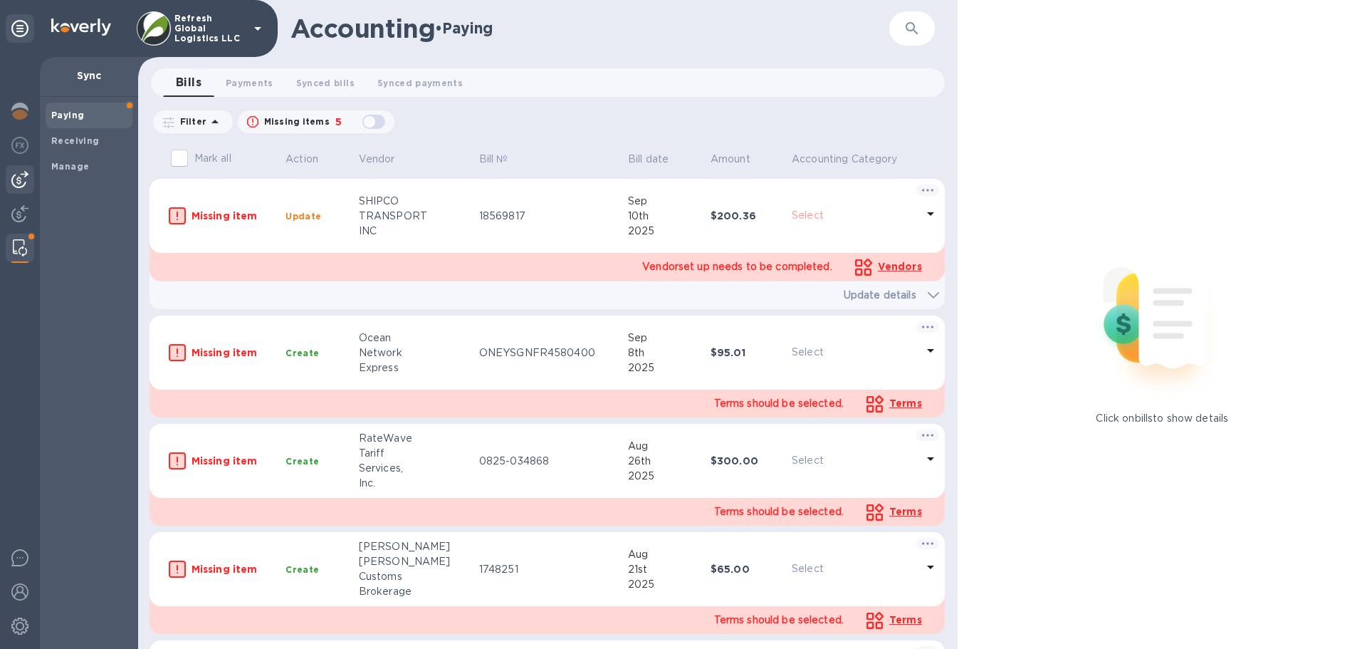
click at [16, 177] on img at bounding box center [19, 179] width 17 height 17
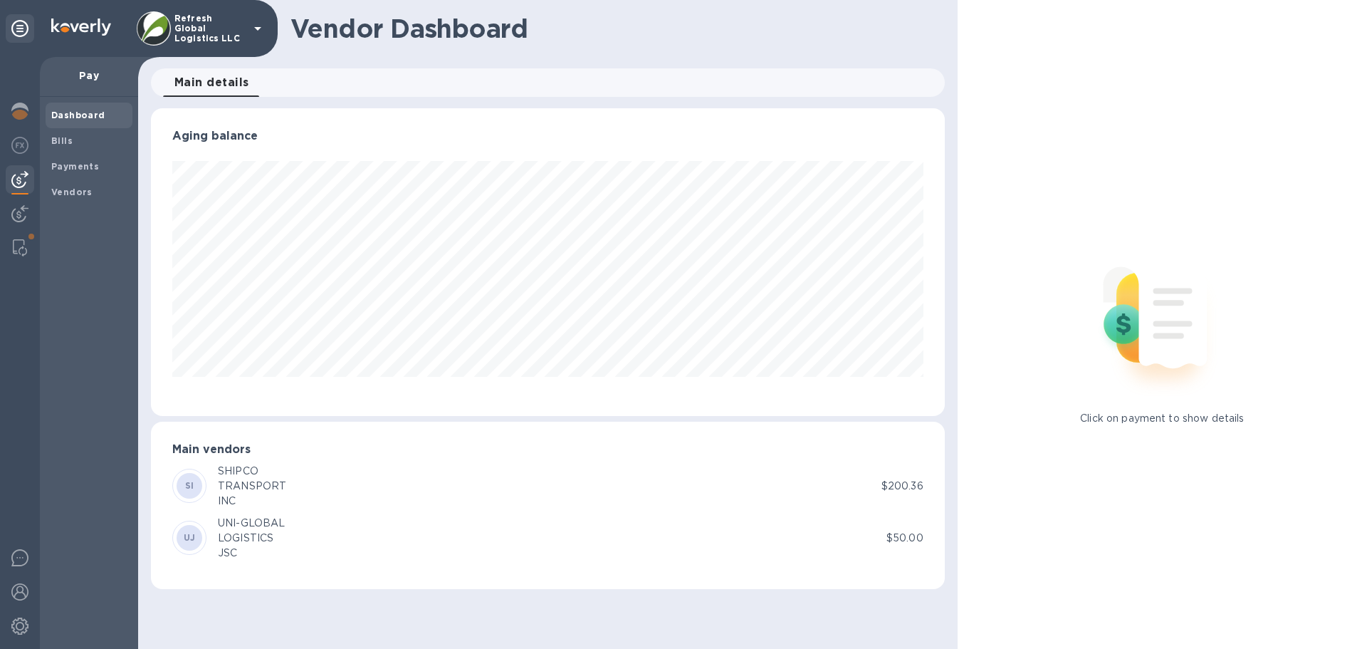
scroll to position [308, 793]
click at [60, 145] on b "Bills" at bounding box center [61, 140] width 21 height 11
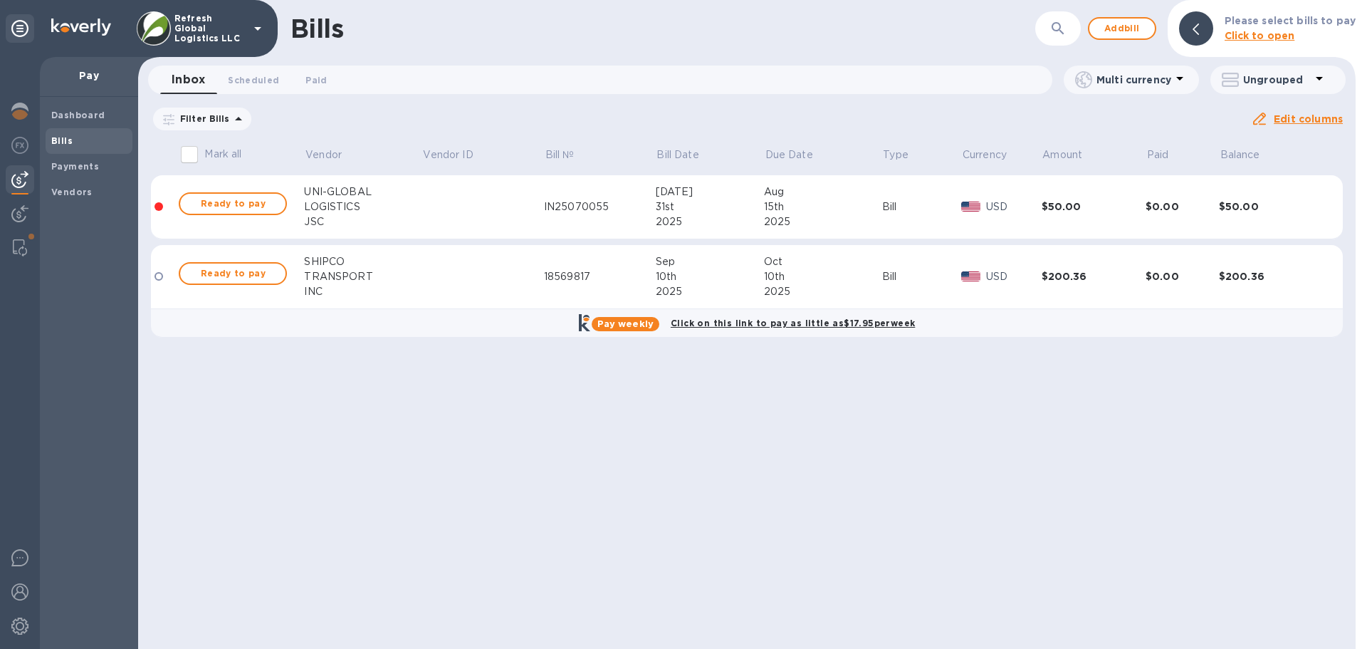
click at [0, 0] on icon at bounding box center [0, 0] width 0 height 0
click at [13, 245] on img at bounding box center [20, 247] width 14 height 17
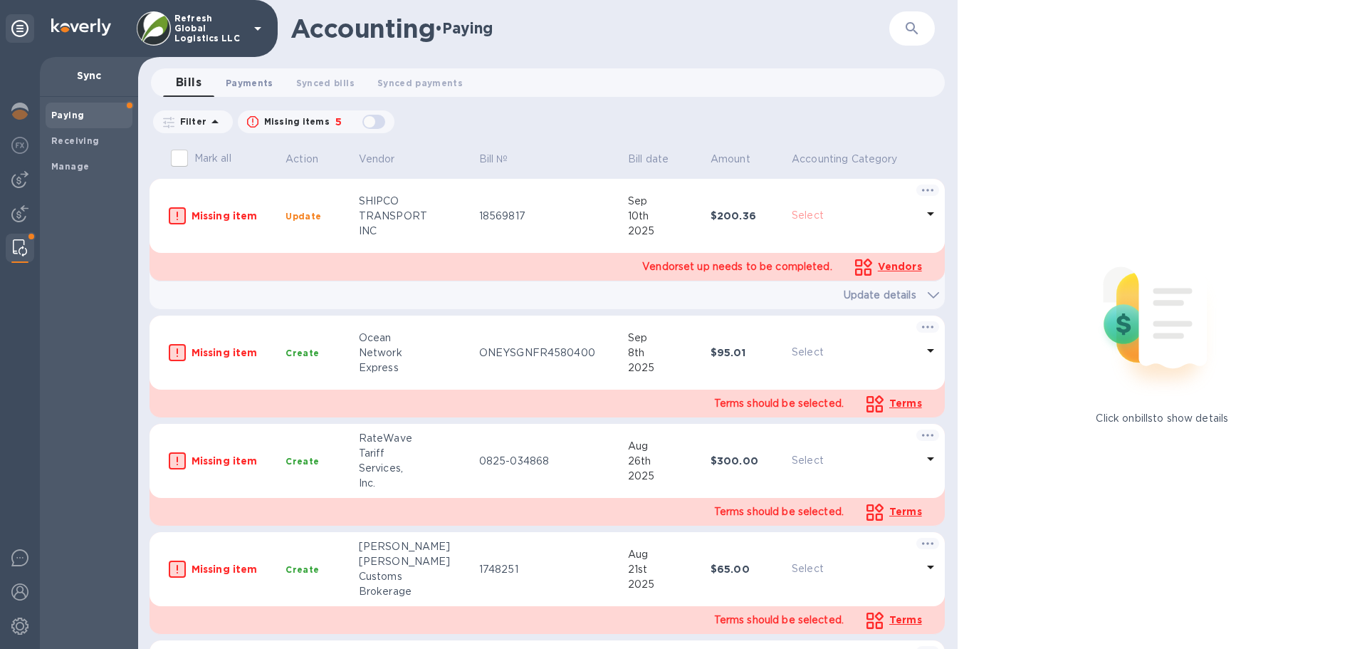
click at [261, 89] on span "Payments 0" at bounding box center [250, 82] width 48 height 15
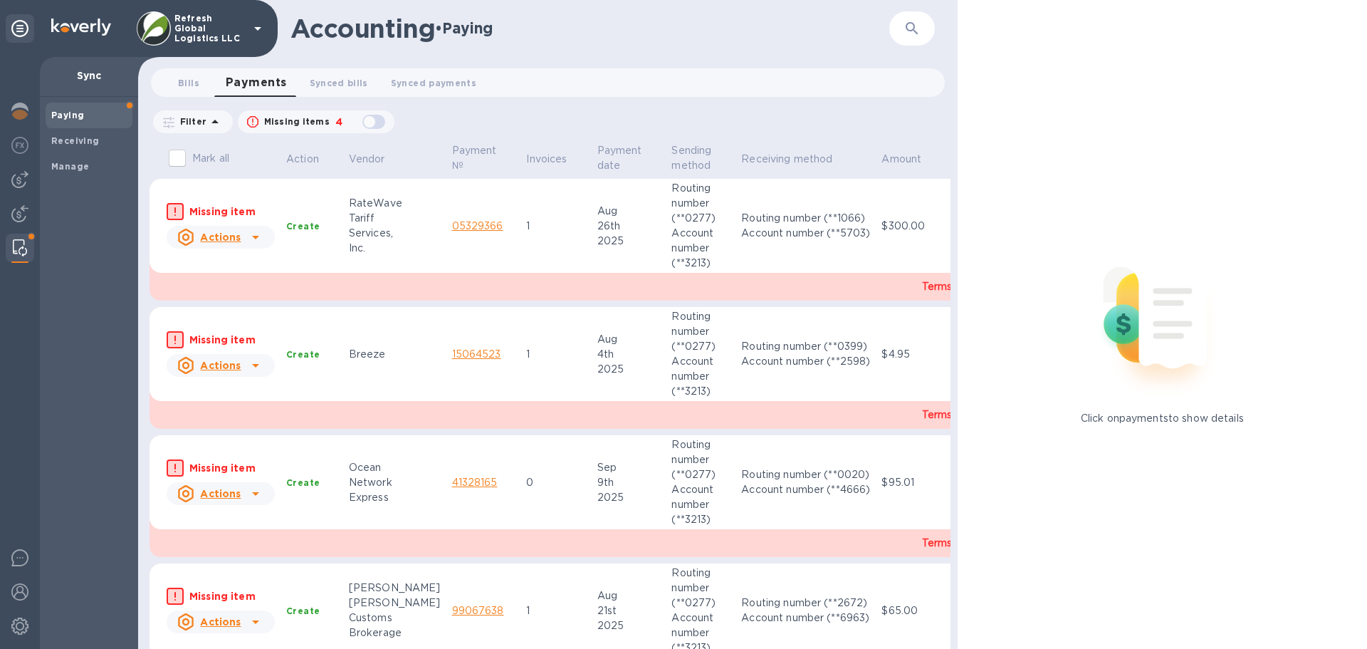
click at [216, 239] on u "Actions" at bounding box center [220, 236] width 41 height 11
click at [480, 178] on div at bounding box center [683, 324] width 1367 height 649
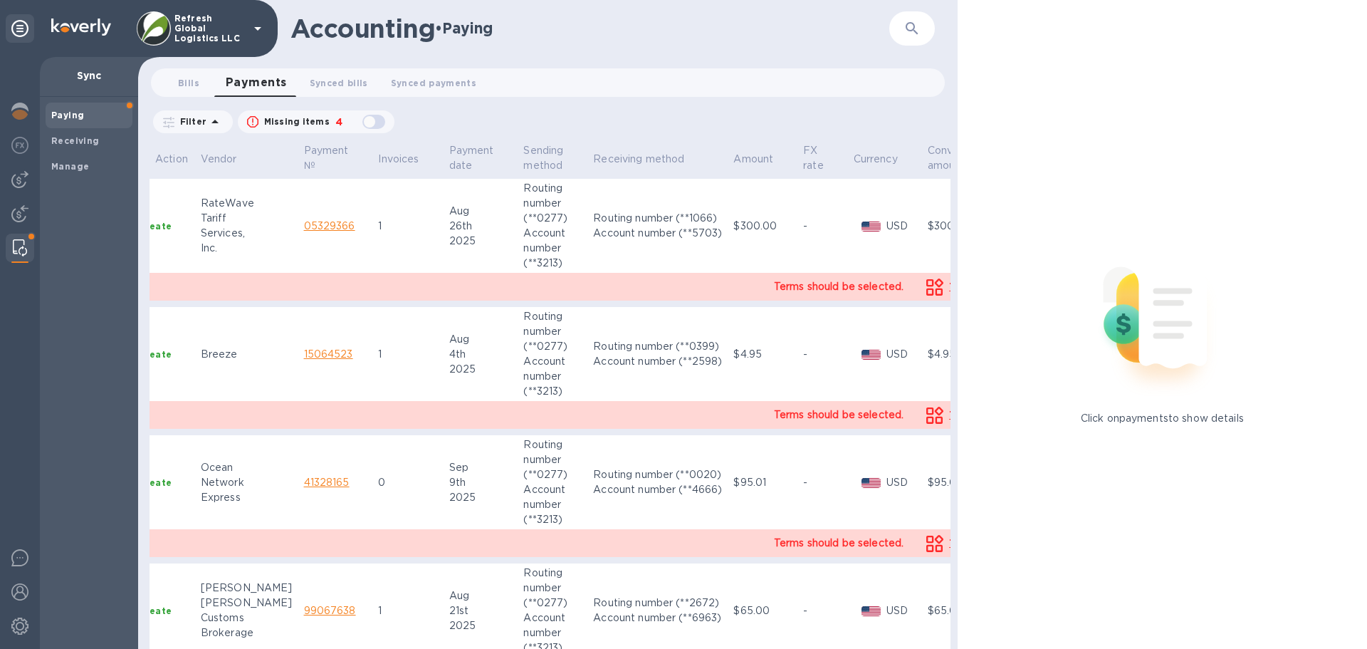
scroll to position [0, 181]
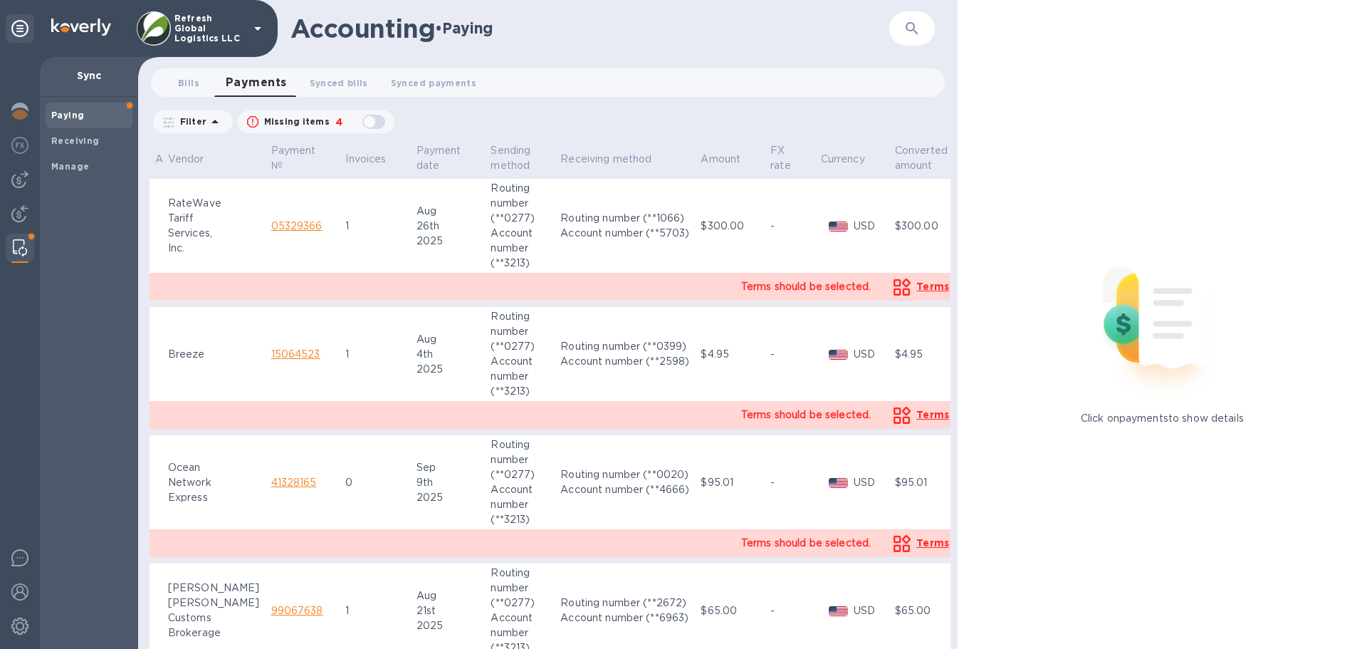
click at [917, 290] on span "Terms" at bounding box center [933, 286] width 33 height 11
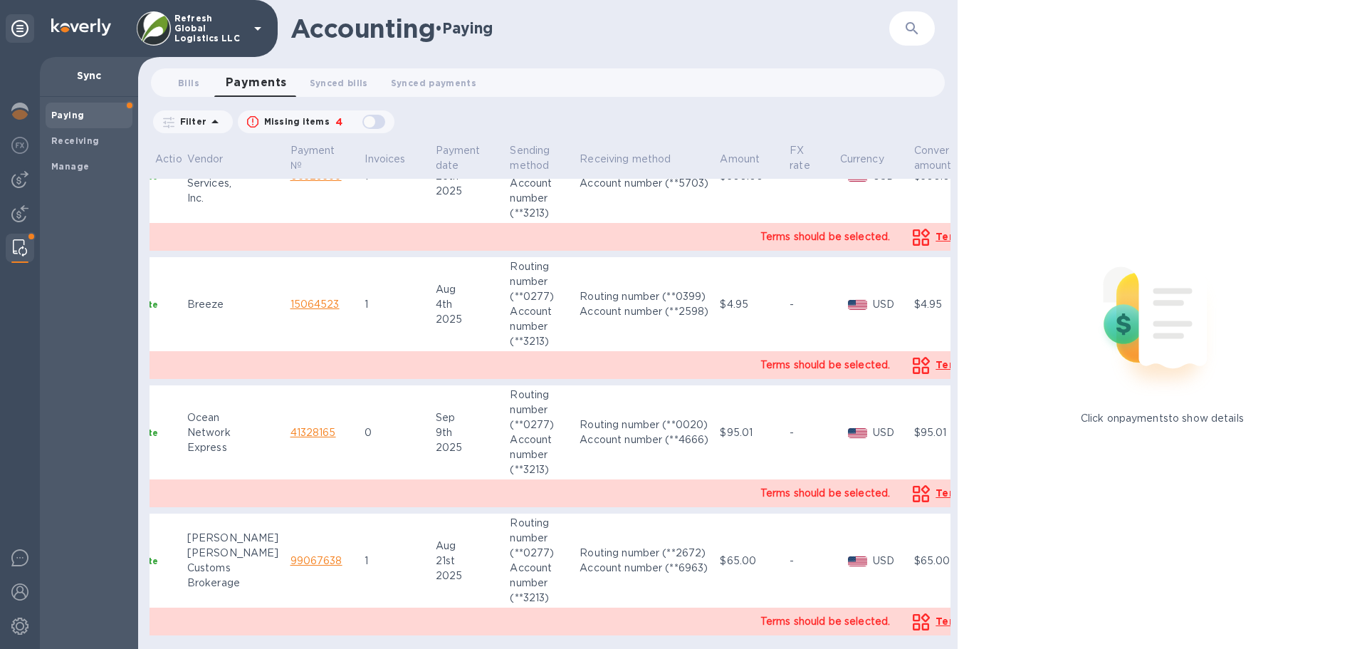
scroll to position [61, 181]
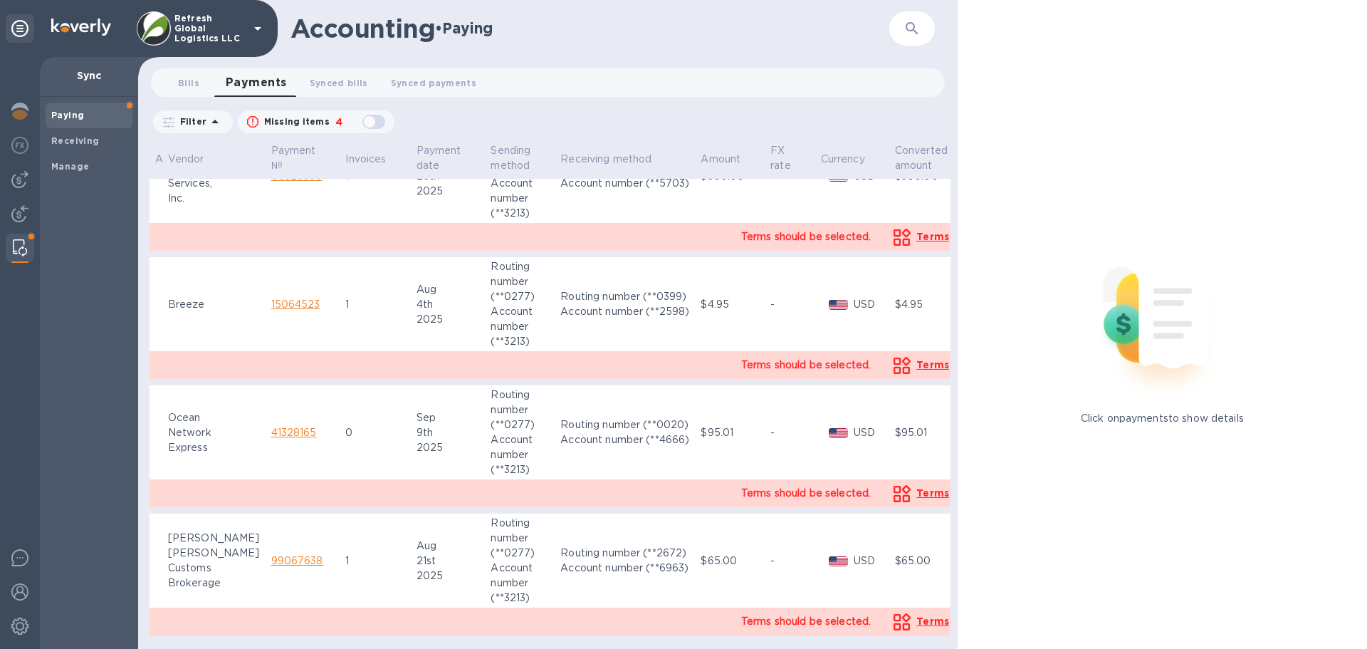
click at [247, 78] on span "Payments 0" at bounding box center [256, 83] width 61 height 20
click at [56, 170] on b "Manage" at bounding box center [70, 166] width 38 height 11
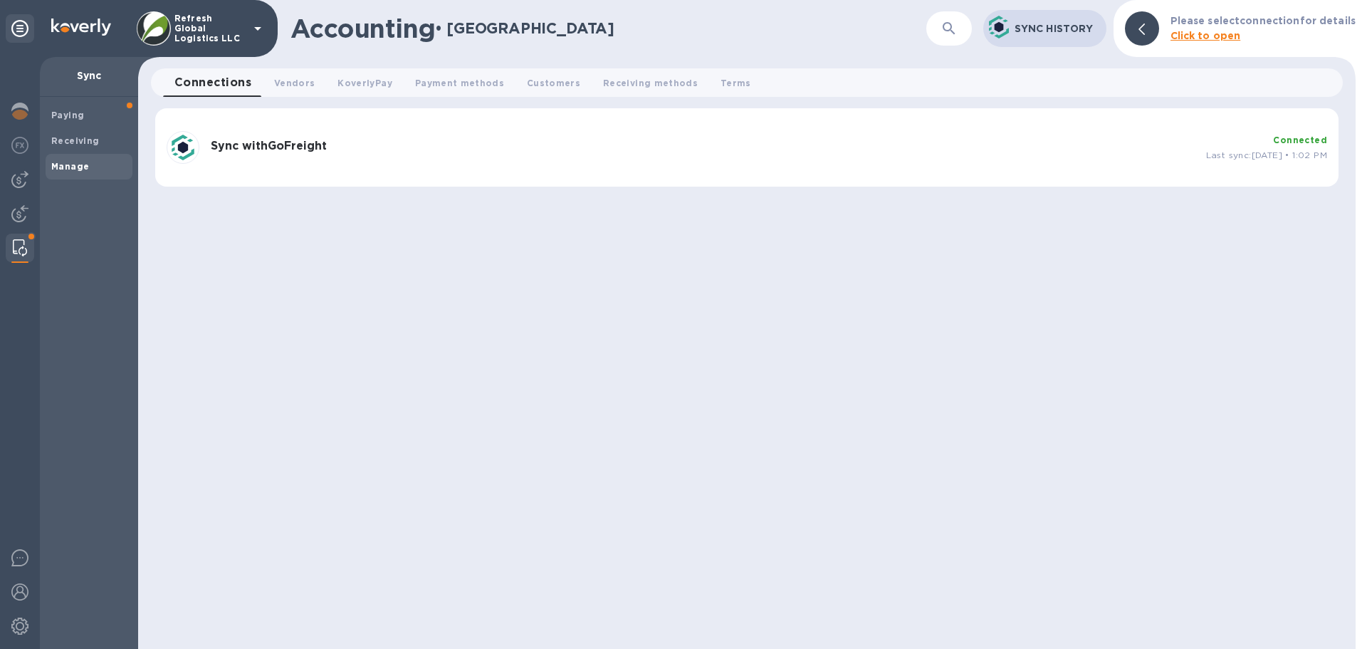
click at [415, 155] on div "Sync with GoFreight" at bounding box center [703, 148] width 996 height 28
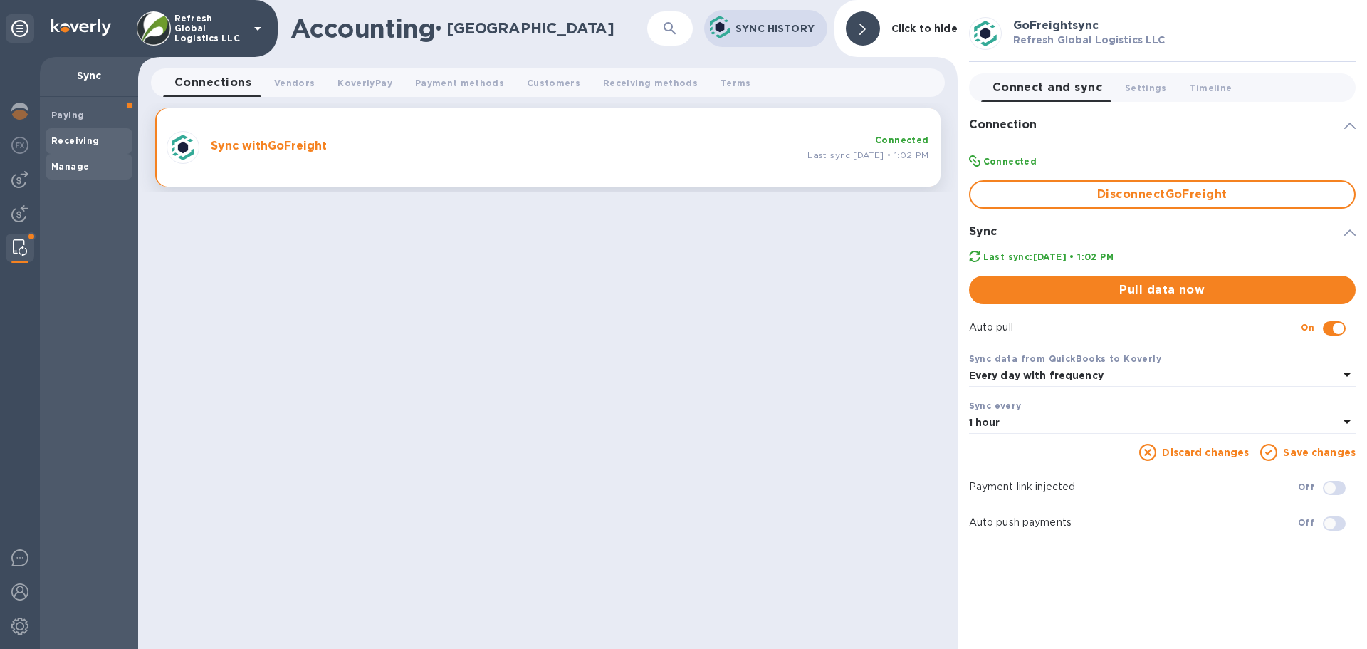
click at [68, 139] on b "Receiving" at bounding box center [75, 140] width 48 height 11
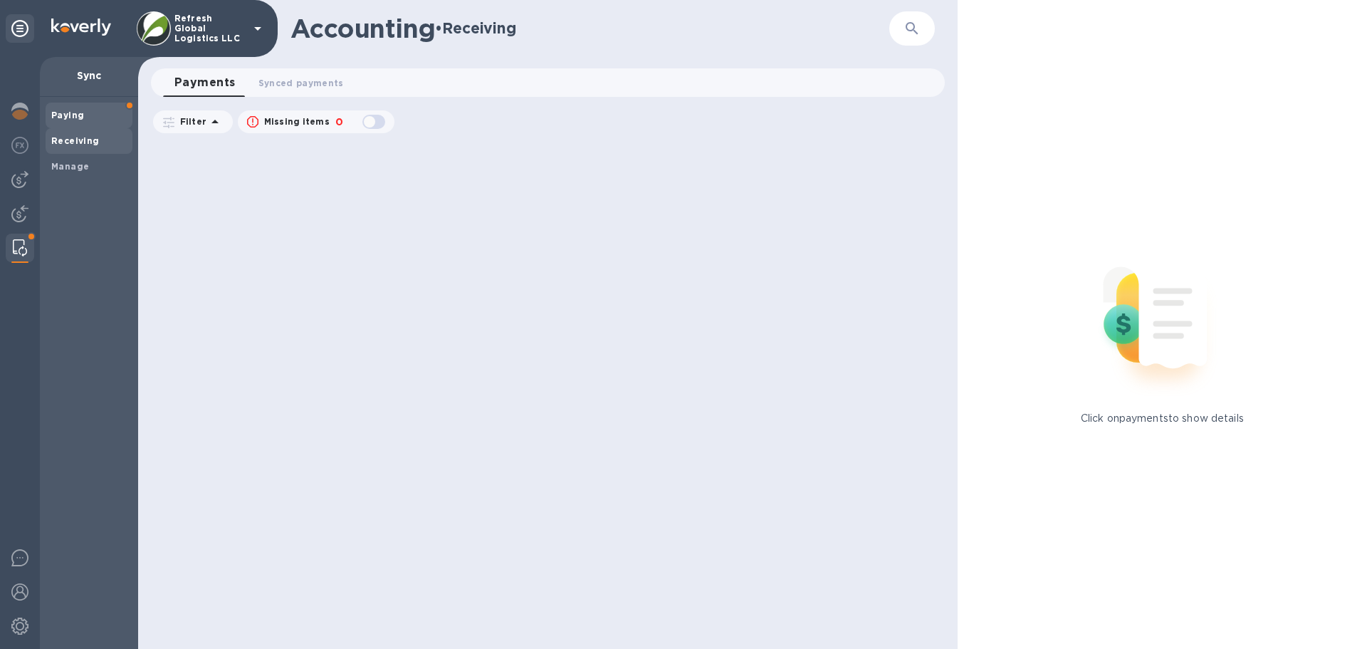
click at [61, 118] on b "Paying" at bounding box center [67, 115] width 33 height 11
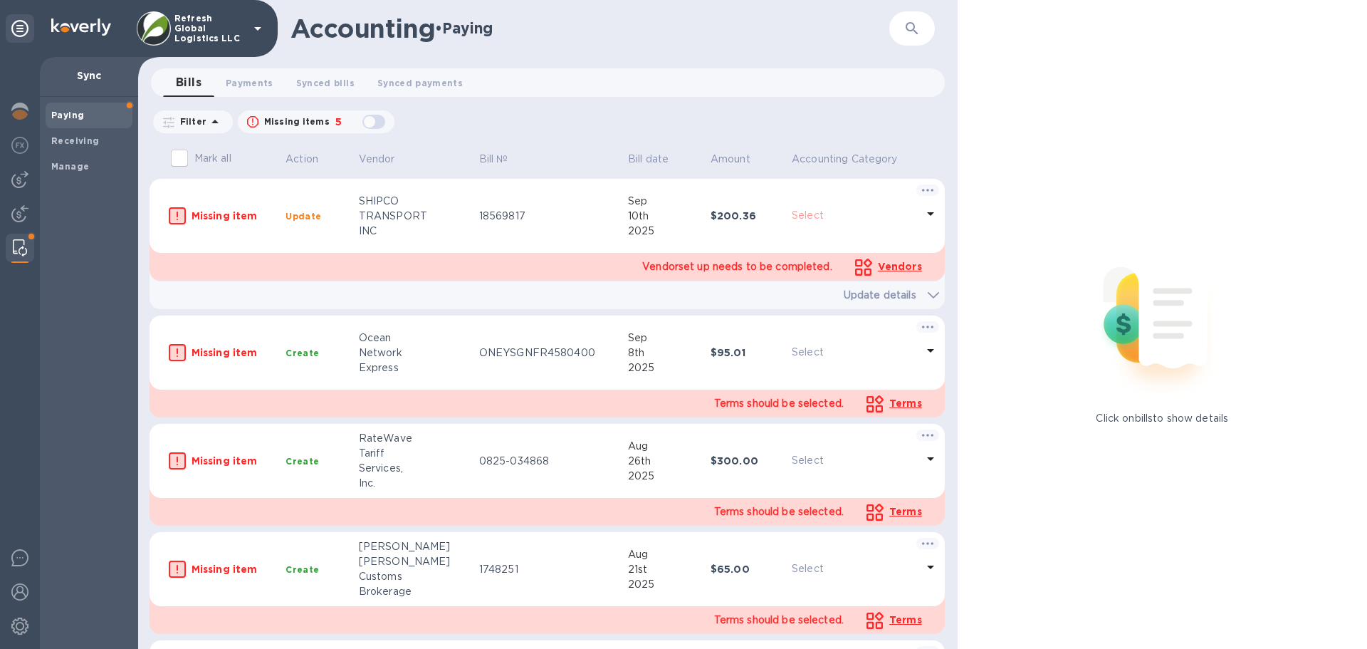
click at [900, 262] on span "Vendors" at bounding box center [900, 266] width 44 height 11
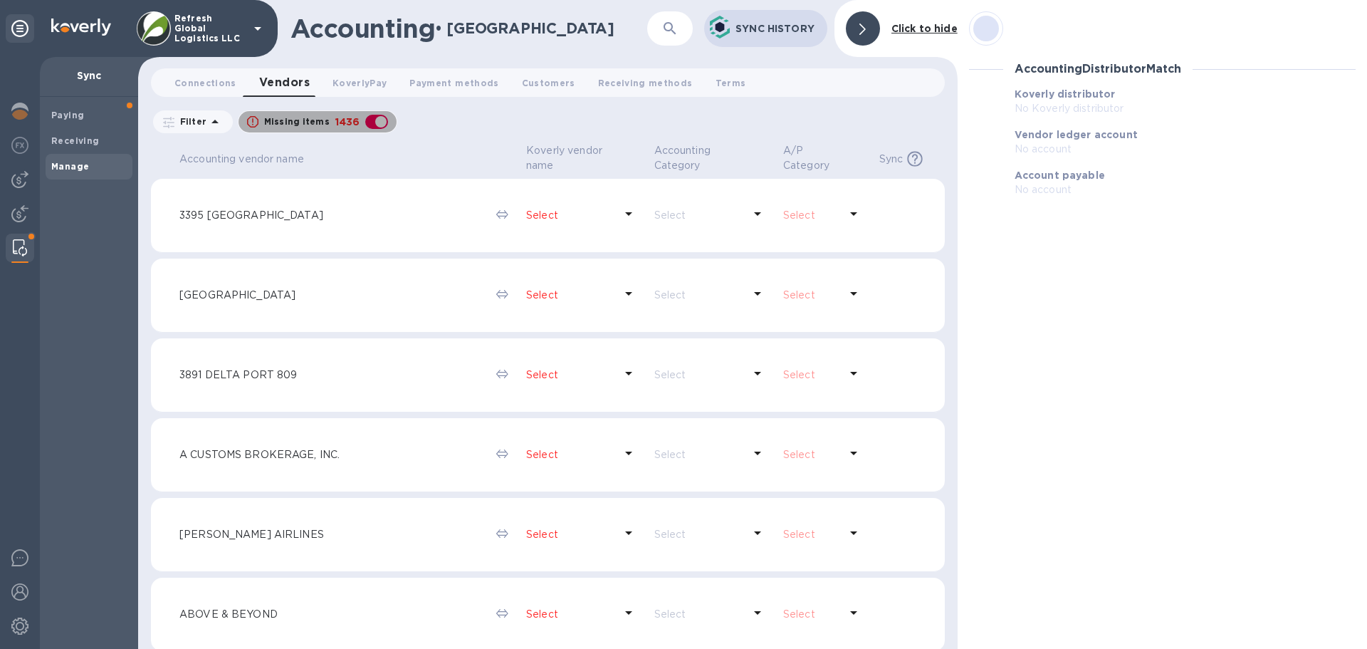
click at [382, 121] on div "button" at bounding box center [376, 122] width 28 height 20
checkbox input "false"
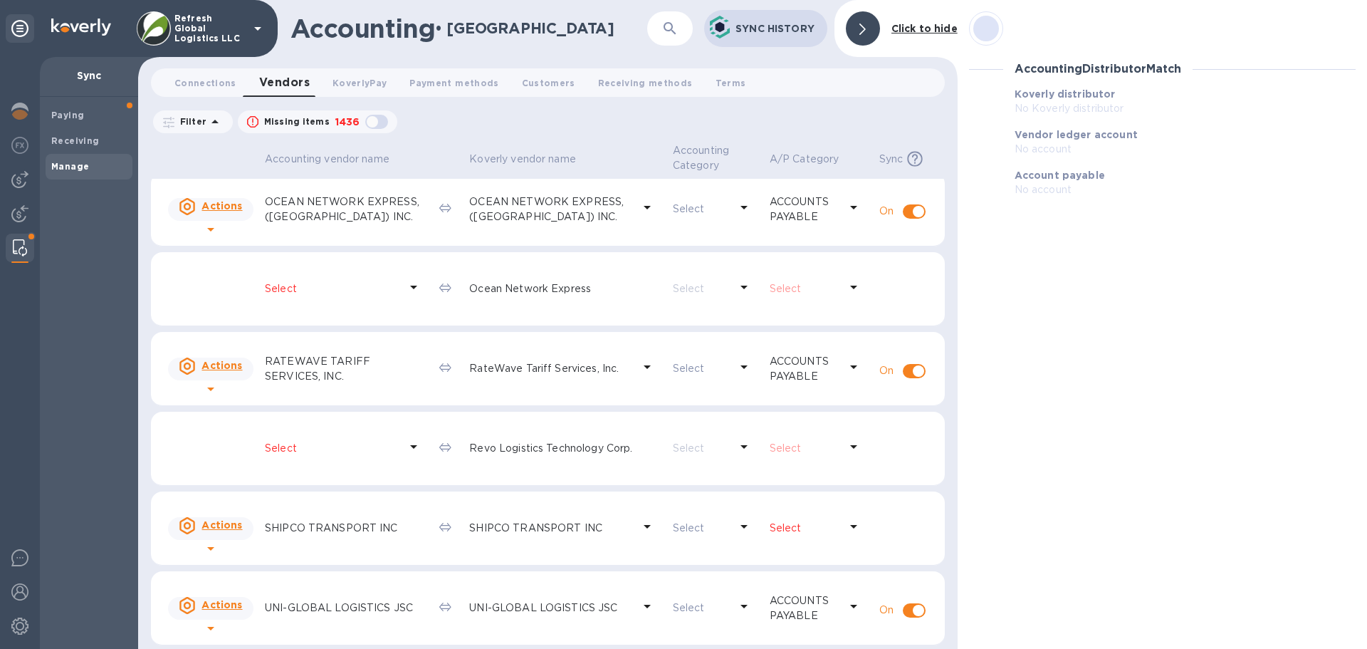
scroll to position [168, 0]
click at [773, 526] on p "Select" at bounding box center [805, 525] width 70 height 15
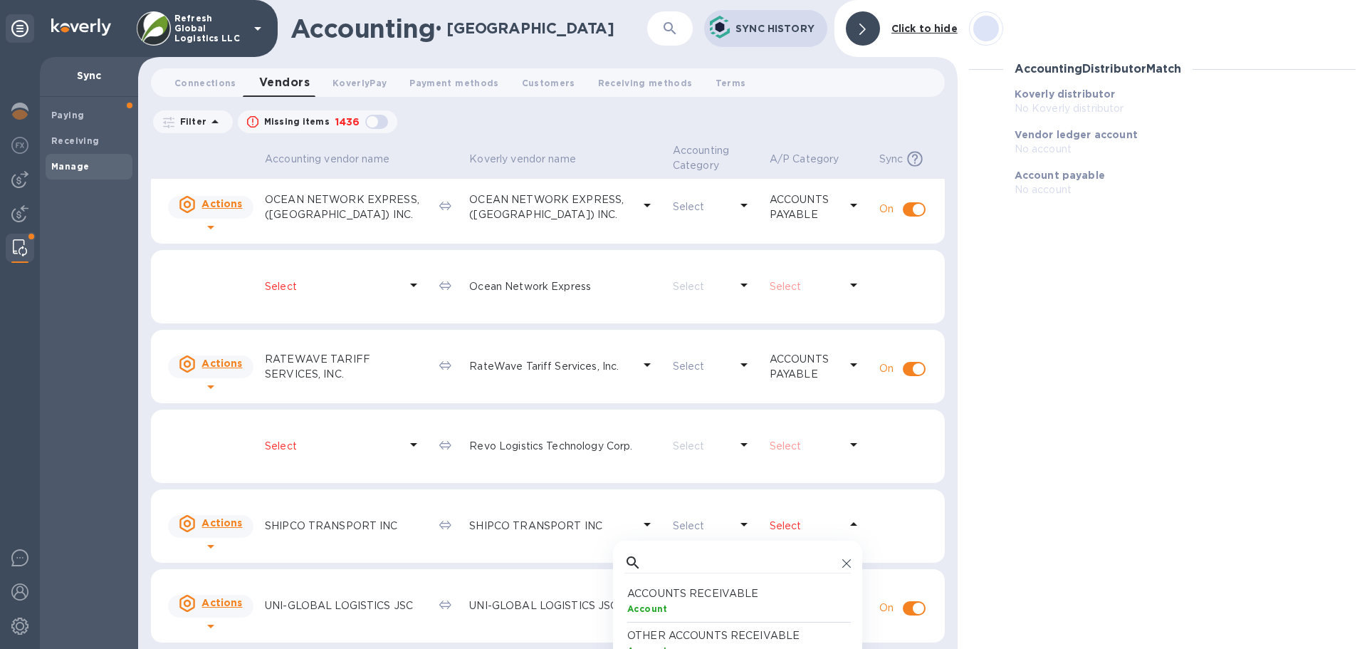
scroll to position [132, 221]
click at [700, 558] on input "text" at bounding box center [741, 562] width 189 height 21
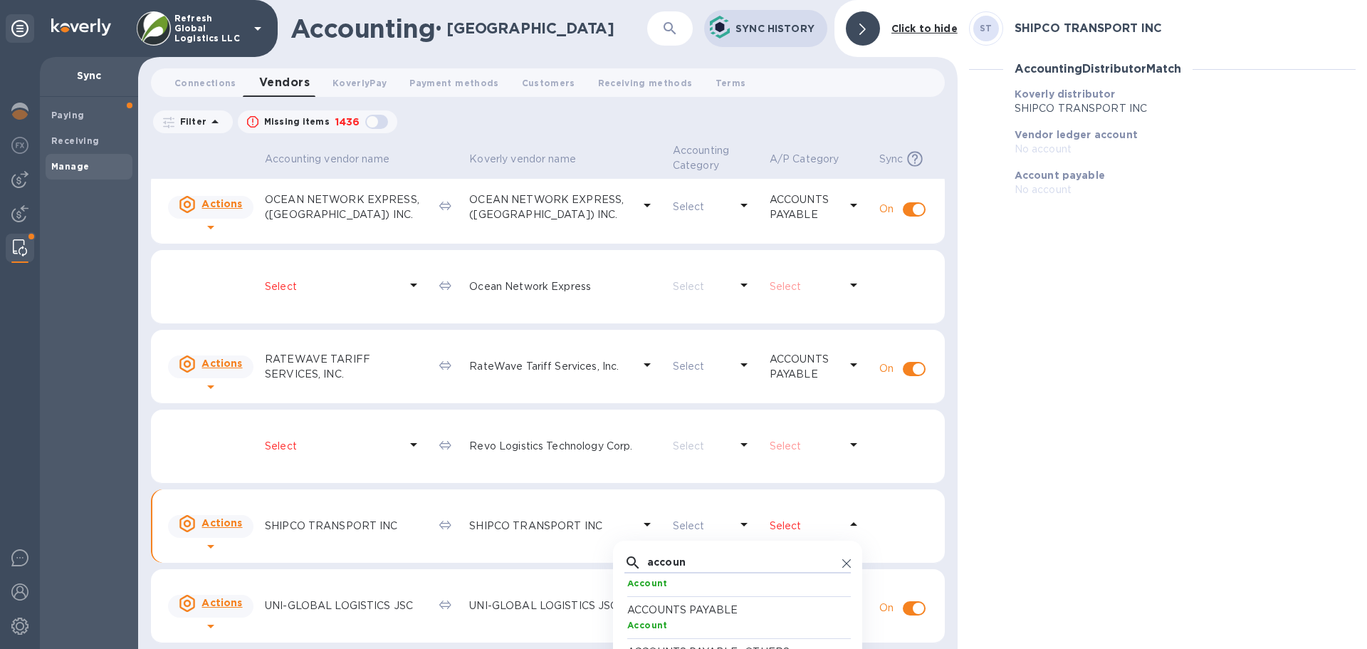
type input "accoun"
click at [684, 611] on p "ACCOUNTS PAYABLE" at bounding box center [740, 609] width 226 height 15
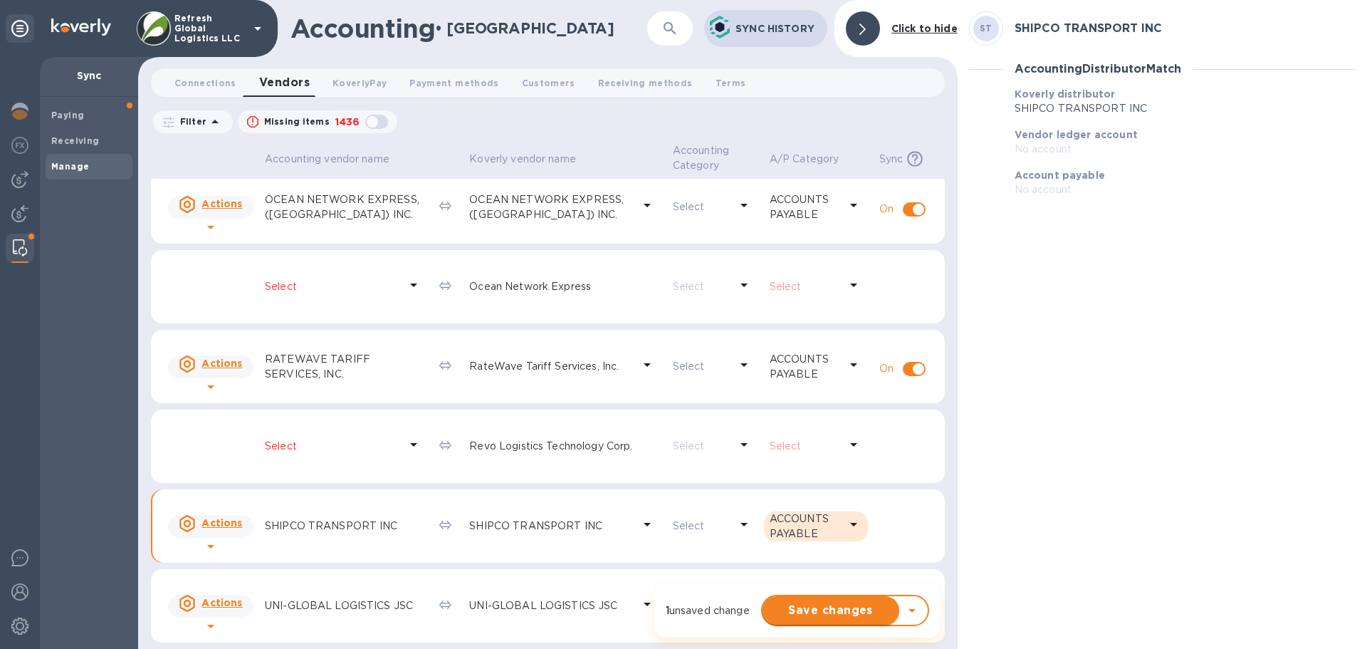
click at [842, 618] on span "Save changes" at bounding box center [831, 610] width 114 height 17
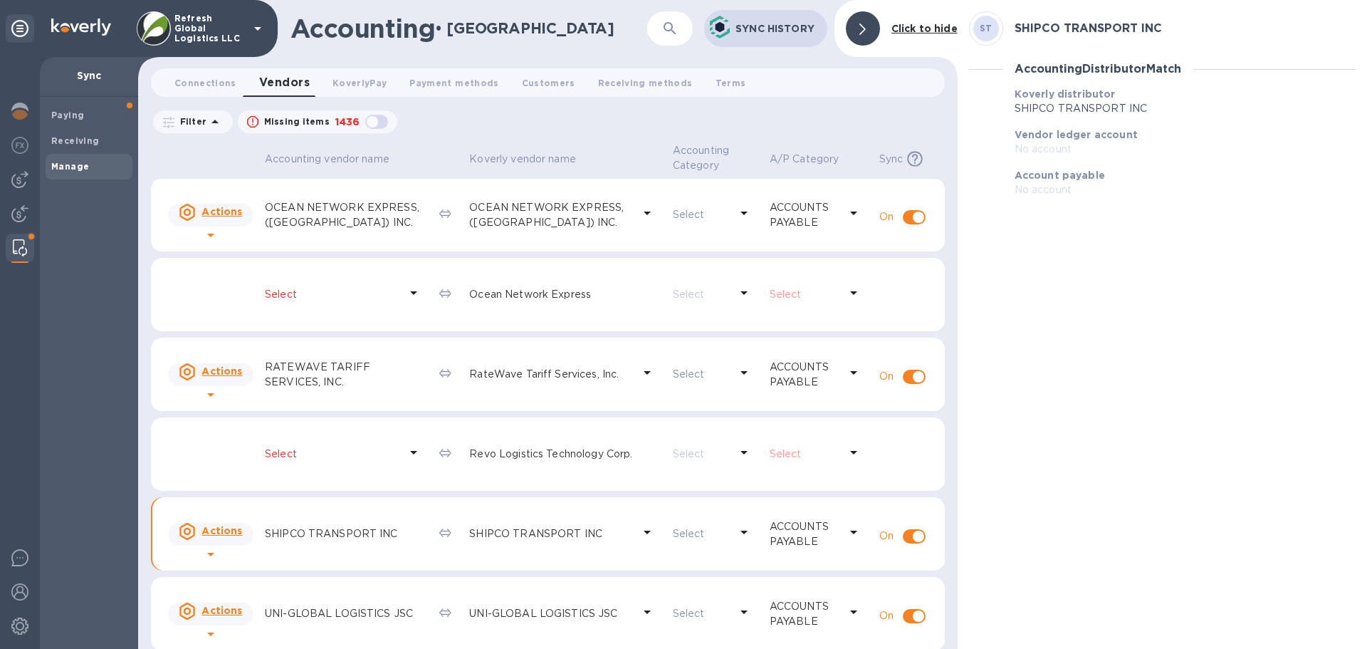
scroll to position [168, 0]
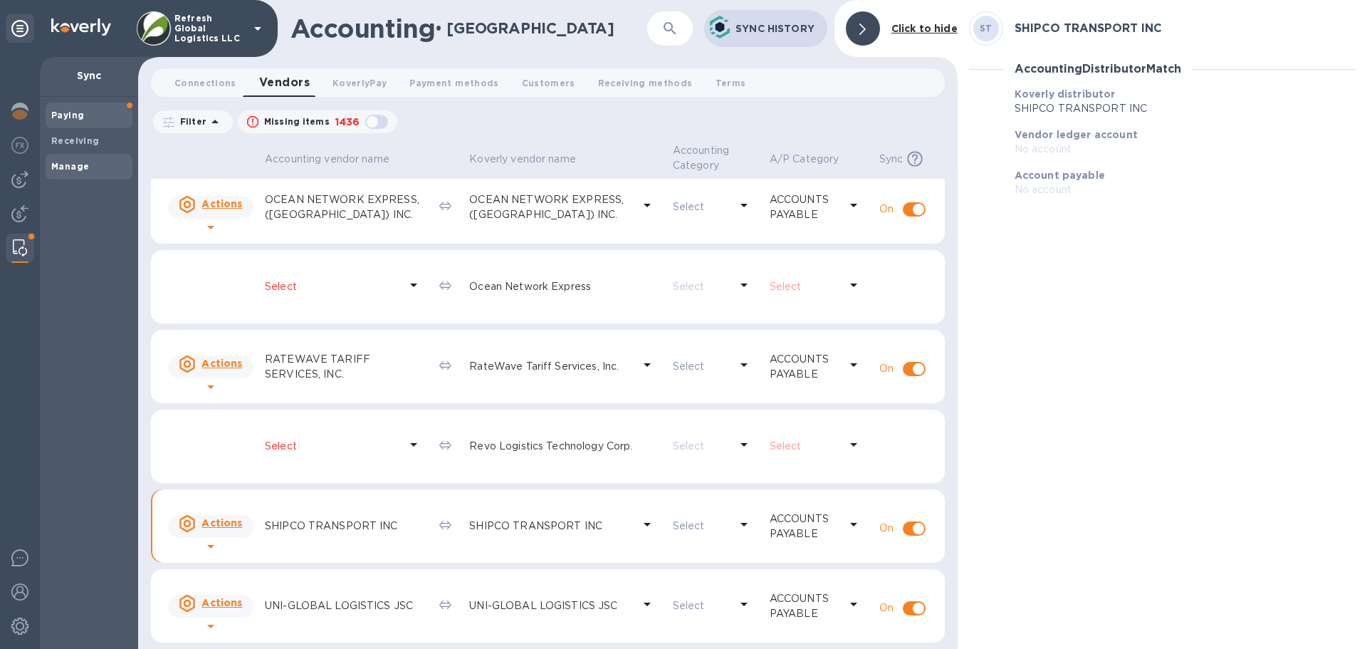
click at [64, 118] on b "Paying" at bounding box center [67, 115] width 33 height 11
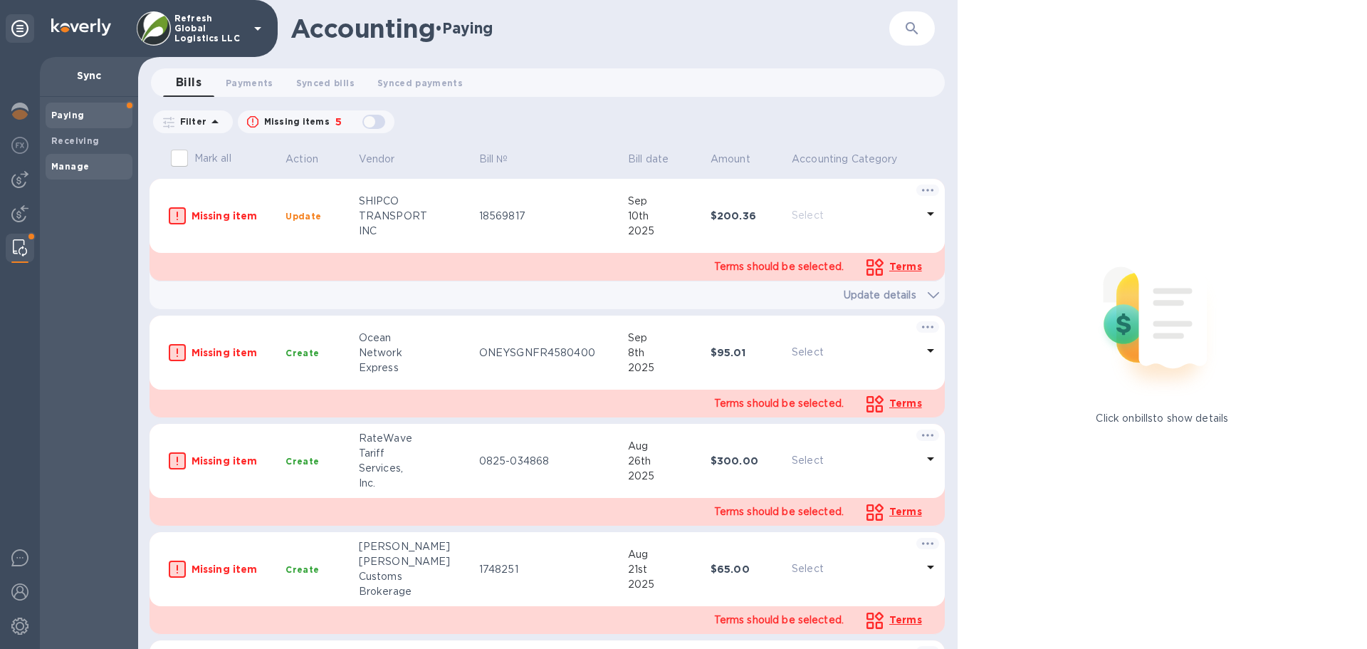
click at [68, 161] on b "Manage" at bounding box center [70, 166] width 38 height 11
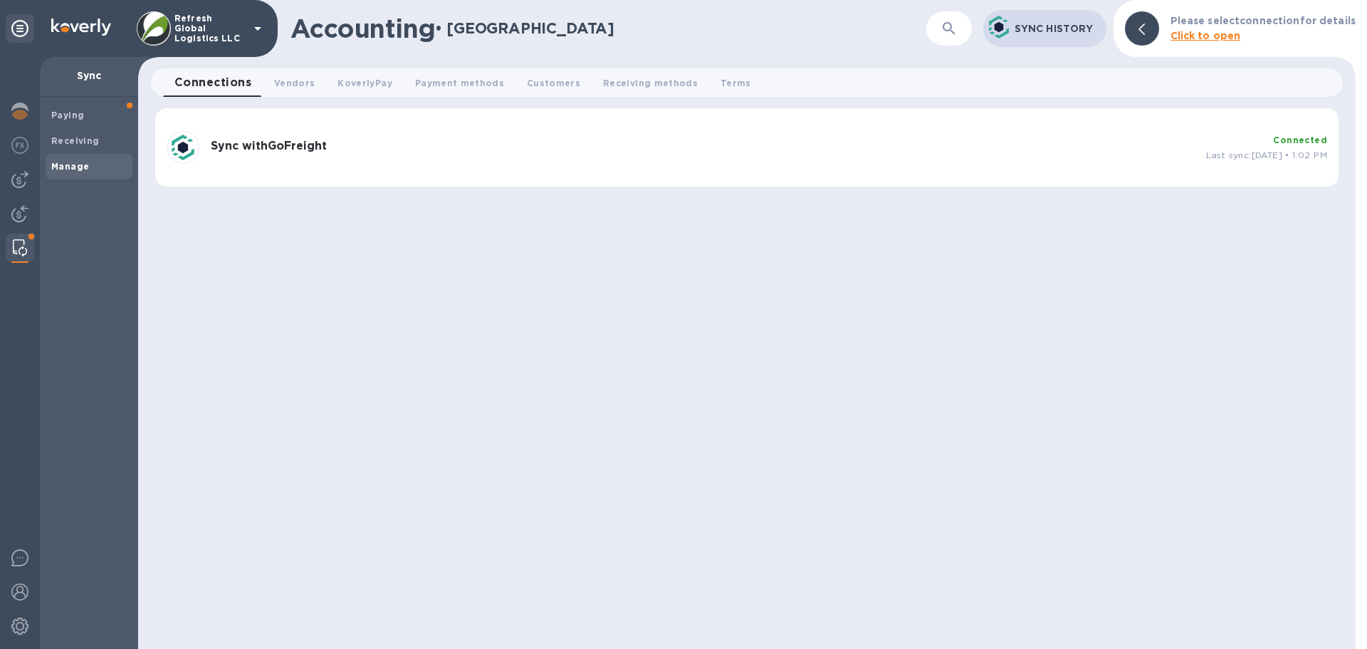
click at [420, 157] on div "Sync with GoFreight" at bounding box center [703, 148] width 996 height 28
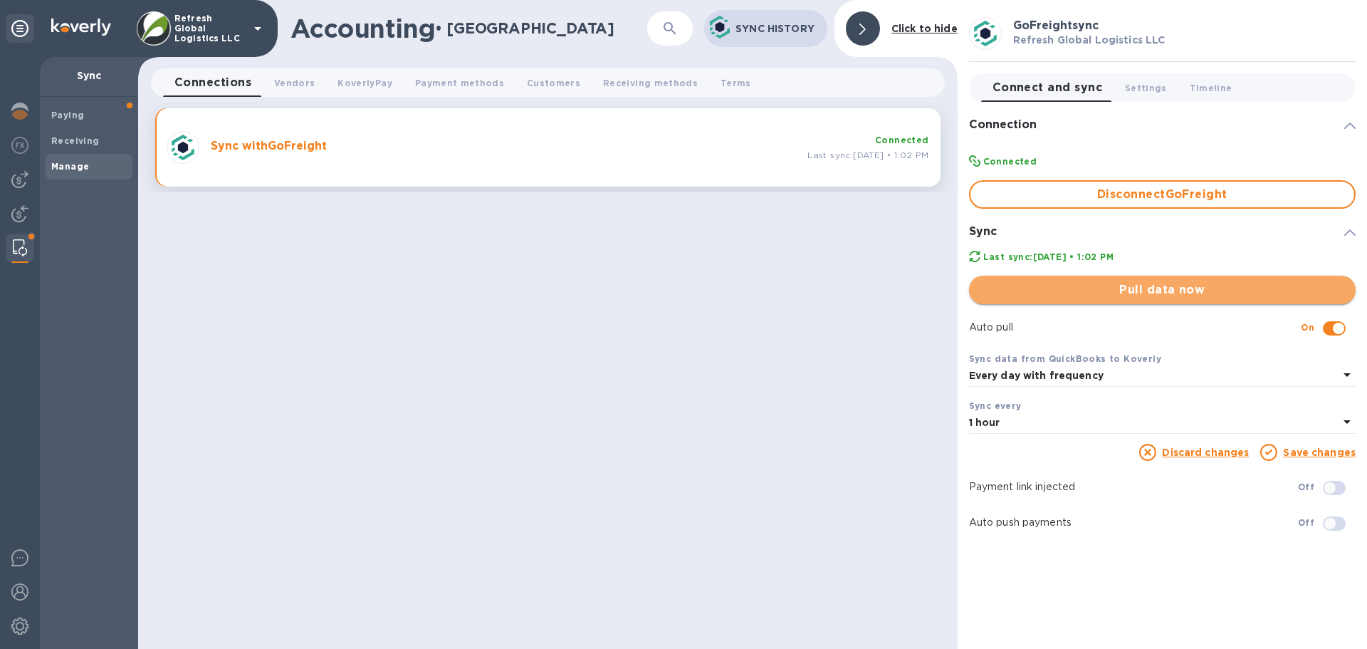
click at [1147, 288] on span "Pull data now" at bounding box center [1163, 289] width 364 height 17
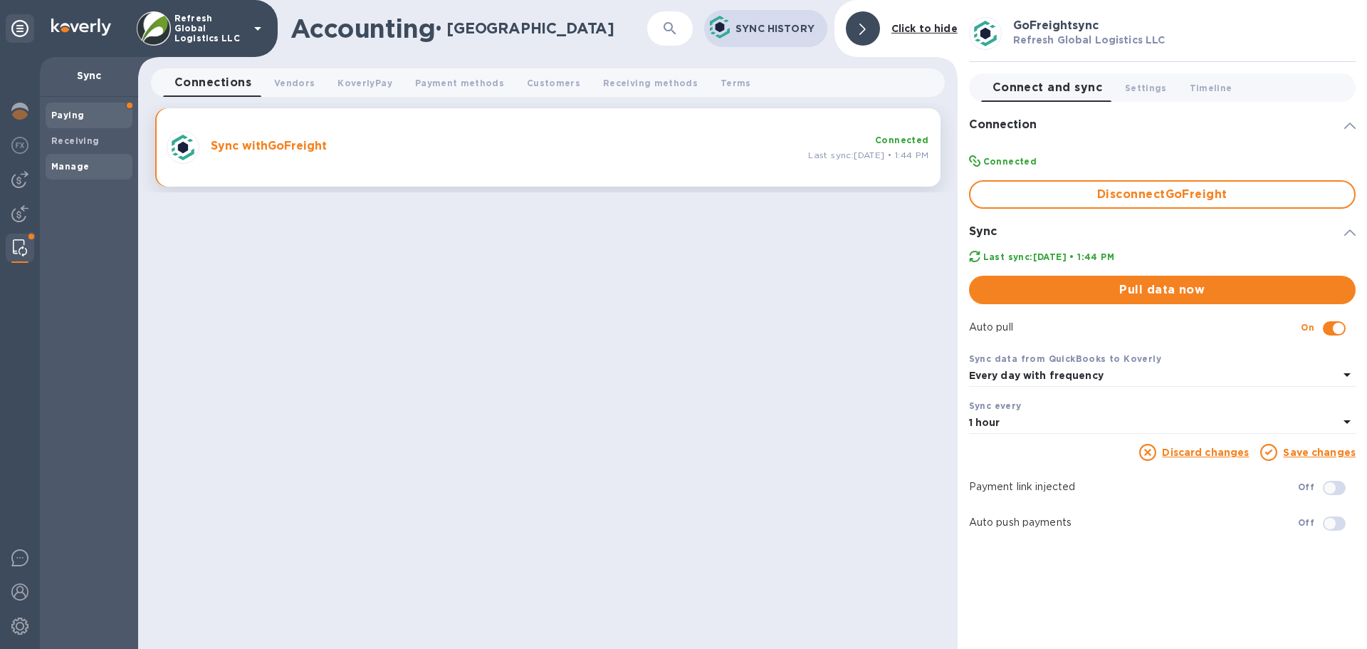
click at [93, 110] on span "Paying" at bounding box center [88, 115] width 75 height 14
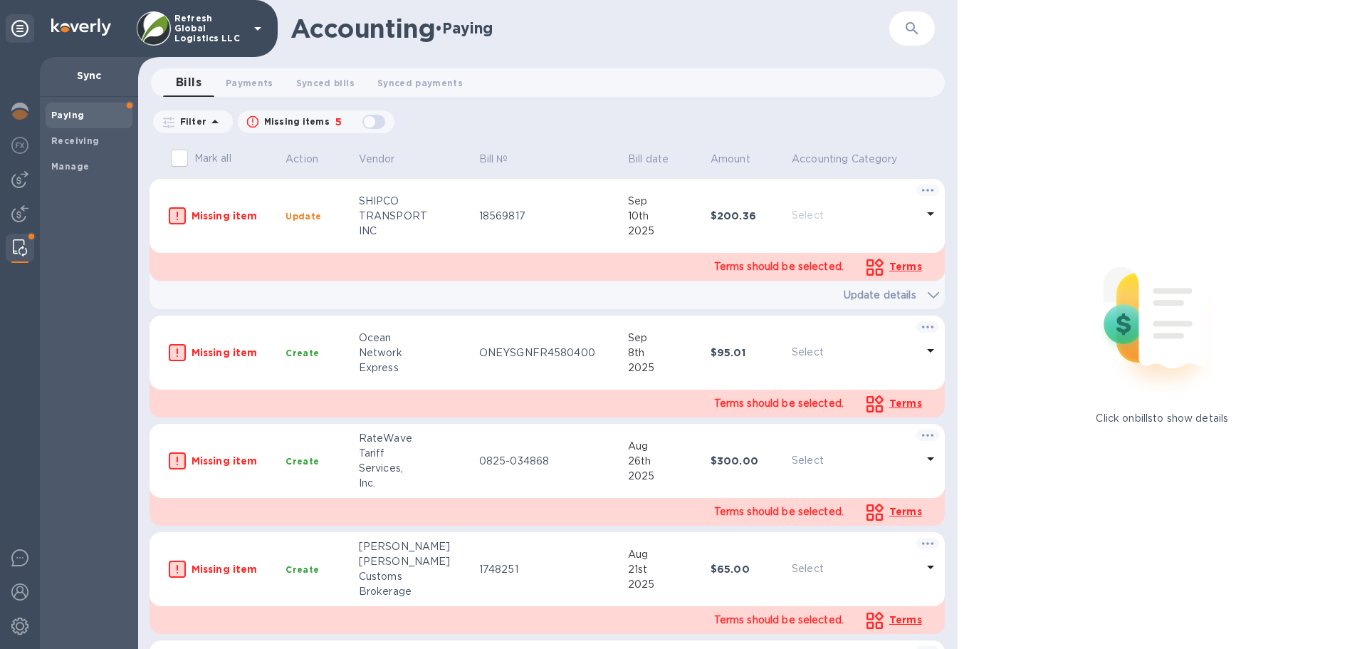
click at [928, 220] on icon at bounding box center [930, 213] width 17 height 17
click at [927, 188] on rect at bounding box center [928, 189] width 23 height 11
click at [902, 115] on div at bounding box center [683, 324] width 1367 height 649
click at [900, 268] on span "Terms" at bounding box center [906, 266] width 33 height 11
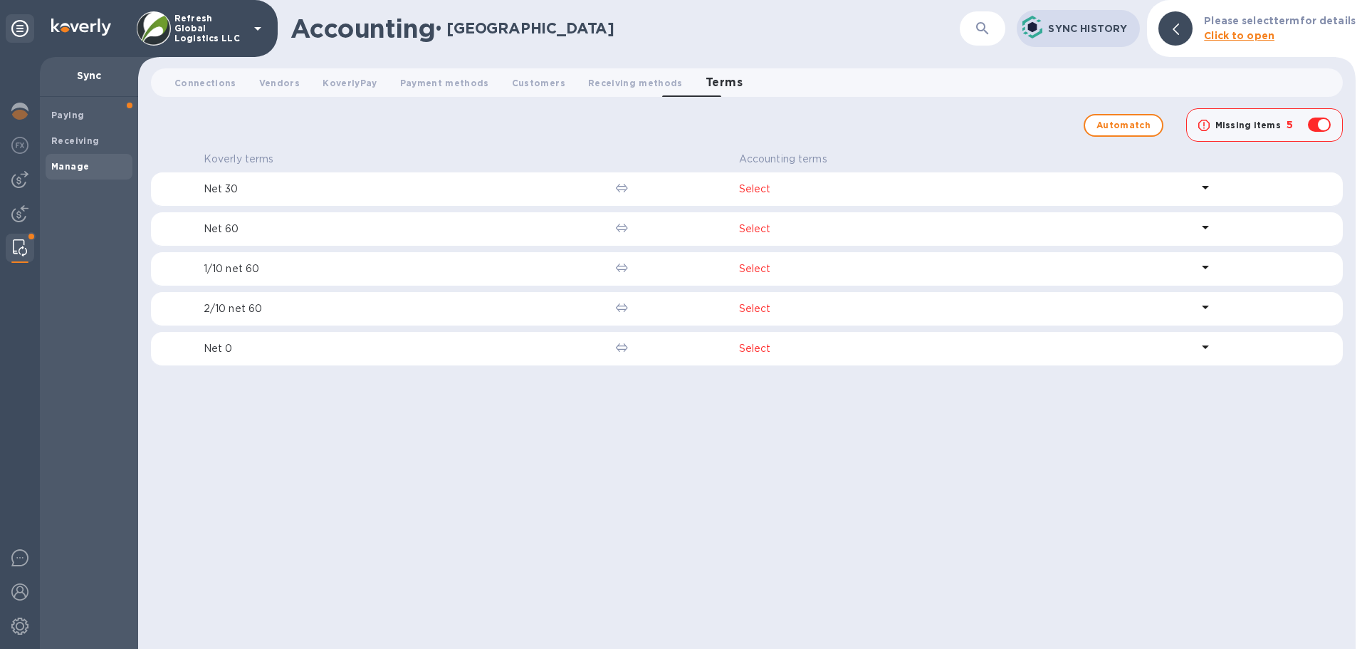
click at [758, 187] on p "Select" at bounding box center [965, 189] width 453 height 15
click at [746, 135] on div "Automatch Missing items 5" at bounding box center [747, 128] width 1241 height 62
click at [9, 185] on div at bounding box center [20, 179] width 28 height 28
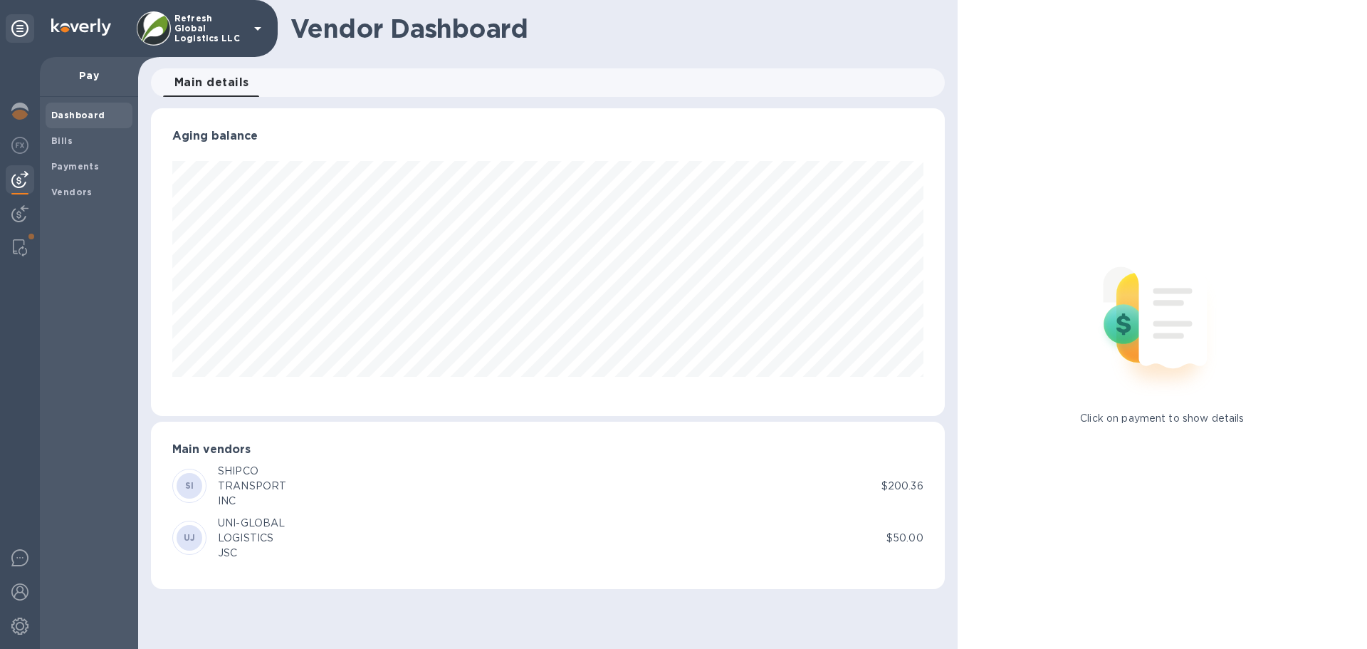
scroll to position [308, 793]
click at [62, 193] on b "Vendors" at bounding box center [71, 192] width 41 height 11
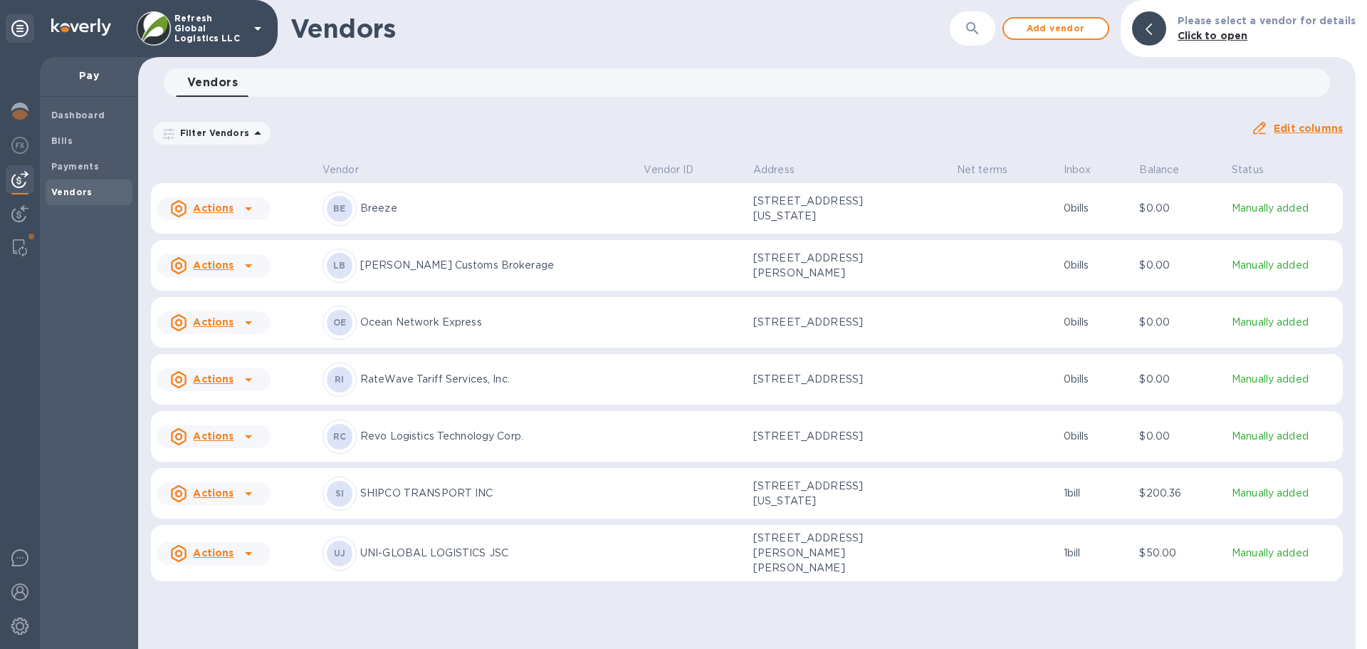
click at [389, 217] on div "BE Breeze" at bounding box center [478, 209] width 310 height 34
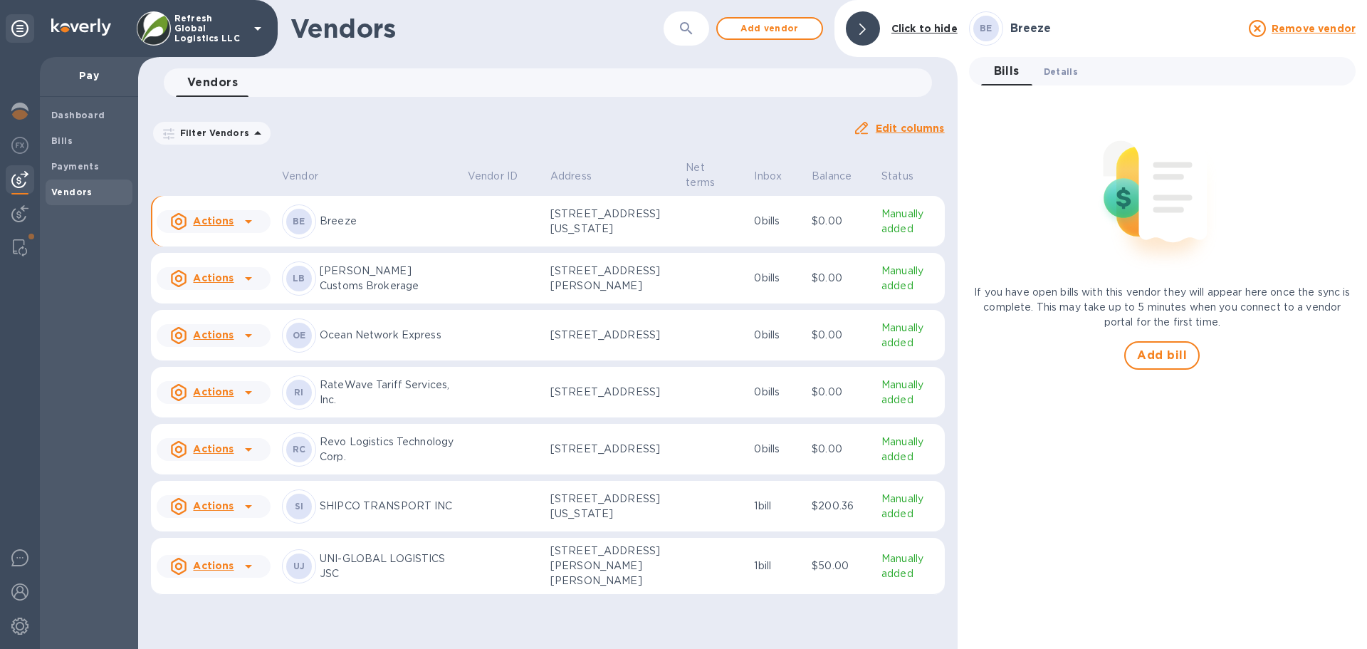
click at [1068, 69] on span "Details 0" at bounding box center [1061, 71] width 34 height 15
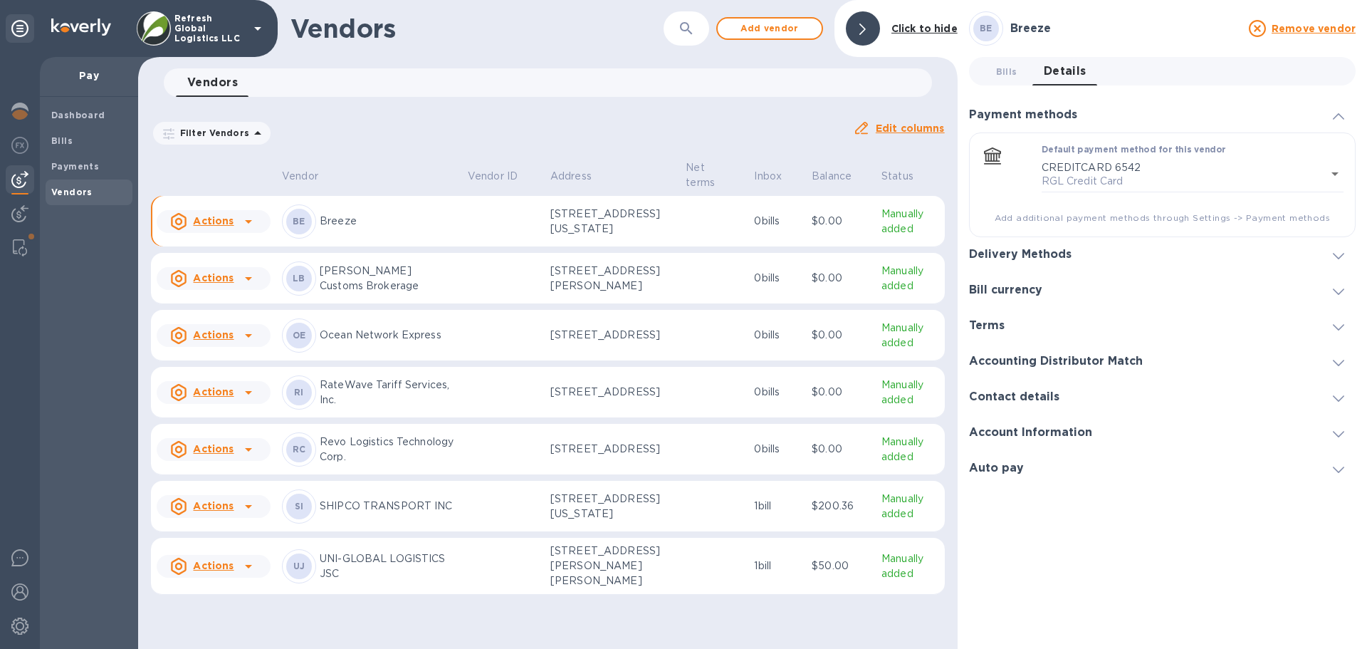
click at [1032, 323] on div "Terms" at bounding box center [1162, 326] width 387 height 36
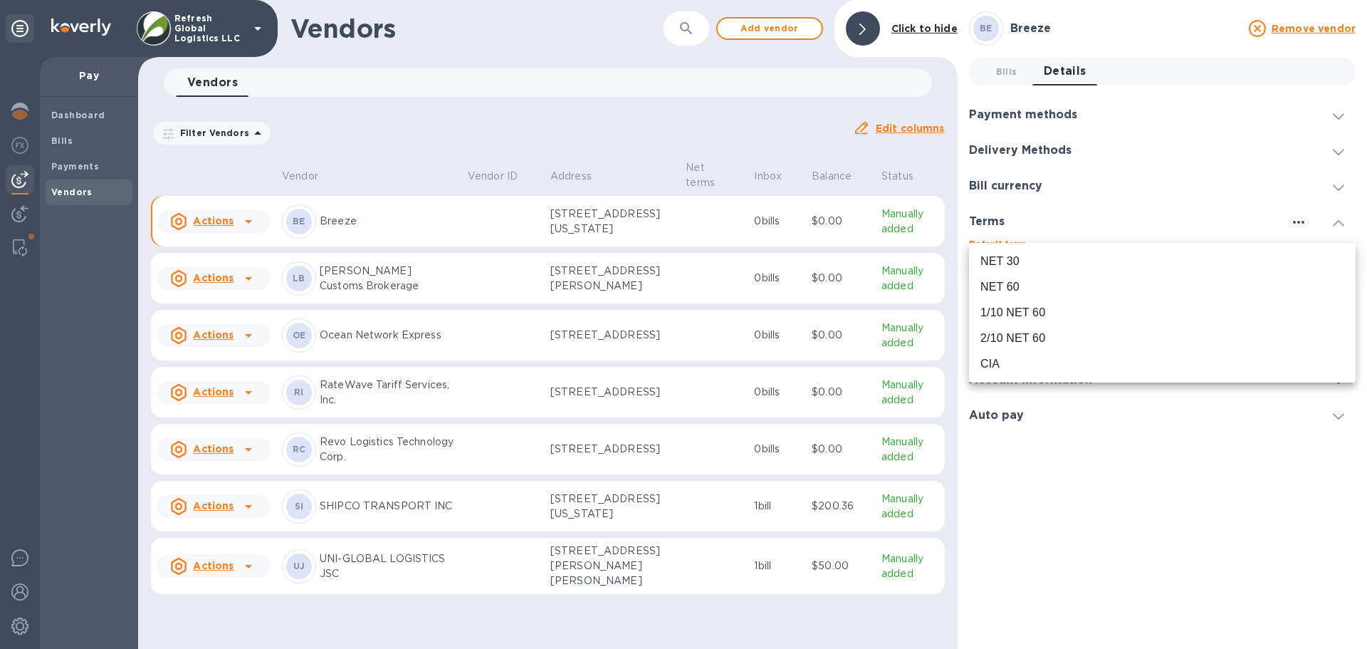
click at [1349, 256] on body "Refresh Global Logistics LLC Pay Dashboard Bills Payments Vendors Vendors ​ Add…" at bounding box center [683, 324] width 1367 height 649
click at [731, 110] on div at bounding box center [683, 324] width 1367 height 649
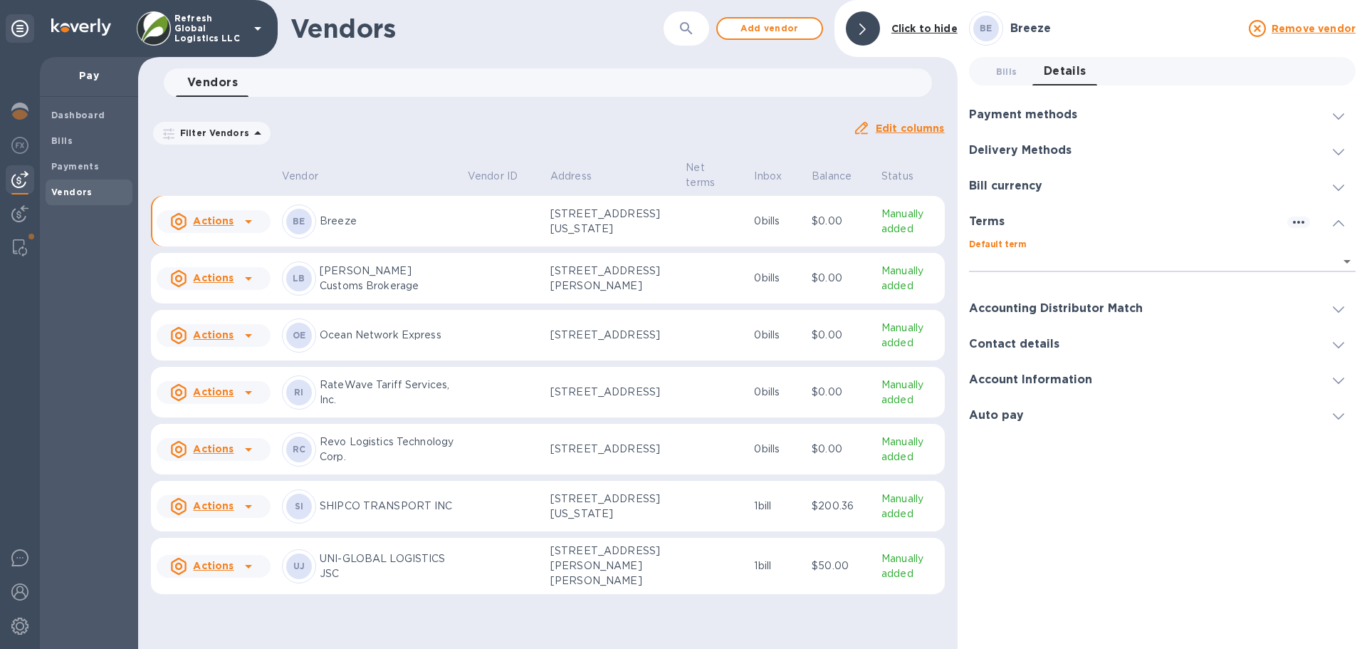
click at [384, 513] on p "SHIPCO TRANSPORT INC" at bounding box center [388, 506] width 137 height 15
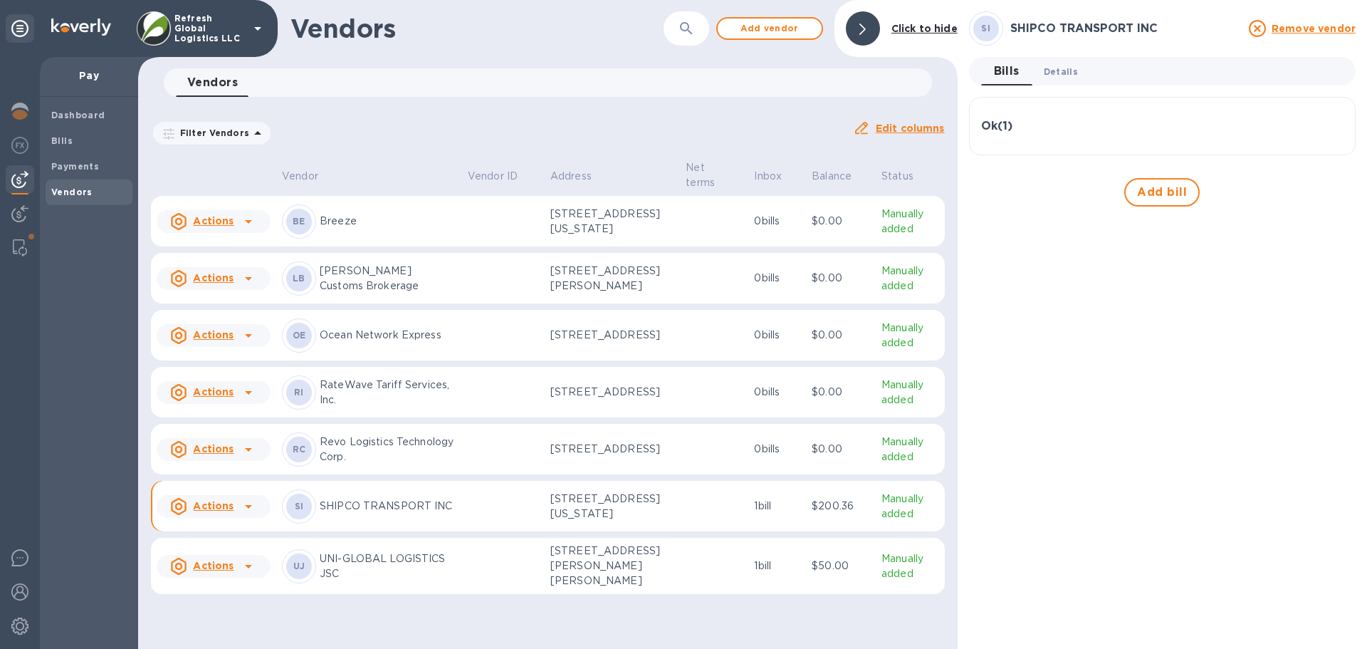
click at [1075, 68] on span "Details 0" at bounding box center [1061, 71] width 34 height 15
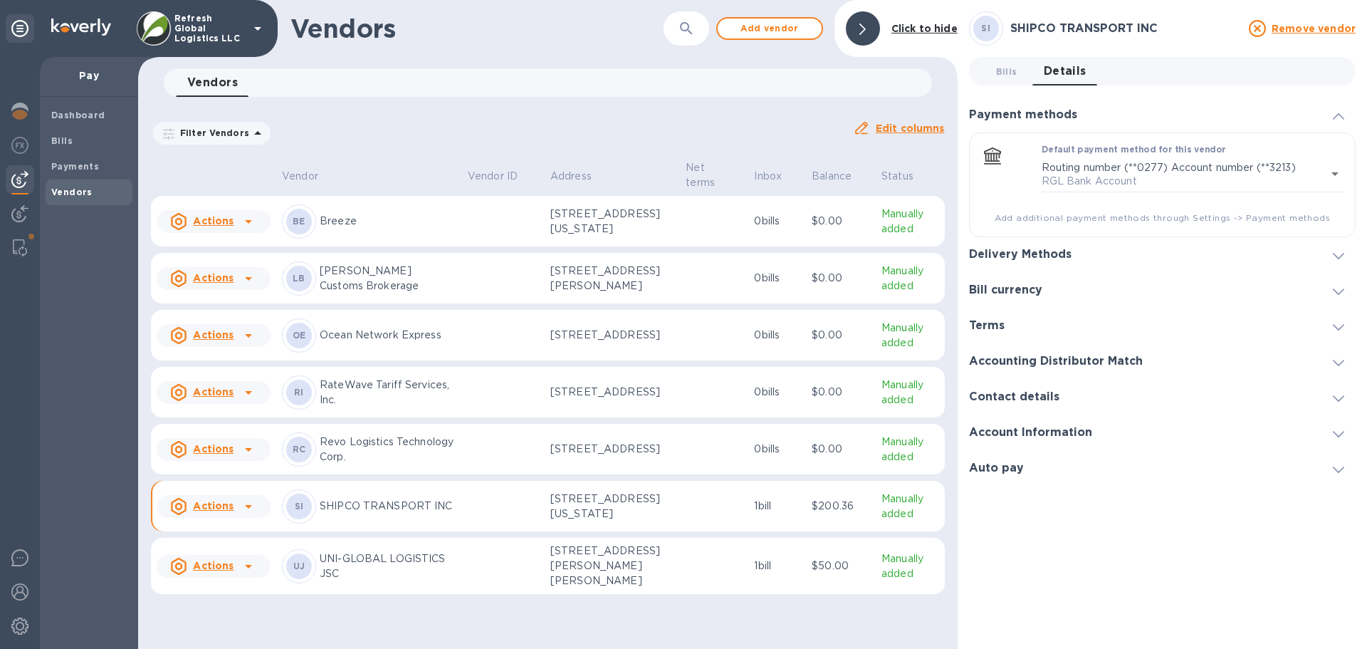
click at [1018, 333] on div "Terms" at bounding box center [1162, 326] width 387 height 36
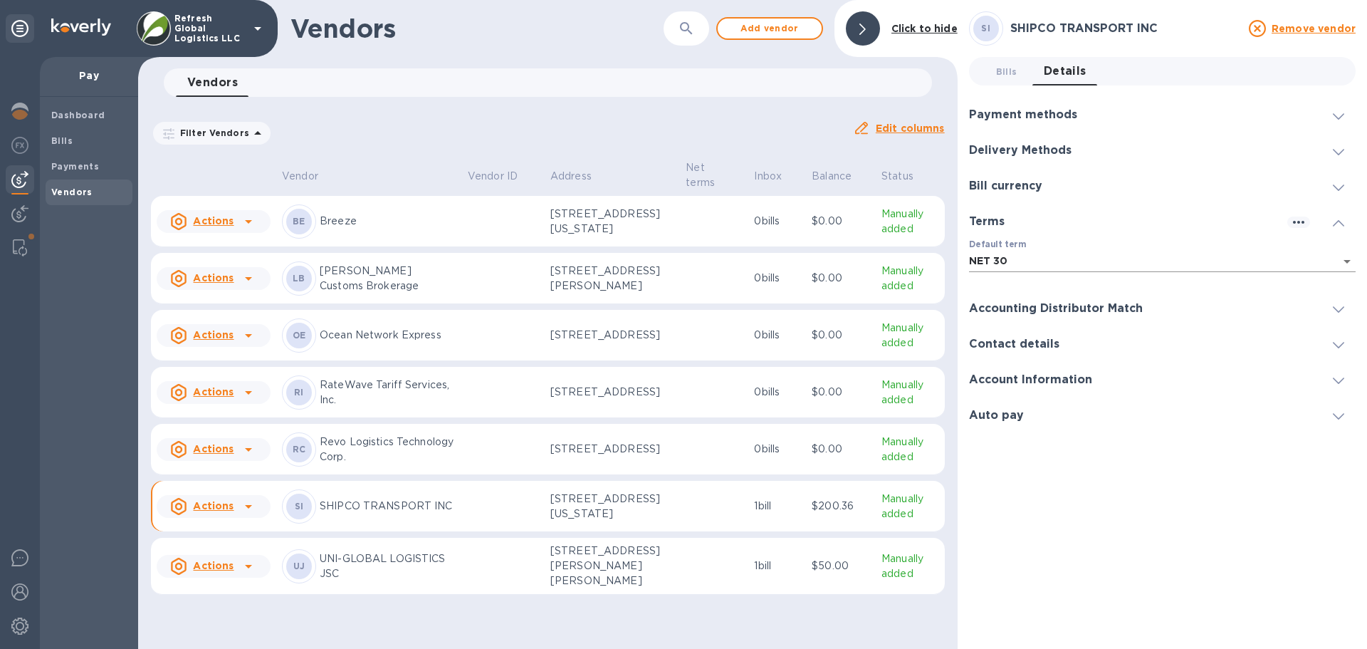
click at [1345, 253] on body "Refresh Global Logistics LLC Pay Dashboard Bills Payments Vendors Vendors ​ Add…" at bounding box center [683, 324] width 1367 height 649
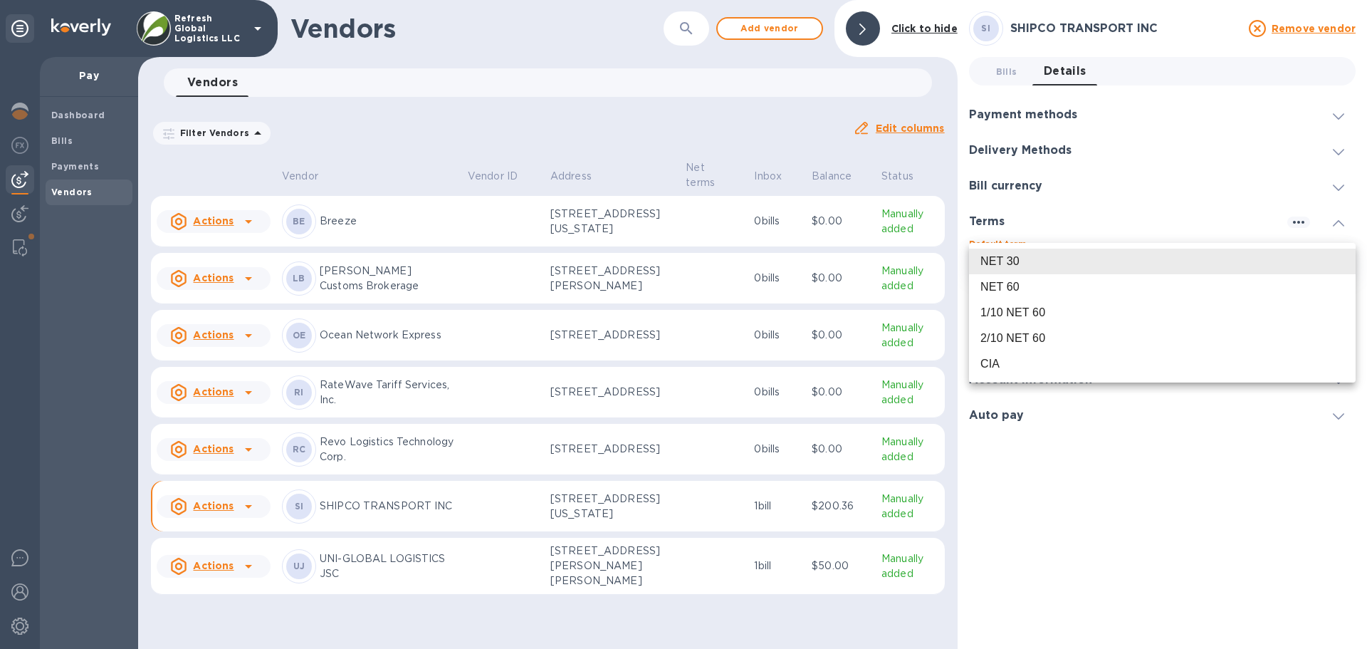
click at [781, 122] on div at bounding box center [683, 324] width 1367 height 649
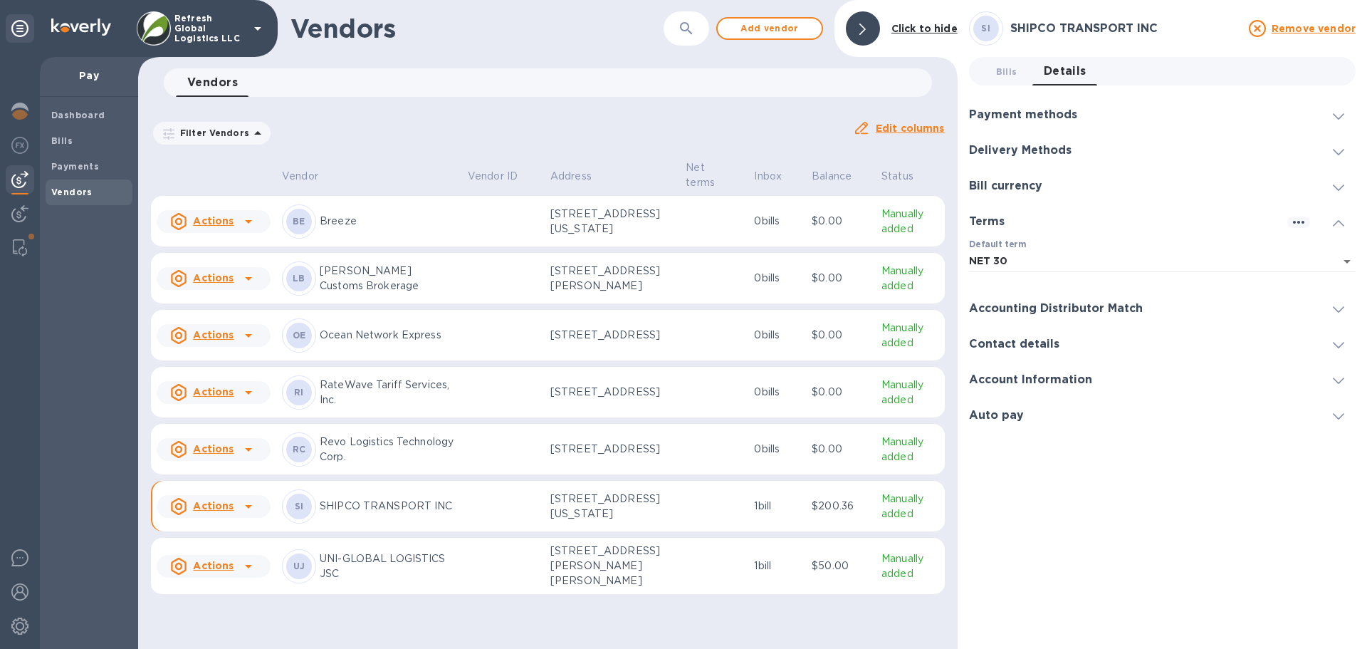
click at [358, 343] on p "Ocean Network Express" at bounding box center [388, 335] width 137 height 15
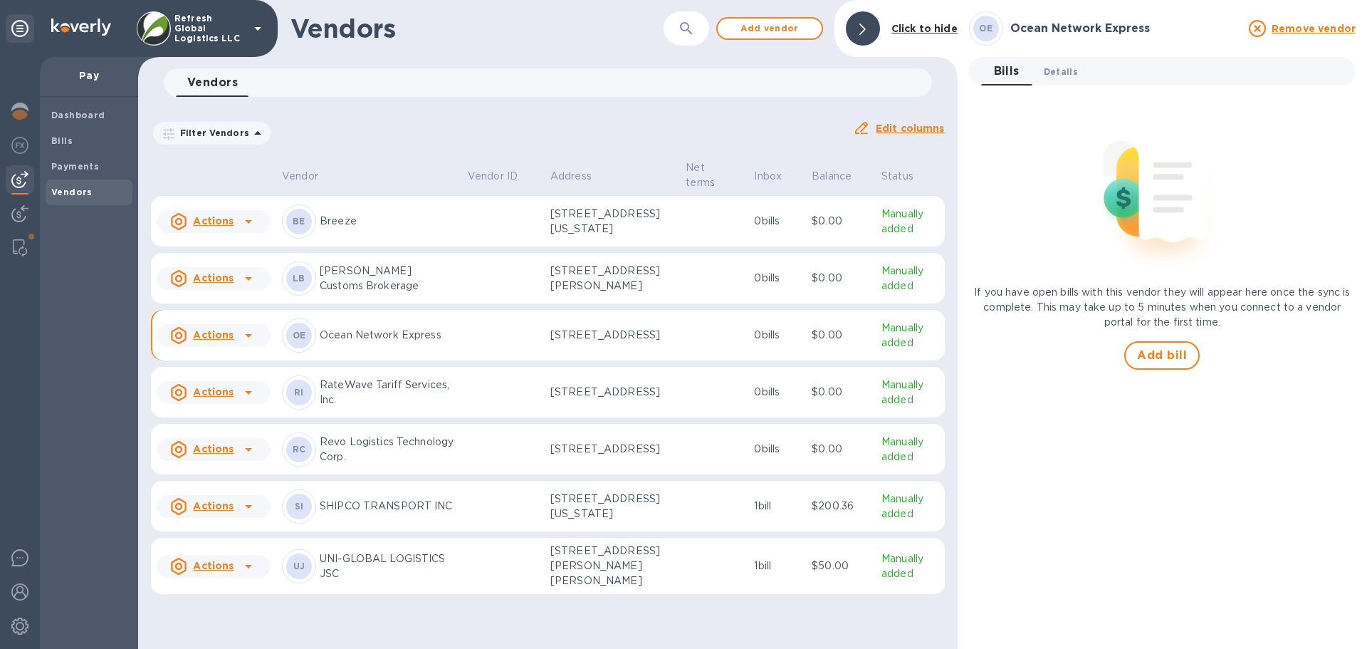
click at [1061, 72] on span "Details 0" at bounding box center [1061, 71] width 34 height 15
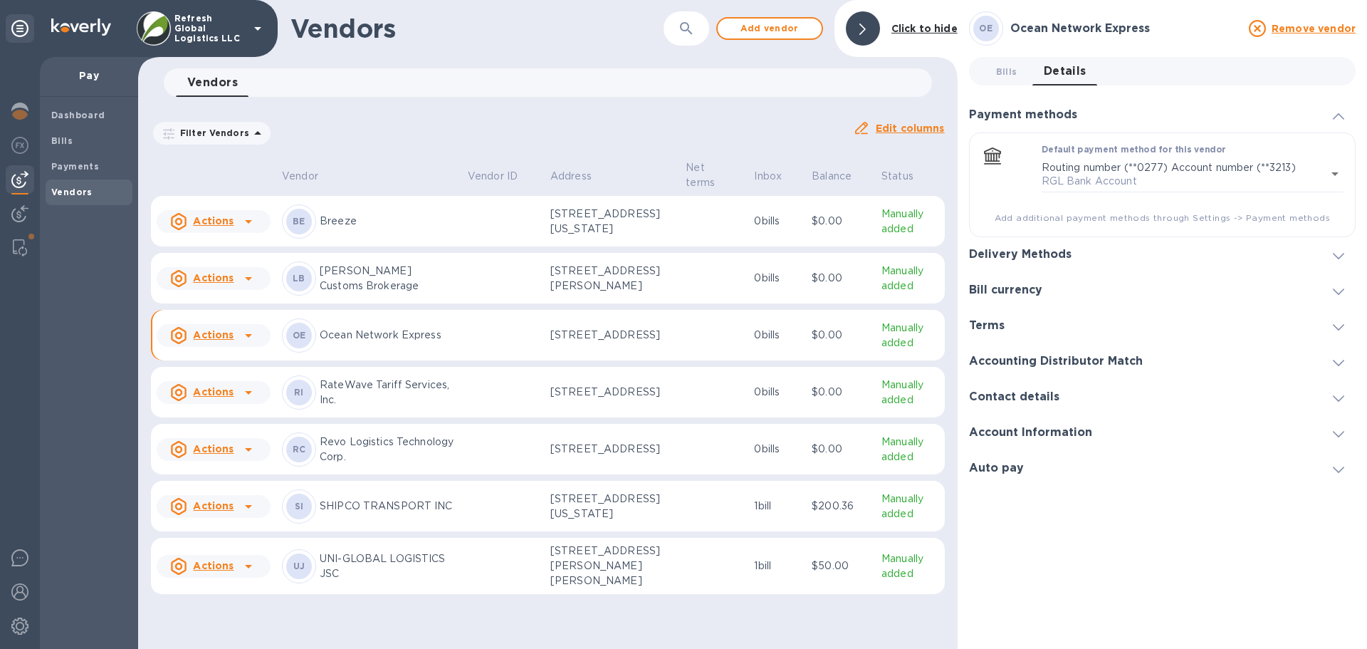
click at [987, 320] on h3 "Terms" at bounding box center [987, 326] width 36 height 14
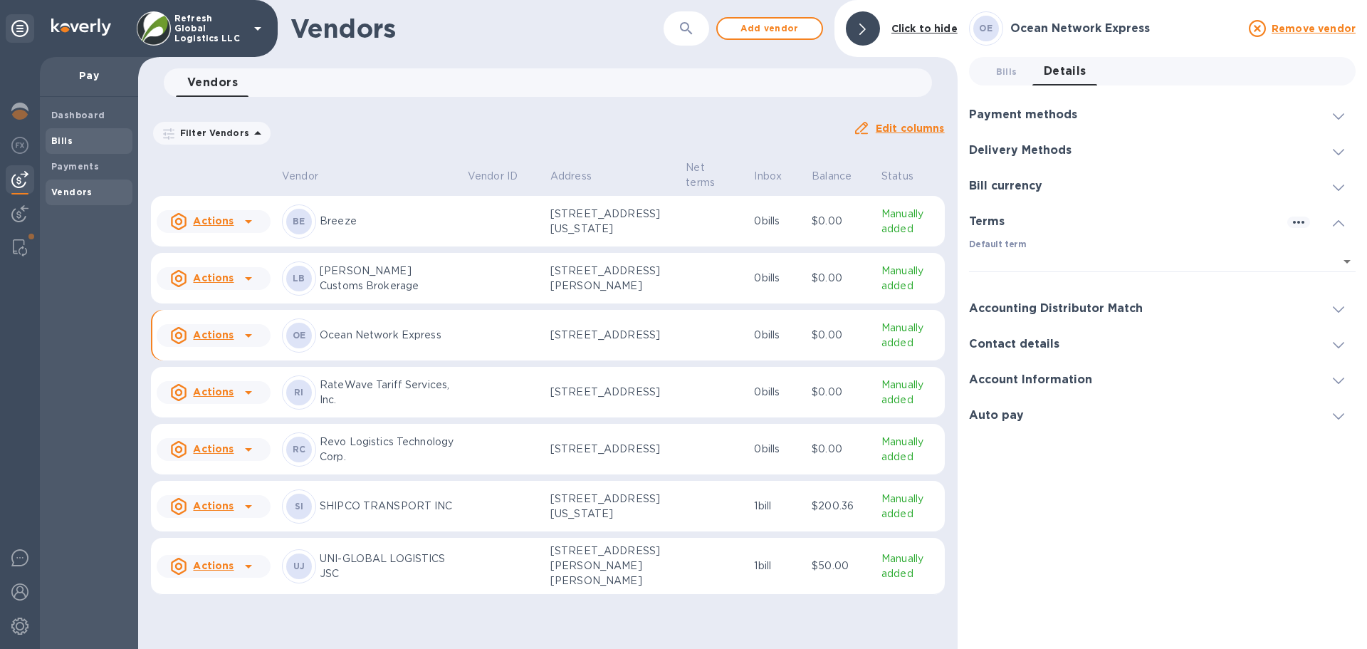
click at [54, 142] on b "Bills" at bounding box center [61, 140] width 21 height 11
